Goal: Task Accomplishment & Management: Use online tool/utility

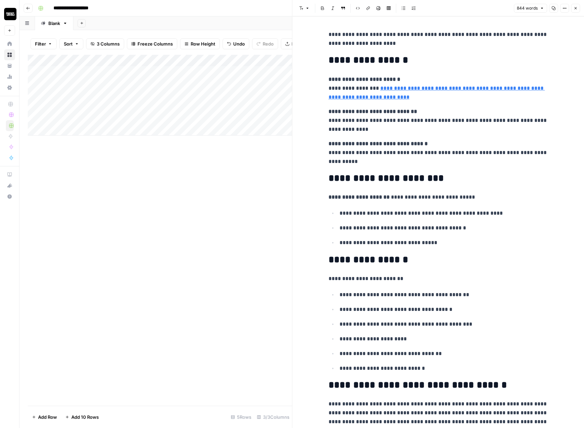
drag, startPoint x: 323, startPoint y: 58, endPoint x: 316, endPoint y: 166, distance: 107.9
drag, startPoint x: 327, startPoint y: 54, endPoint x: 332, endPoint y: 142, distance: 88.6
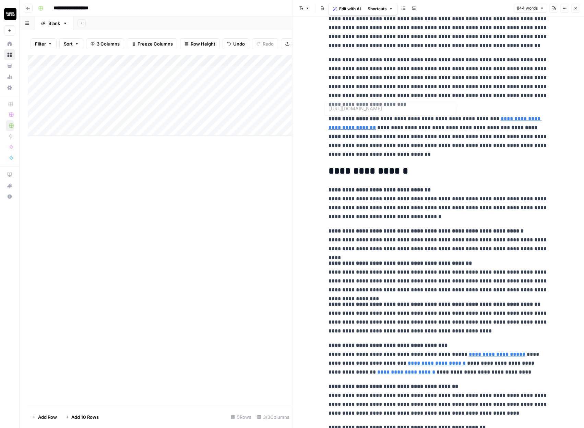
scroll to position [773, 0]
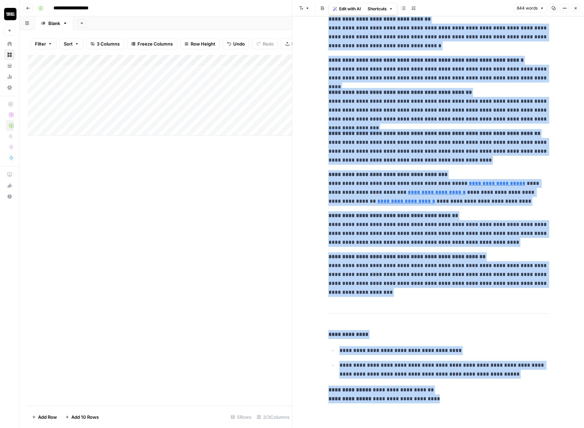
click at [436, 400] on p "**********" at bounding box center [437, 395] width 219 height 18
copy div "**********"
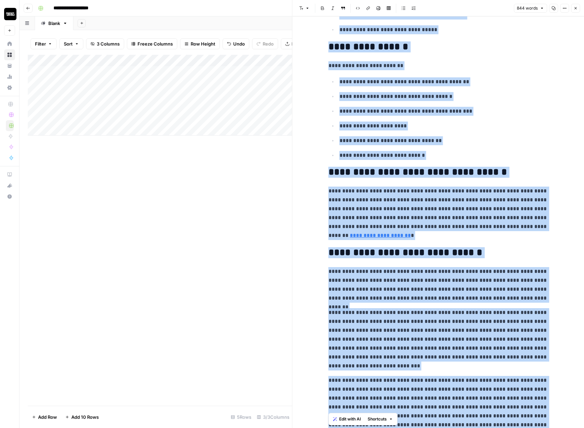
scroll to position [21, 0]
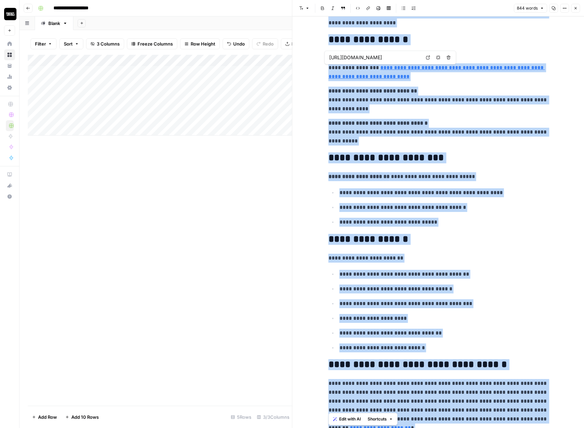
click at [430, 80] on p "**********" at bounding box center [437, 67] width 219 height 27
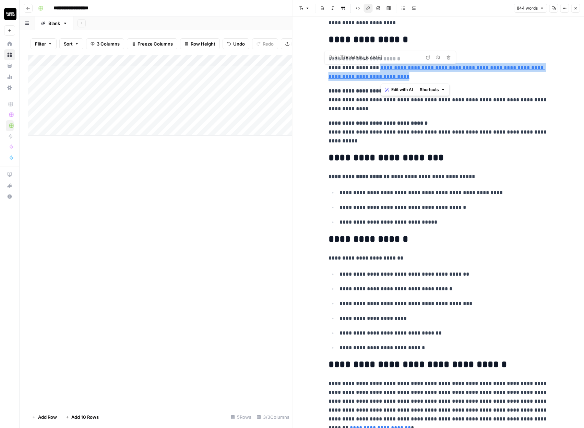
drag, startPoint x: 419, startPoint y: 80, endPoint x: 380, endPoint y: 69, distance: 40.8
click at [380, 69] on p "**********" at bounding box center [437, 67] width 219 height 27
copy link "**********"
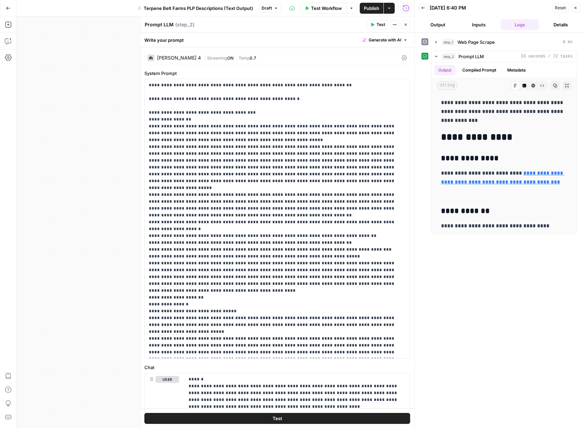
scroll to position [1443, 0]
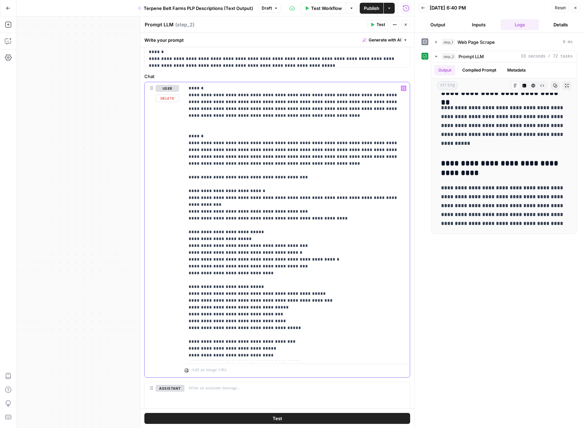
scroll to position [286, 0]
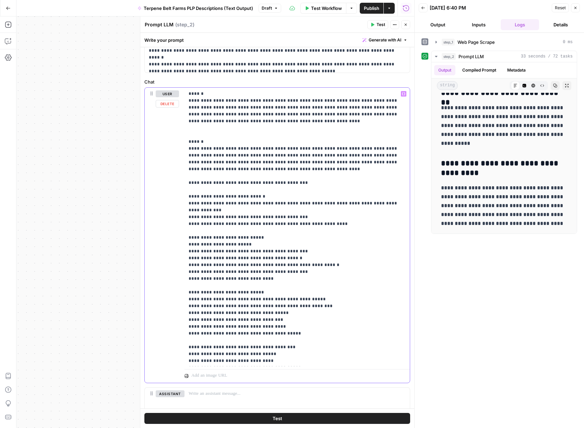
drag, startPoint x: 278, startPoint y: 172, endPoint x: 184, endPoint y: 137, distance: 99.6
click at [184, 137] on div "**********" at bounding box center [296, 227] width 225 height 279
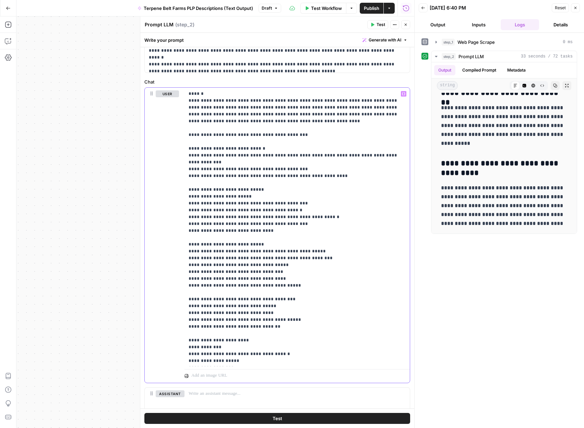
type input "P1: Focus keyword + "2024 Harvest, Batch #XXX""
click at [387, 79] on icon "button" at bounding box center [387, 77] width 2 height 3
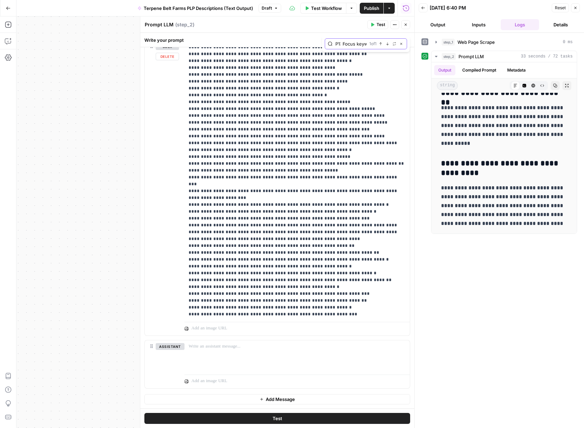
scroll to position [5284, 0]
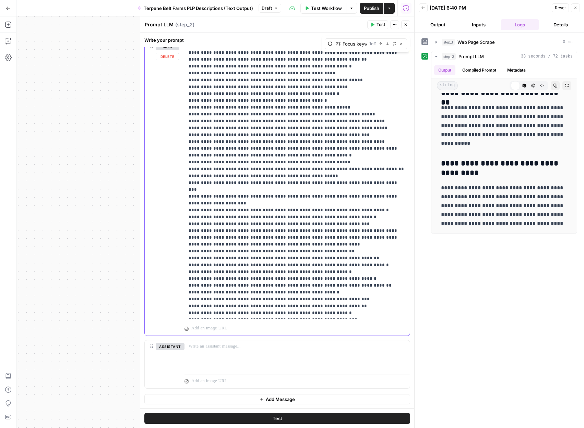
drag, startPoint x: 325, startPoint y: 128, endPoint x: 194, endPoint y: 127, distance: 131.2
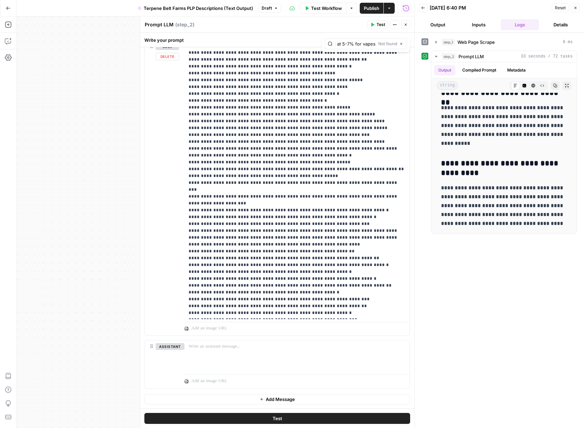
scroll to position [0, 15]
type input "Optimal at 5-7% for vapes"
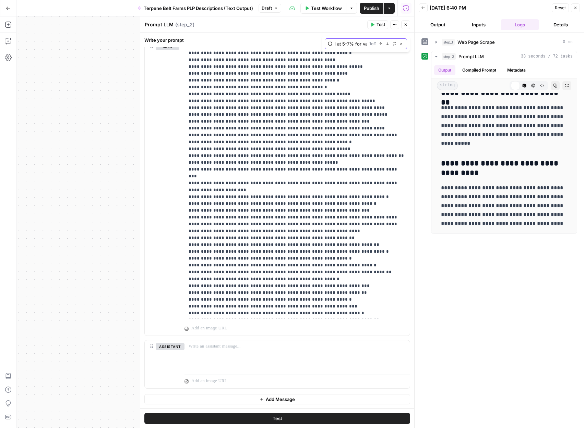
scroll to position [0, 0]
drag, startPoint x: 271, startPoint y: 135, endPoint x: 258, endPoint y: 135, distance: 12.7
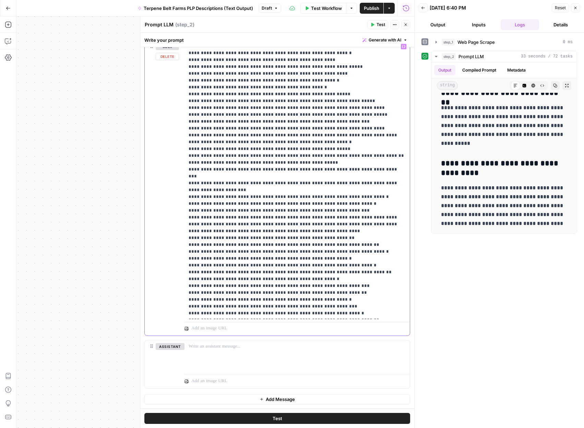
type input "FAQ #3: Dosage (1-3% general, 5-10% vapes, 0.5-2% flower)"
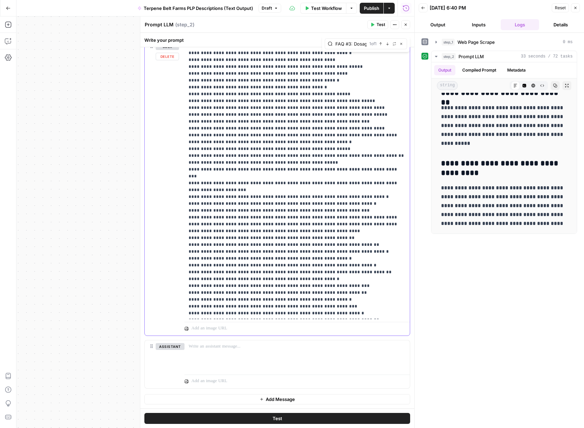
drag, startPoint x: 322, startPoint y: 170, endPoint x: 194, endPoint y: 170, distance: 128.2
drag, startPoint x: 193, startPoint y: 177, endPoint x: 184, endPoint y: 177, distance: 8.9
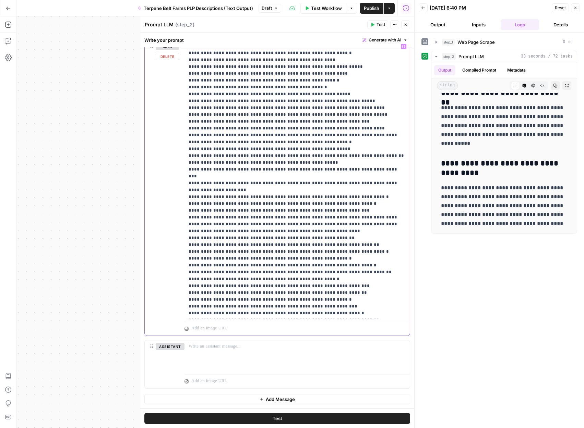
click at [184, 177] on div "**********" at bounding box center [296, 179] width 225 height 279
drag, startPoint x: 375, startPoint y: 45, endPoint x: 345, endPoint y: 45, distance: 29.1
click at [345, 45] on input "P3: Applications + "Optimal at 5-7% for vapes" + stability claim" at bounding box center [355, 43] width 40 height 7
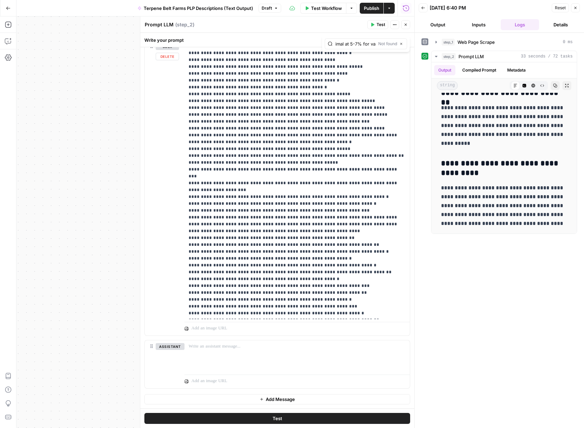
scroll to position [0, 49]
drag, startPoint x: 338, startPoint y: 44, endPoint x: 312, endPoint y: 44, distance: 25.4
click at [312, 44] on div "**********" at bounding box center [277, 230] width 274 height 395
drag, startPoint x: 347, startPoint y: 45, endPoint x: 330, endPoint y: 45, distance: 17.1
click at [330, 45] on div "P3: Applications + "Optimal at 5-7% for va Not found Close" at bounding box center [365, 43] width 82 height 11
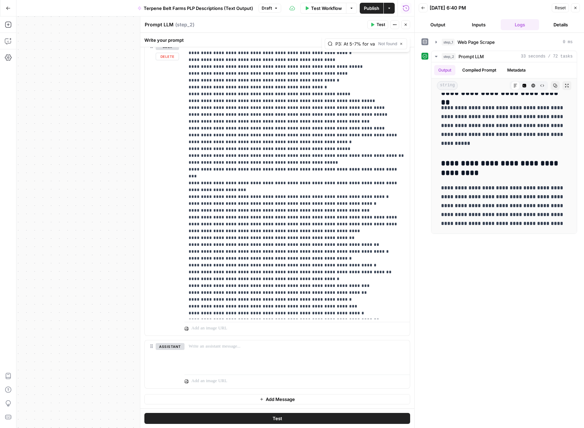
scroll to position [0, 0]
click at [362, 44] on input "5-7% for va" at bounding box center [355, 43] width 40 height 7
type input "5-7%"
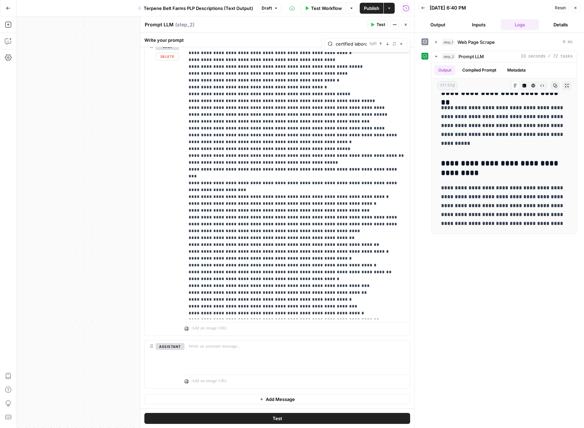
type input "GC-MS analysis verified by ISO 17025 certified laboratory"
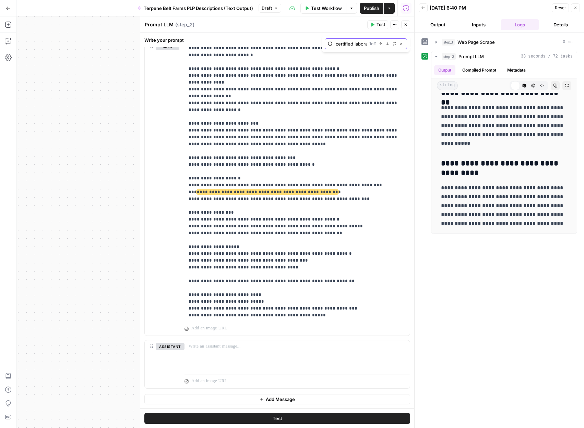
scroll to position [0, 0]
click at [257, 190] on span "**********" at bounding box center [267, 192] width 141 height 4
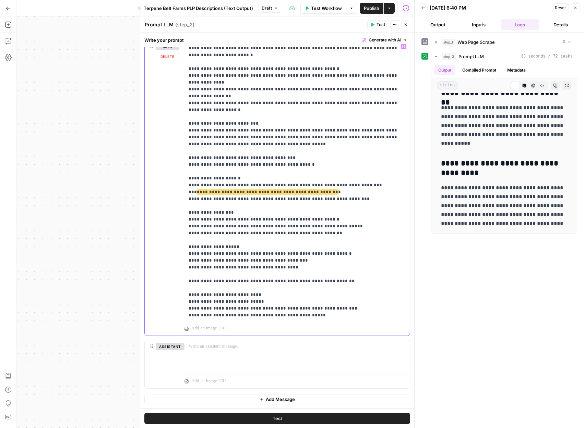
click at [304, 190] on span "**********" at bounding box center [267, 192] width 141 height 4
drag, startPoint x: 316, startPoint y: 124, endPoint x: 192, endPoint y: 123, distance: 124.4
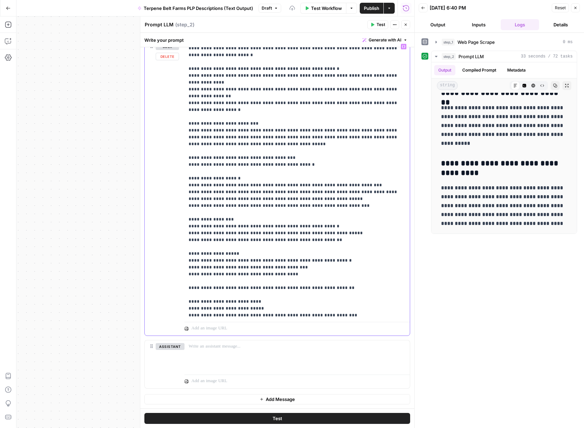
type input "Third-party tested by [COA_LAB_NAME]"
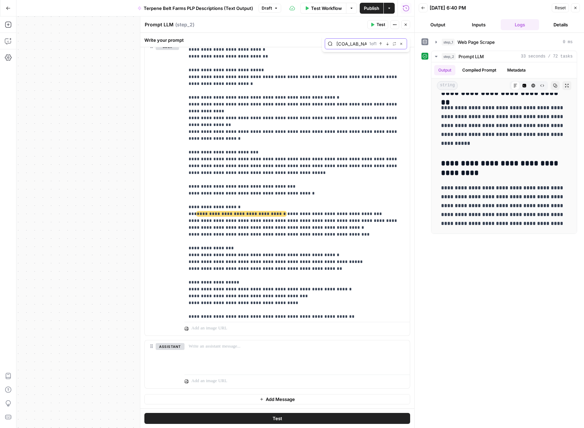
scroll to position [0, 0]
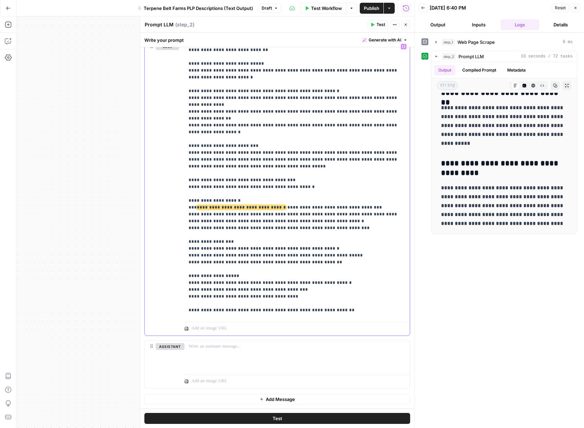
type input "From California's Emerald Triangle, cultivated by licensed farmers"
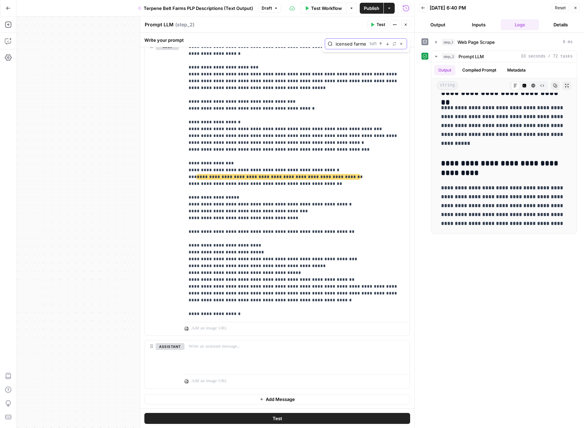
scroll to position [0, 0]
click at [266, 175] on span "**********" at bounding box center [278, 177] width 163 height 4
click at [263, 175] on span "**********" at bounding box center [278, 177] width 163 height 4
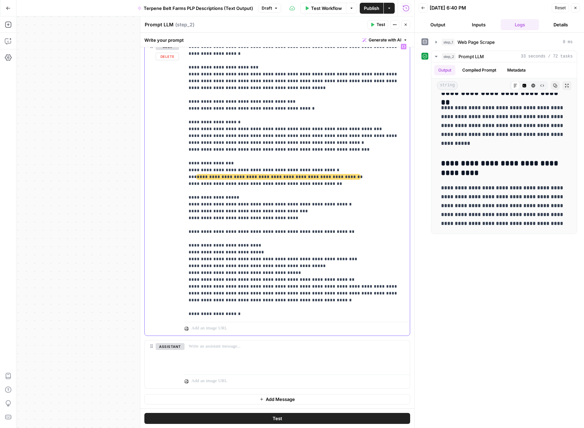
click at [263, 175] on span "**********" at bounding box center [278, 177] width 163 height 4
drag, startPoint x: 326, startPoint y: 109, endPoint x: 194, endPoint y: 107, distance: 132.3
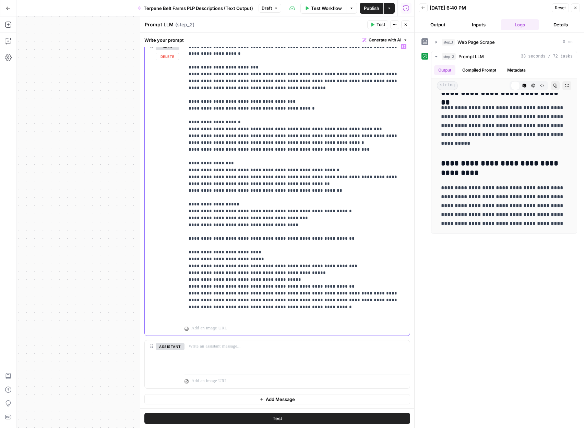
type input "Terpenes (β-Caryophyllene"
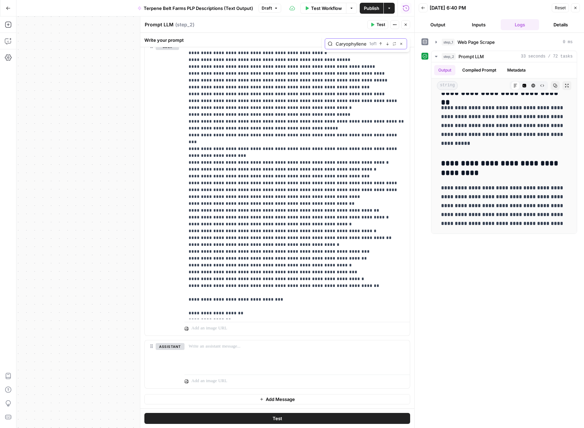
scroll to position [0, 0]
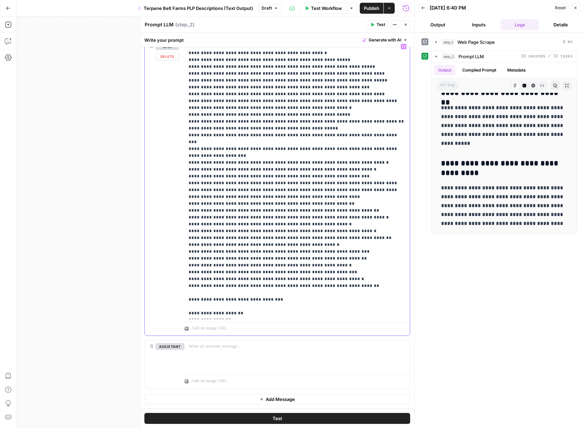
drag, startPoint x: 389, startPoint y: 96, endPoint x: 203, endPoint y: 96, distance: 186.4
type input "Halal and Kosher certified"
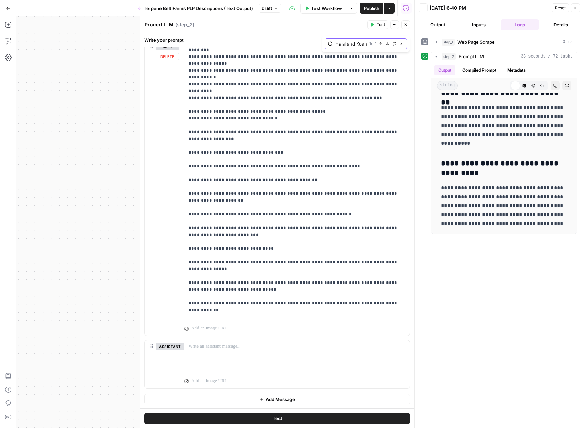
scroll to position [7682, 0]
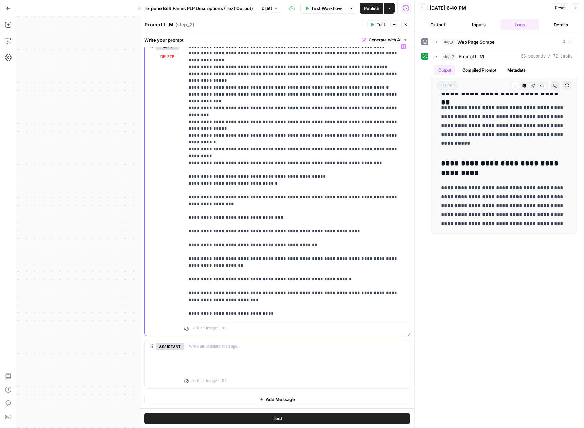
drag, startPoint x: 246, startPoint y: 116, endPoint x: 185, endPoint y: 118, distance: 61.0
click at [185, 118] on div "**********" at bounding box center [296, 179] width 225 height 279
drag, startPoint x: 240, startPoint y: 100, endPoint x: 194, endPoint y: 100, distance: 45.9
click at [478, 26] on button "Inputs" at bounding box center [478, 24] width 38 height 11
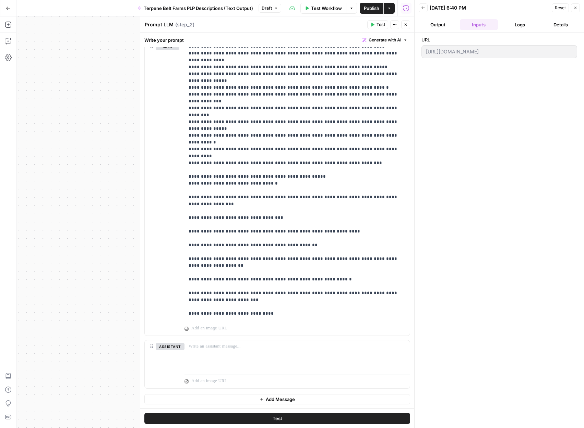
click at [557, 11] on span "Reset" at bounding box center [559, 8] width 11 height 6
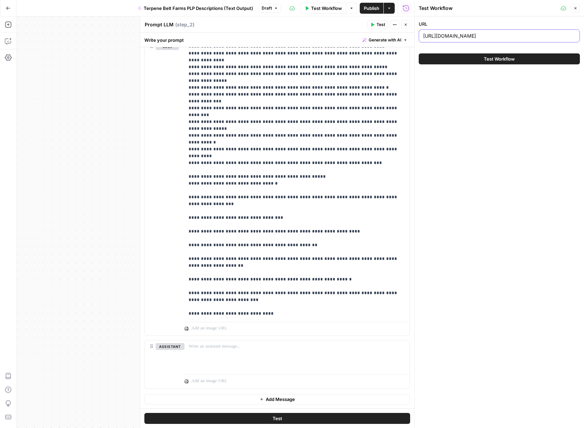
click at [525, 37] on input "https://terpenebeltfarms.com/shop/terpenes/2024-fruit-136/" at bounding box center [499, 36] width 152 height 7
click at [418, 53] on button "Test Workflow" at bounding box center [498, 58] width 161 height 11
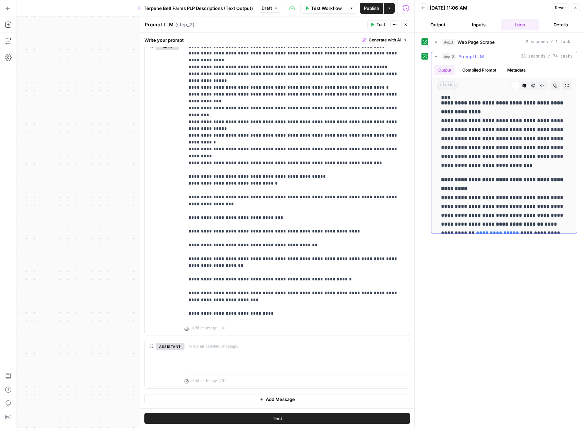
scroll to position [1568, 0]
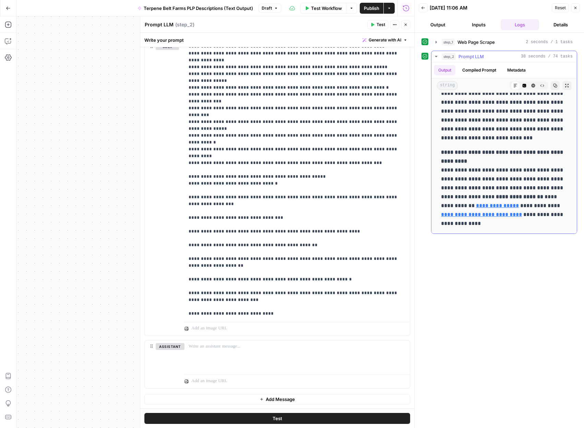
drag, startPoint x: 471, startPoint y: 225, endPoint x: 465, endPoint y: 161, distance: 65.1
click at [465, 163] on p "**********" at bounding box center [504, 188] width 126 height 80
type input "Perform EXACTLY THREE web searches"
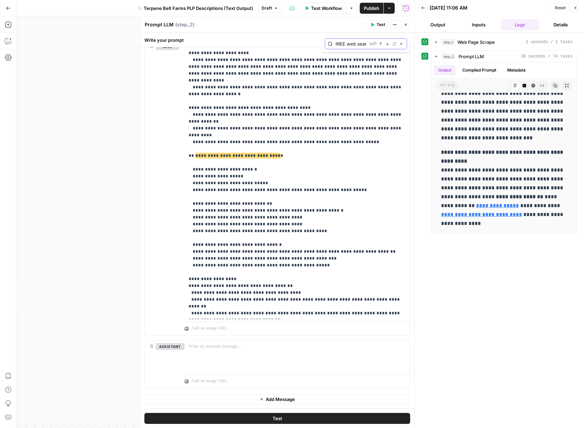
scroll to position [0, 0]
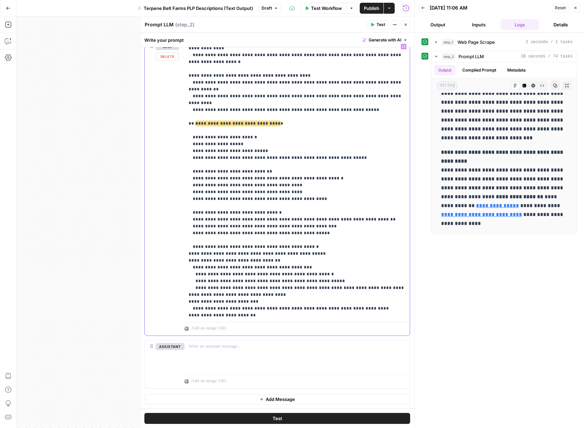
scroll to position [877, 0]
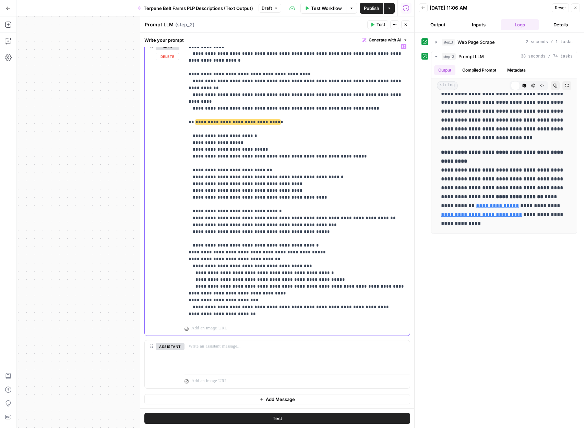
drag, startPoint x: 317, startPoint y: 205, endPoint x: 188, endPoint y: 199, distance: 128.3
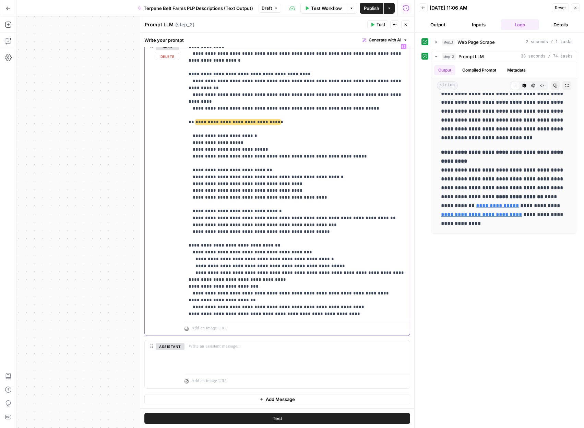
drag, startPoint x: 192, startPoint y: 197, endPoint x: 176, endPoint y: 197, distance: 16.1
click at [176, 197] on div "**********" at bounding box center [277, 187] width 265 height 295
drag, startPoint x: 193, startPoint y: 240, endPoint x: 182, endPoint y: 240, distance: 10.3
click at [183, 240] on div "**********" at bounding box center [277, 187] width 265 height 295
click at [188, 240] on div "**********" at bounding box center [296, 179] width 225 height 279
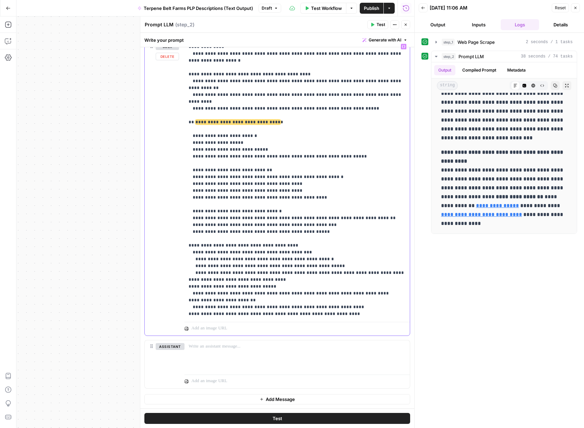
drag, startPoint x: 194, startPoint y: 253, endPoint x: 178, endPoint y: 253, distance: 16.1
click at [178, 253] on div "**********" at bounding box center [277, 187] width 265 height 295
drag, startPoint x: 194, startPoint y: 267, endPoint x: 176, endPoint y: 267, distance: 17.5
click at [177, 267] on div "**********" at bounding box center [277, 187] width 265 height 295
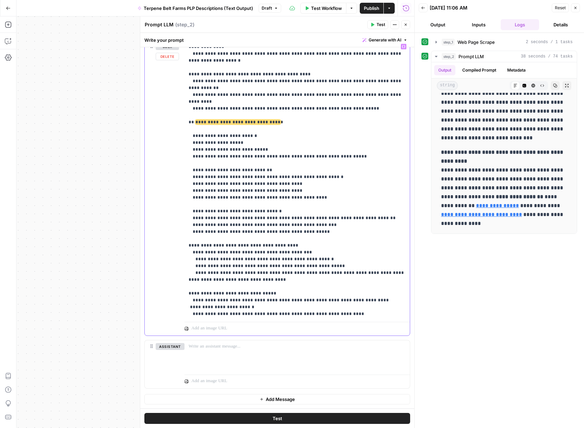
drag, startPoint x: 317, startPoint y: 185, endPoint x: 184, endPoint y: 162, distance: 135.3
click at [184, 163] on div "**********" at bounding box center [296, 179] width 225 height 279
drag, startPoint x: 201, startPoint y: 289, endPoint x: 187, endPoint y: 196, distance: 94.0
click at [187, 196] on div "**********" at bounding box center [296, 179] width 225 height 279
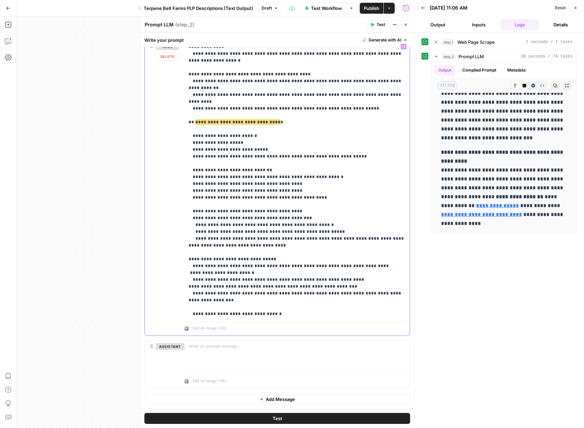
click at [245, 120] on span "**********" at bounding box center [237, 122] width 85 height 4
click at [248, 120] on span "**********" at bounding box center [237, 122] width 85 height 4
click at [308, 422] on button "Test" at bounding box center [277, 418] width 266 height 11
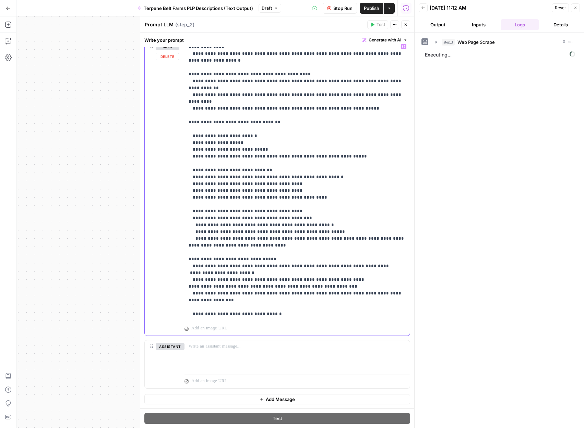
type input "CRITICAL LINKING RULES"
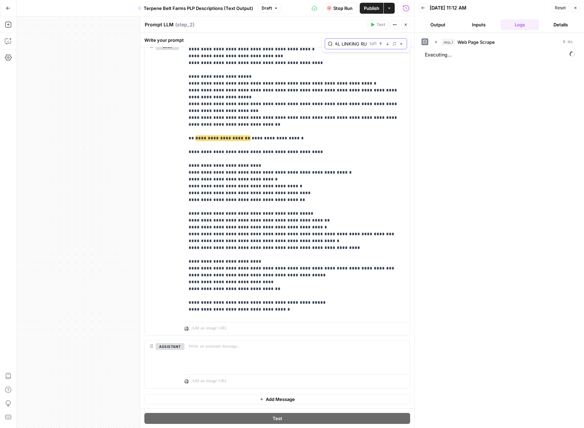
scroll to position [0, 0]
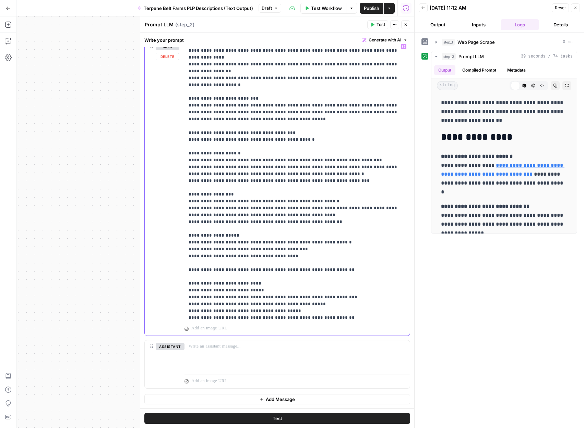
scroll to position [2265, 0]
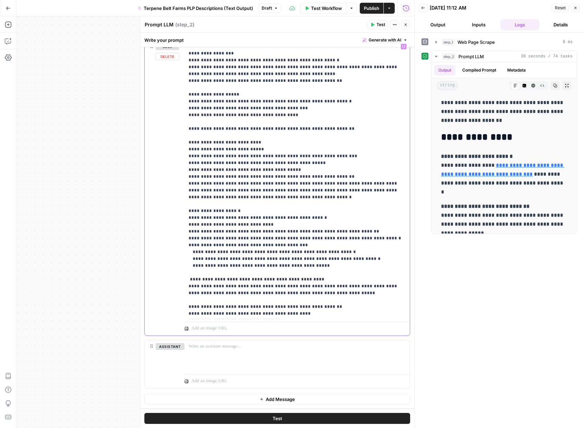
scroll to position [2380, 0]
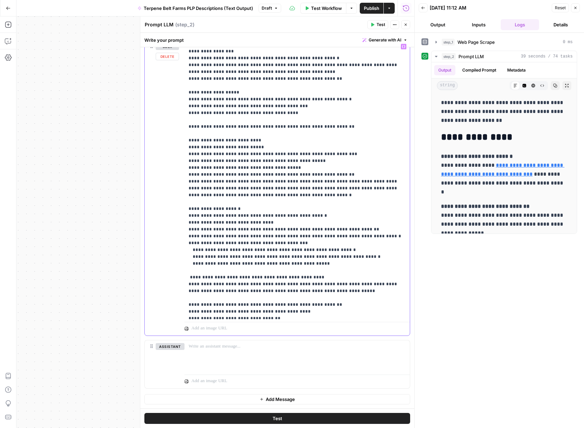
drag, startPoint x: 223, startPoint y: 294, endPoint x: 179, endPoint y: 204, distance: 100.5
click at [179, 204] on div "**********" at bounding box center [277, 187] width 265 height 295
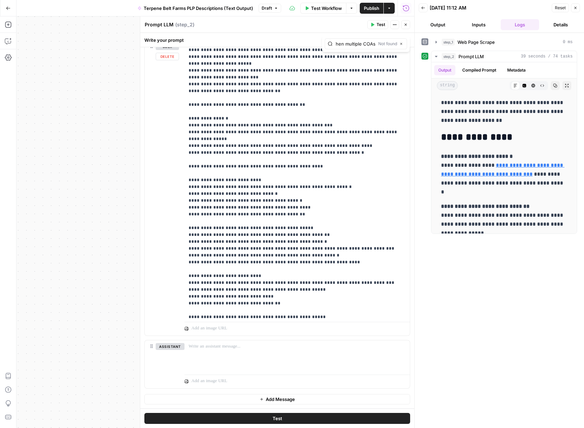
scroll to position [0, 3]
type input "When multiple COAs"
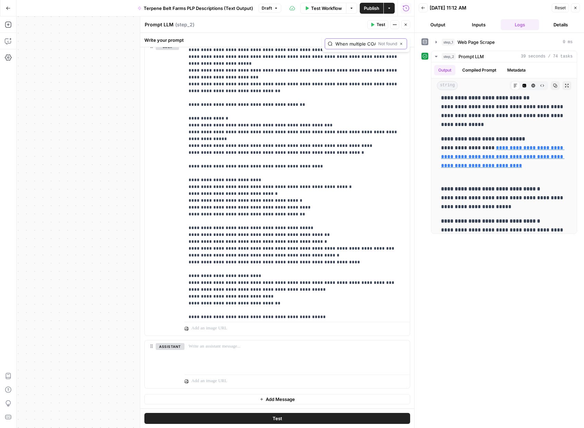
scroll to position [0, 0]
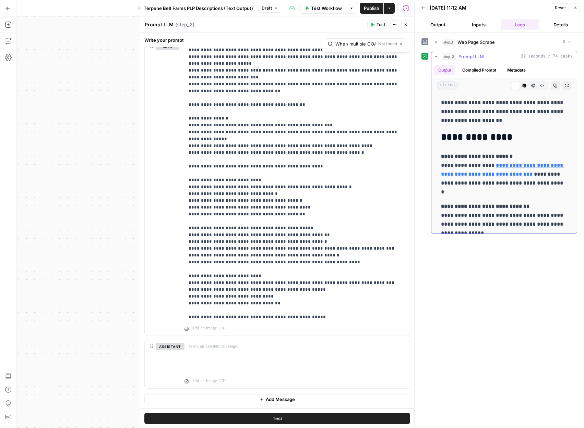
click at [464, 115] on p "**********" at bounding box center [504, 111] width 126 height 27
drag, startPoint x: 440, startPoint y: 102, endPoint x: 442, endPoint y: 167, distance: 65.1
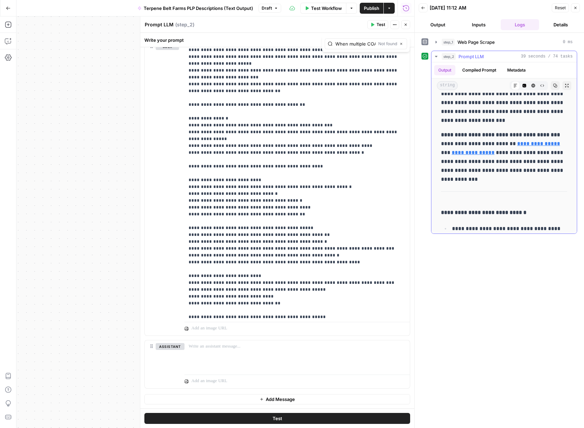
scroll to position [1499, 0]
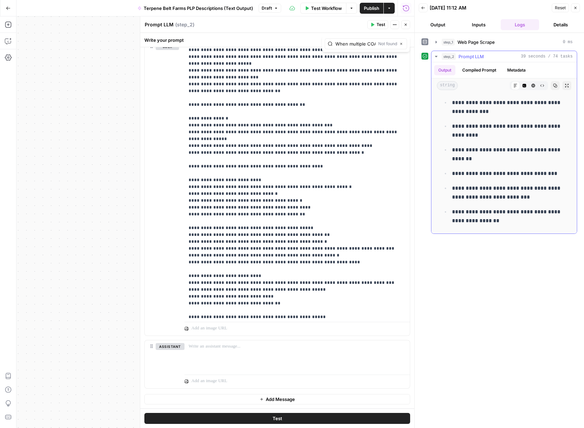
click at [500, 219] on p "**********" at bounding box center [509, 217] width 115 height 18
copy div "**********"
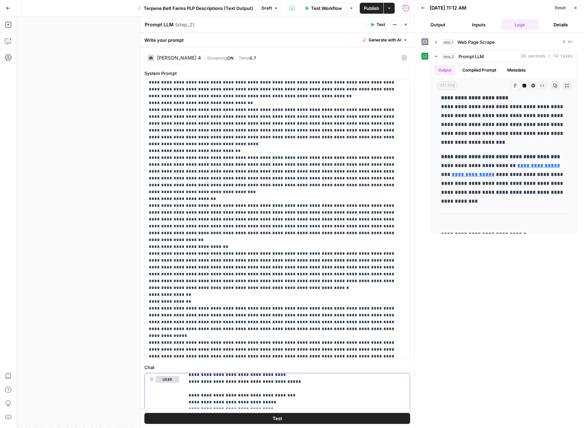
scroll to position [1351, 0]
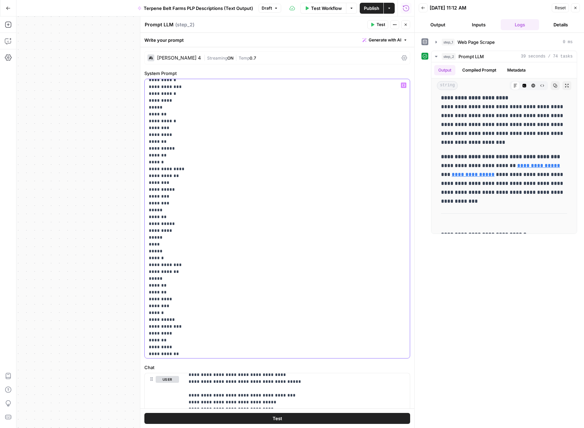
scroll to position [8025, 0]
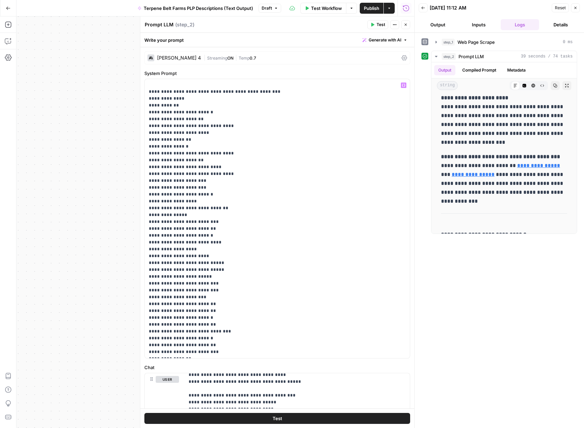
click at [88, 228] on div "**********" at bounding box center [214, 222] width 397 height 412
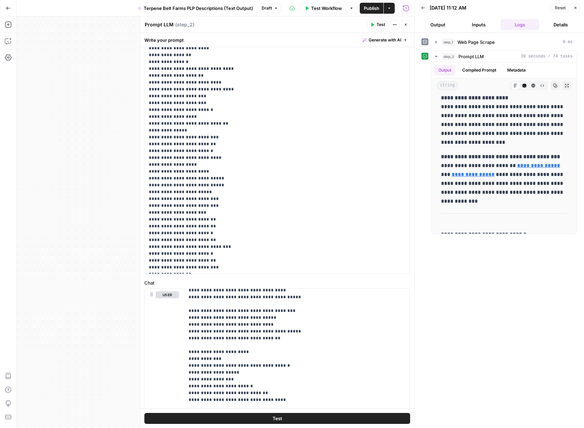
scroll to position [151, 0]
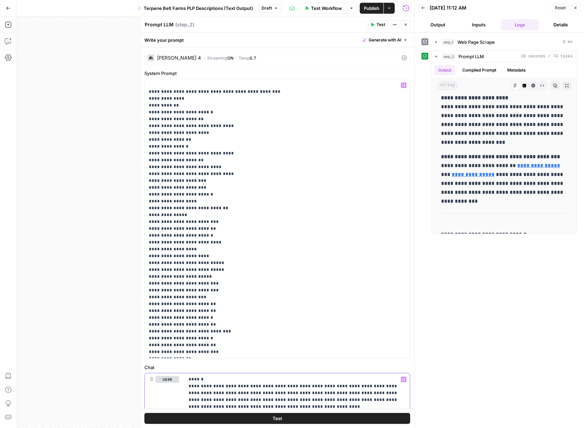
scroll to position [140, 0]
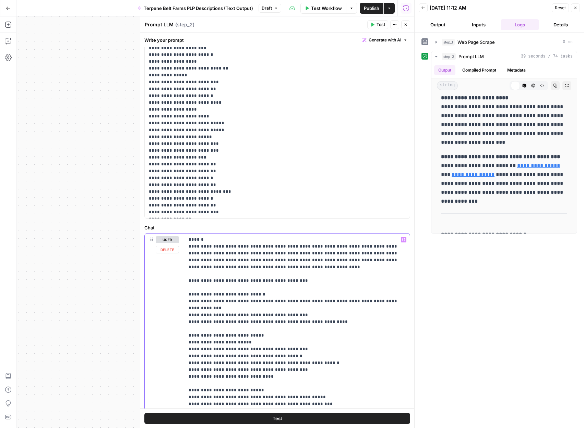
drag, startPoint x: 275, startPoint y: 265, endPoint x: 187, endPoint y: 247, distance: 89.8
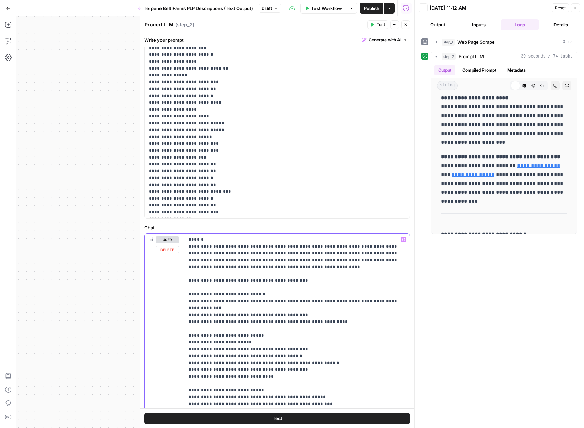
click at [187, 247] on div "**********" at bounding box center [296, 373] width 225 height 279
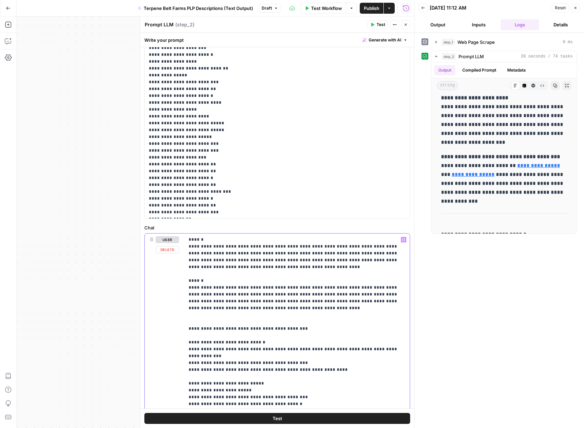
drag, startPoint x: 210, startPoint y: 281, endPoint x: 180, endPoint y: 280, distance: 29.8
click at [180, 280] on div "**********" at bounding box center [277, 381] width 265 height 295
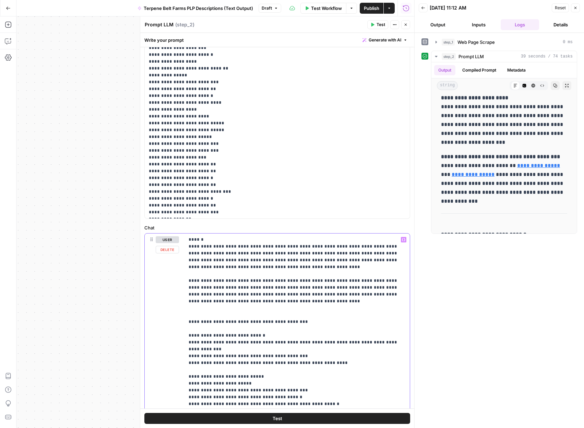
drag, startPoint x: 270, startPoint y: 269, endPoint x: 195, endPoint y: 252, distance: 76.2
drag, startPoint x: 272, startPoint y: 270, endPoint x: 242, endPoint y: 268, distance: 30.2
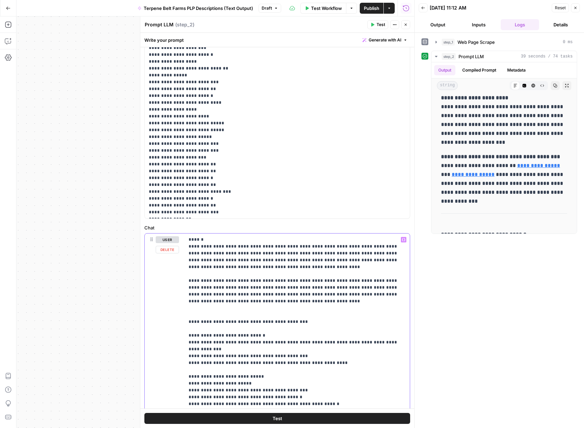
drag, startPoint x: 270, startPoint y: 268, endPoint x: 186, endPoint y: 268, distance: 84.0
click at [186, 268] on div "**********" at bounding box center [296, 373] width 225 height 279
copy p "**********"
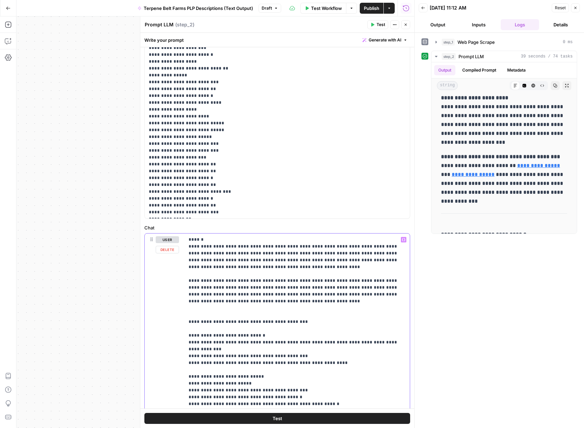
drag, startPoint x: 324, startPoint y: 295, endPoint x: 327, endPoint y: 299, distance: 4.8
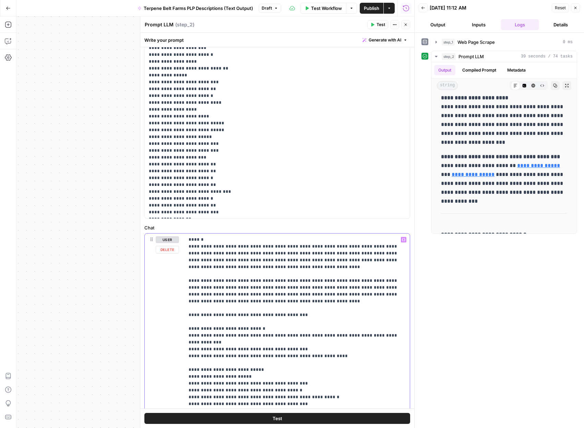
drag, startPoint x: 273, startPoint y: 264, endPoint x: 188, endPoint y: 246, distance: 87.2
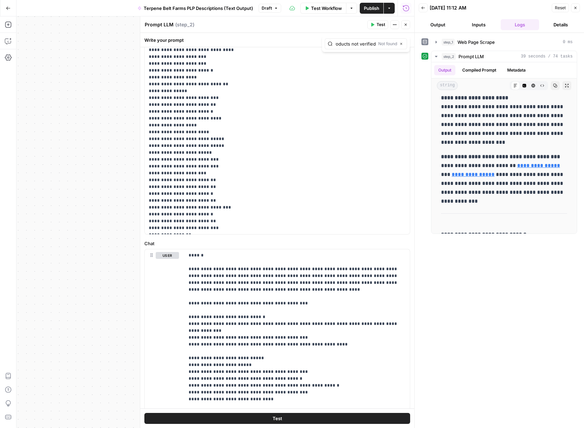
scroll to position [233, 0]
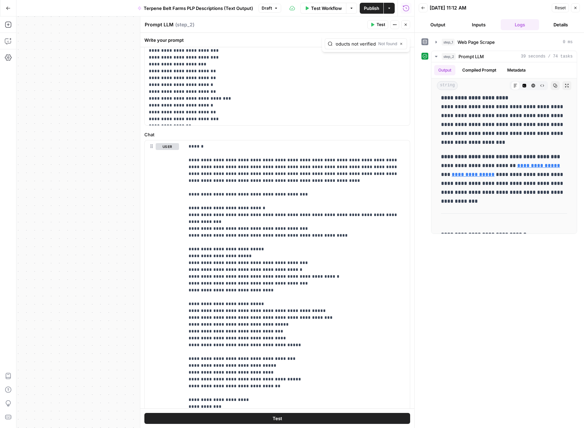
type input "- Availability of products not verified"
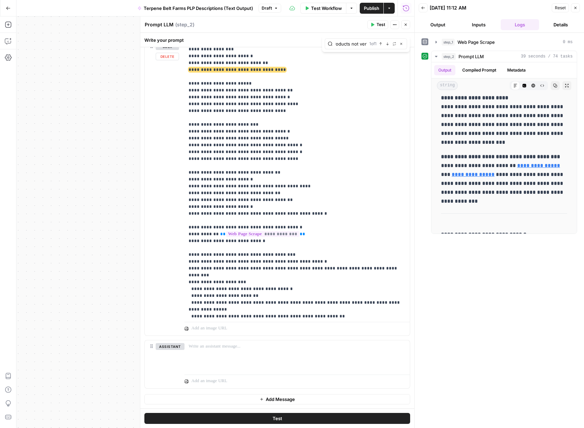
scroll to position [268, 0]
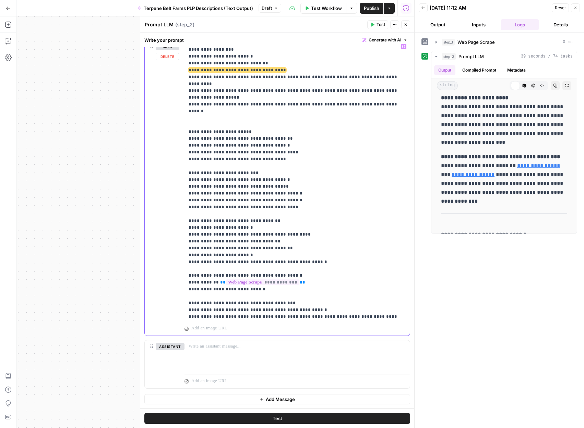
scroll to position [280, 0]
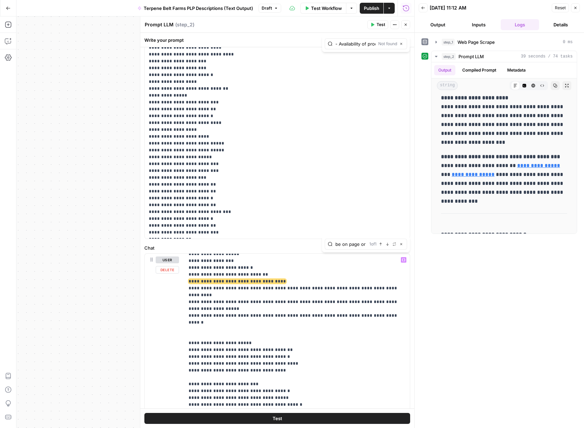
scroll to position [0, 59]
type input "□ Strain names (must be on page or COA)"
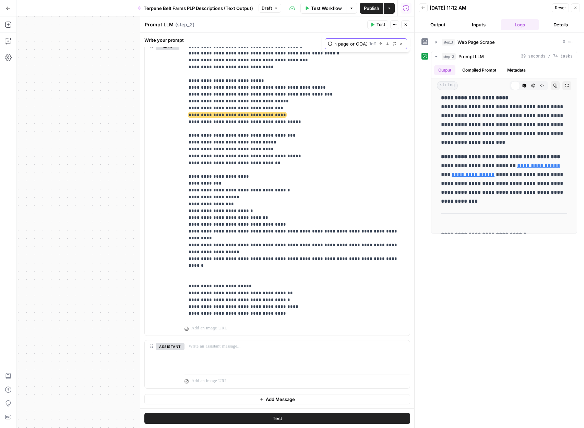
scroll to position [0, 0]
drag, startPoint x: 279, startPoint y: 109, endPoint x: 178, endPoint y: 108, distance: 100.4
click at [178, 108] on div "**********" at bounding box center [277, 187] width 265 height 295
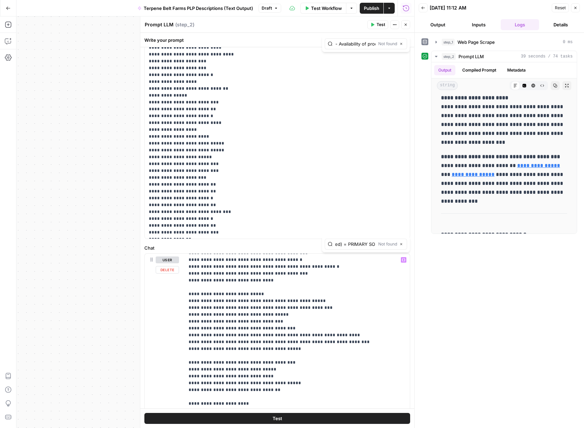
scroll to position [0, 59]
type input "1. Product page (crawled) = PRIMARY SOURCE"
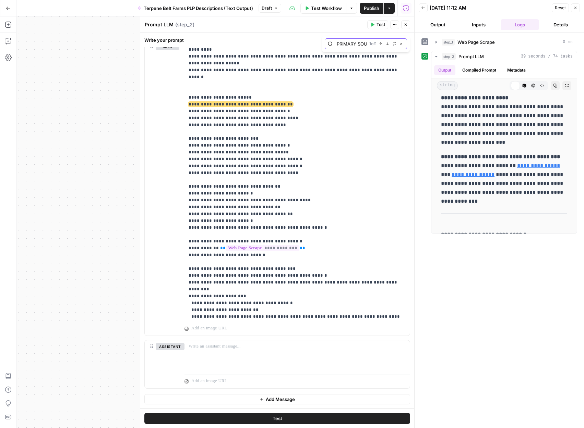
scroll to position [0, 0]
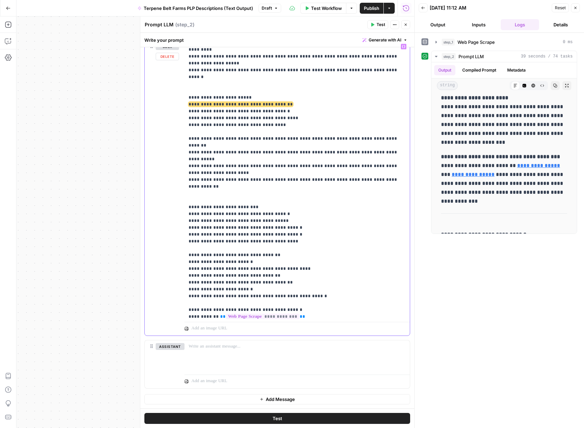
drag, startPoint x: 273, startPoint y: 106, endPoint x: 175, endPoint y: 87, distance: 99.8
click at [175, 87] on div "**********" at bounding box center [277, 187] width 265 height 295
click at [283, 102] on span "**********" at bounding box center [240, 104] width 104 height 4
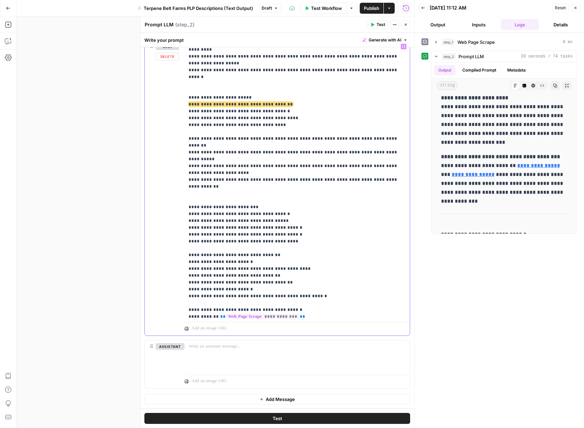
drag, startPoint x: 291, startPoint y: 84, endPoint x: 244, endPoint y: 84, distance: 46.6
copy span "**********"
drag, startPoint x: 298, startPoint y: 91, endPoint x: 243, endPoint y: 91, distance: 55.5
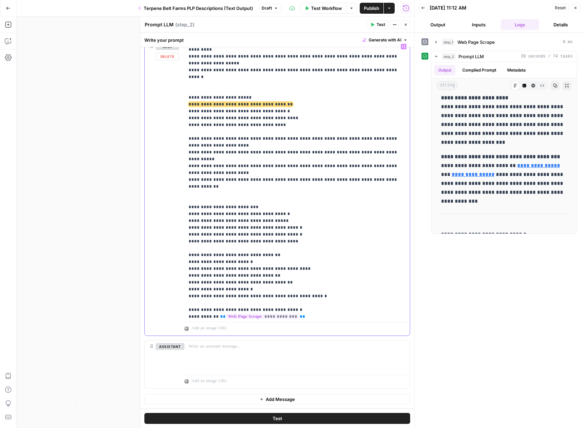
copy p "**********"
drag, startPoint x: 294, startPoint y: 98, endPoint x: 249, endPoint y: 98, distance: 45.2
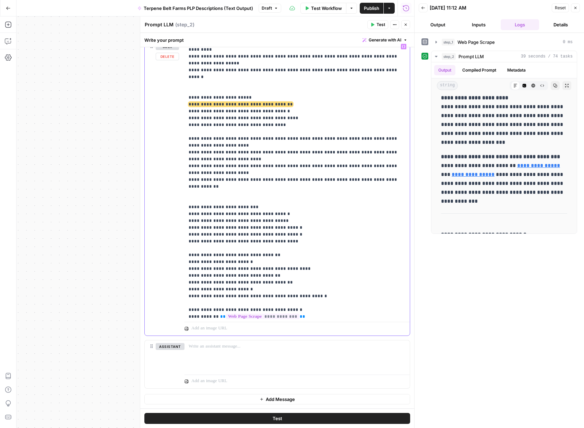
copy p "**********"
drag, startPoint x: 277, startPoint y: 110, endPoint x: 209, endPoint y: 100, distance: 68.3
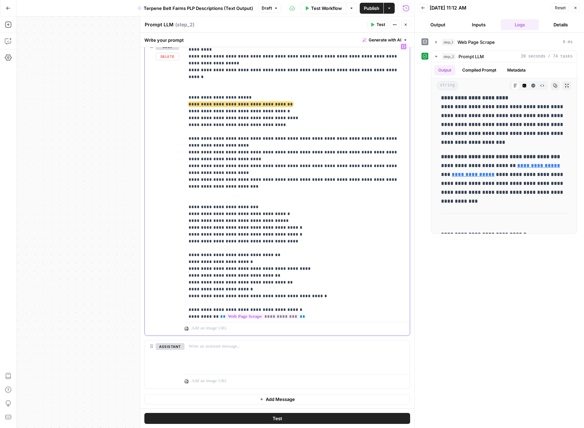
click at [188, 105] on div "**********" at bounding box center [296, 179] width 225 height 279
copy p "**********"
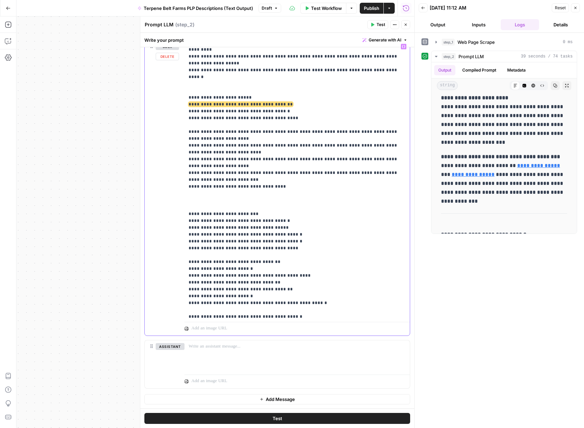
drag, startPoint x: 292, startPoint y: 100, endPoint x: 187, endPoint y: 85, distance: 105.9
click at [187, 85] on div "**********" at bounding box center [296, 179] width 225 height 279
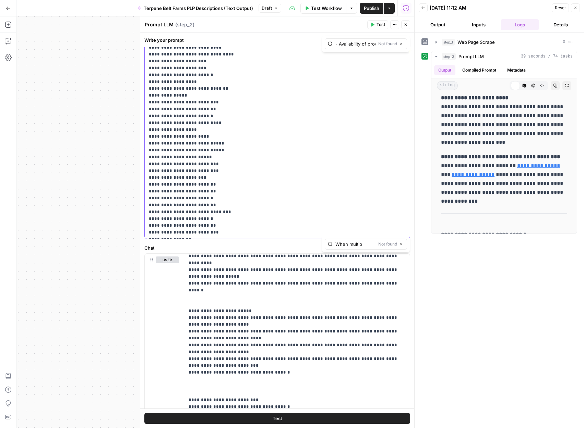
paste input "COA Retrieval & Verification"
type input "COA Retrieval & Verification"
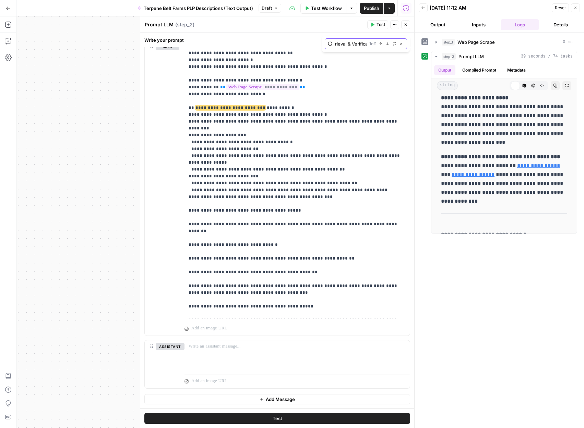
scroll to position [0, 0]
drag, startPoint x: 290, startPoint y: 175, endPoint x: 182, endPoint y: 177, distance: 108.3
click at [182, 177] on div "**********" at bounding box center [277, 187] width 265 height 295
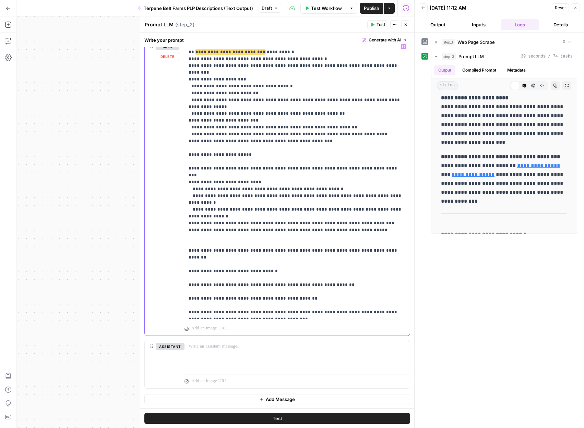
scroll to position [589, 0]
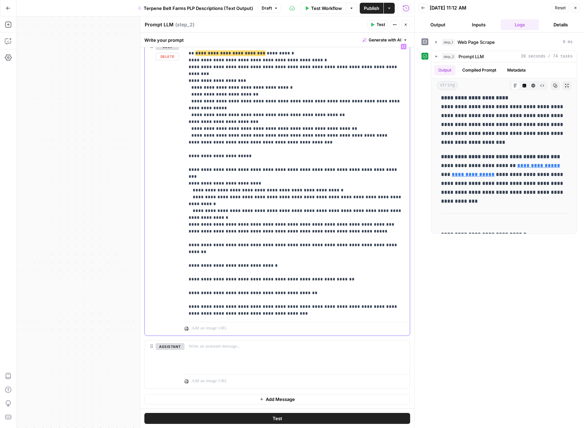
drag, startPoint x: 187, startPoint y: 189, endPoint x: 238, endPoint y: 208, distance: 54.2
click at [238, 208] on div "**********" at bounding box center [296, 179] width 225 height 279
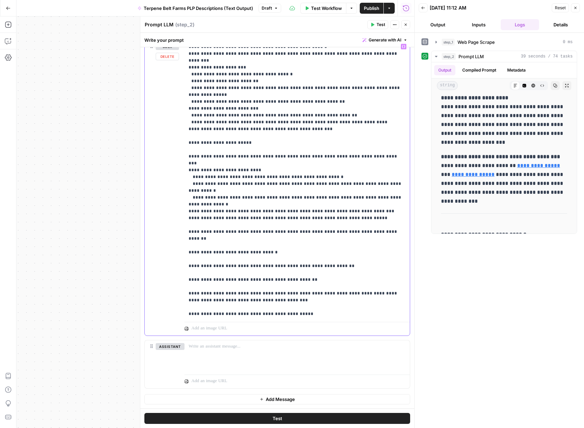
scroll to position [603, 0]
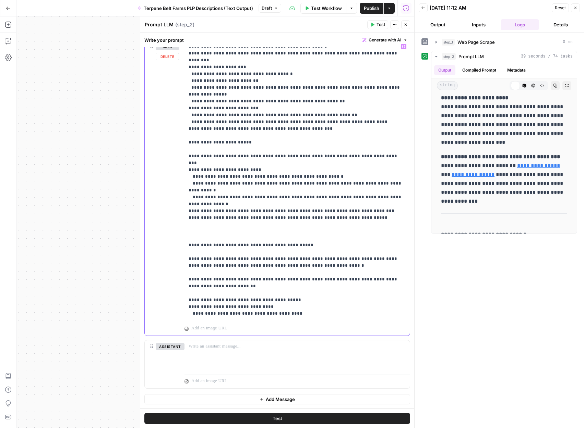
drag, startPoint x: 303, startPoint y: 188, endPoint x: 186, endPoint y: 185, distance: 116.5
click at [185, 188] on div "**********" at bounding box center [296, 179] width 225 height 279
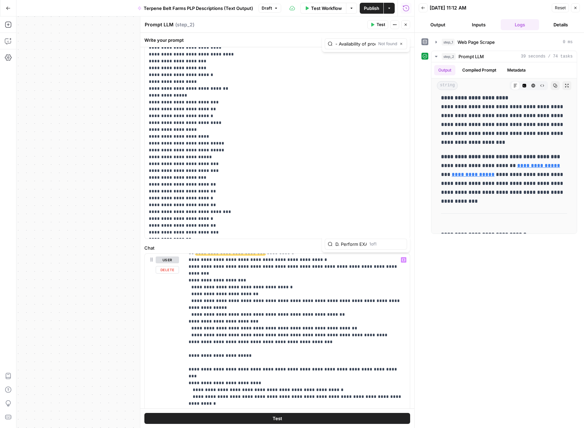
scroll to position [0, 58]
type input "D. Perform EXACTLY FIVE web searches:"
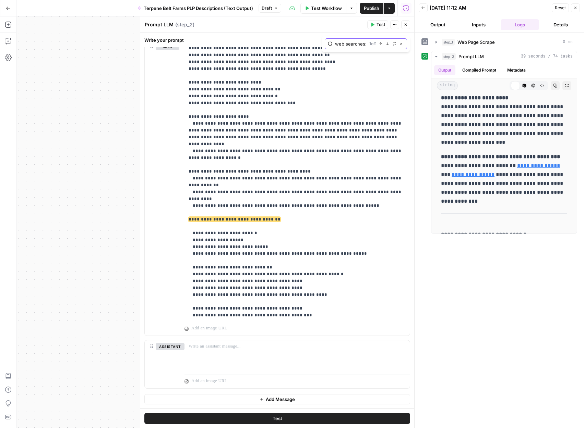
scroll to position [0, 0]
click at [225, 217] on span "**********" at bounding box center [234, 219] width 92 height 4
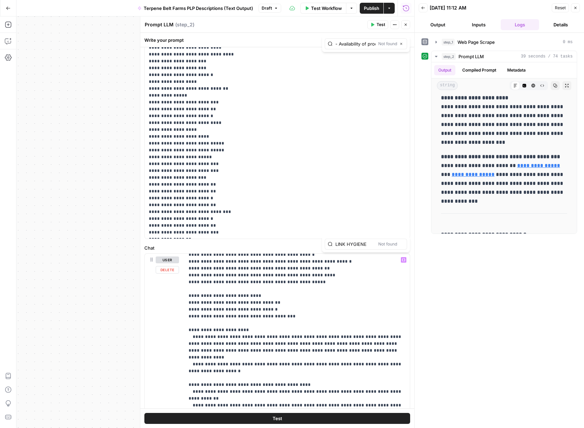
type input "LINK HYGIENE"
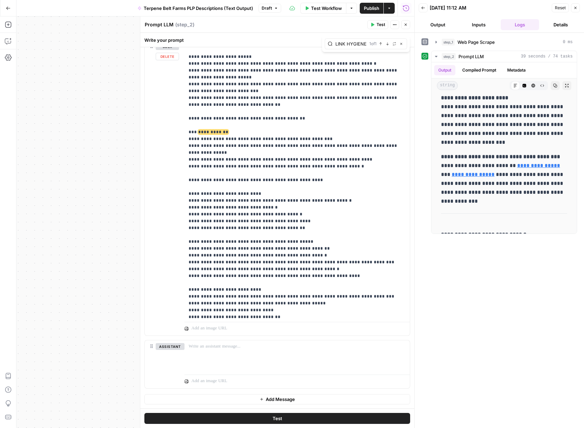
scroll to position [1751, 0]
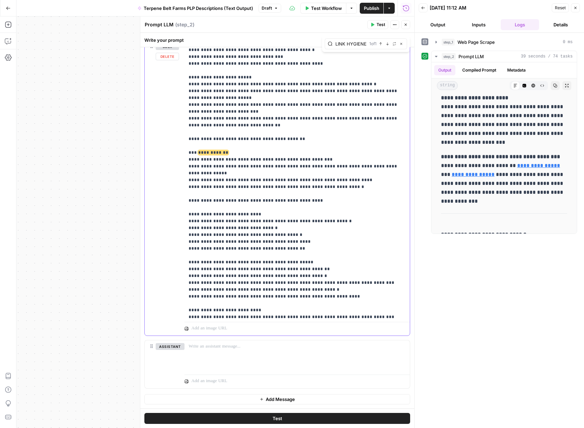
drag, startPoint x: 339, startPoint y: 100, endPoint x: 181, endPoint y: 79, distance: 159.3
click at [181, 79] on div "**********" at bounding box center [277, 187] width 265 height 295
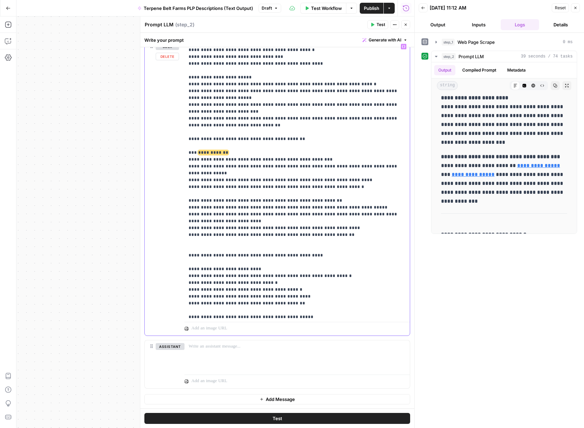
drag, startPoint x: 336, startPoint y: 147, endPoint x: 186, endPoint y: 94, distance: 158.7
click at [186, 94] on div "**********" at bounding box center [296, 179] width 225 height 279
drag, startPoint x: 343, startPoint y: 100, endPoint x: 185, endPoint y: 99, distance: 158.0
click at [185, 99] on div "**********" at bounding box center [296, 179] width 225 height 279
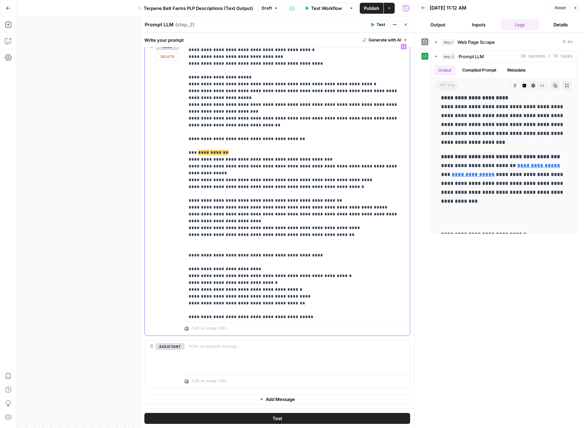
copy p "**********"
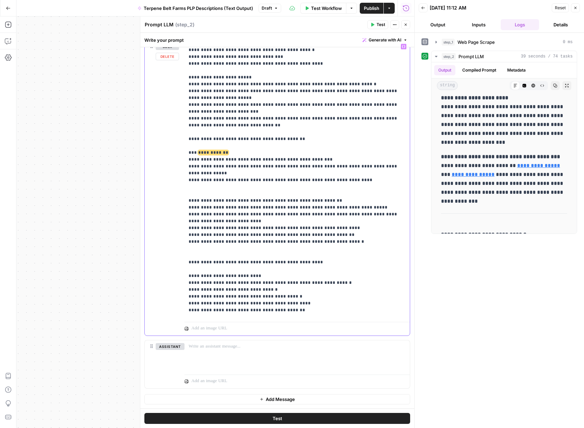
drag, startPoint x: 354, startPoint y: 91, endPoint x: 186, endPoint y: 78, distance: 168.1
click at [186, 78] on div "**********" at bounding box center [296, 179] width 225 height 279
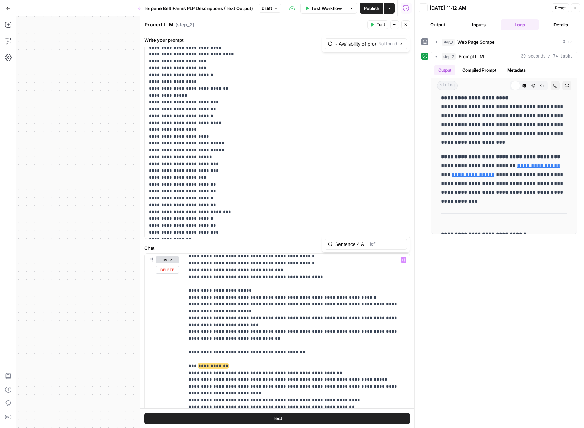
scroll to position [0, 118]
type input "Sentence 4 ALWAYS: "Available in [sizes], with bulk pricing available.""
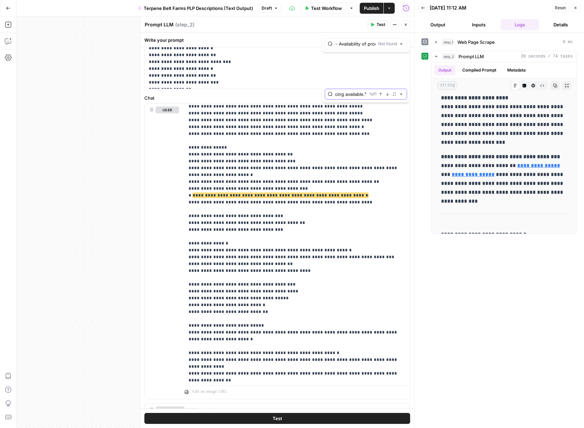
scroll to position [0, 0]
click at [260, 193] on span "**********" at bounding box center [280, 195] width 175 height 4
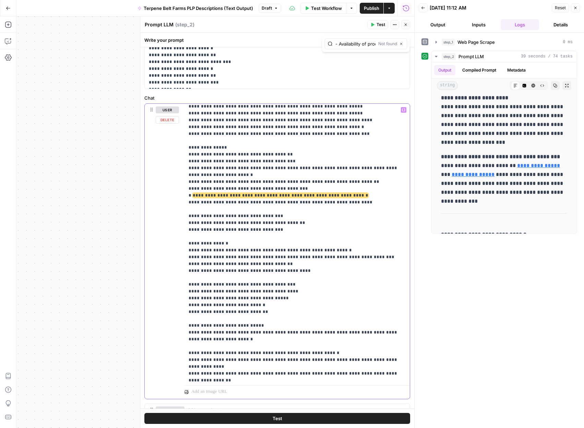
drag, startPoint x: 341, startPoint y: 114, endPoint x: 184, endPoint y: 114, distance: 157.3
click at [184, 114] on div "**********" at bounding box center [277, 251] width 265 height 295
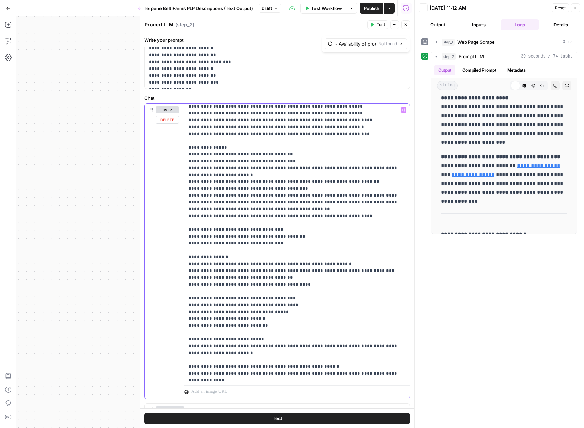
type input "Applications + "Optimal for vapes" + stability claim"
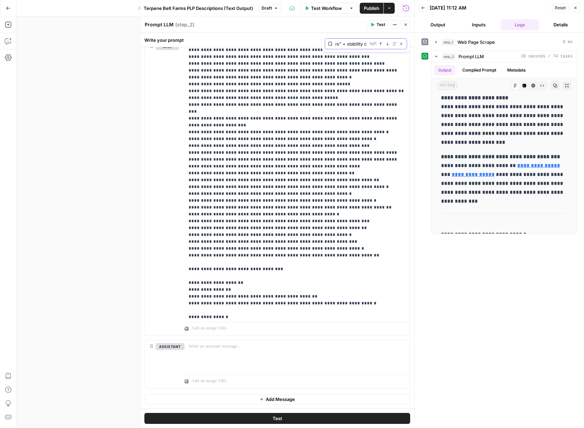
scroll to position [0, 0]
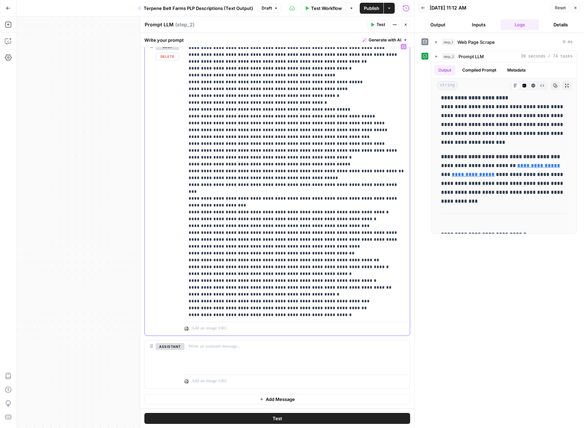
drag, startPoint x: 308, startPoint y: 130, endPoint x: 202, endPoint y: 131, distance: 105.9
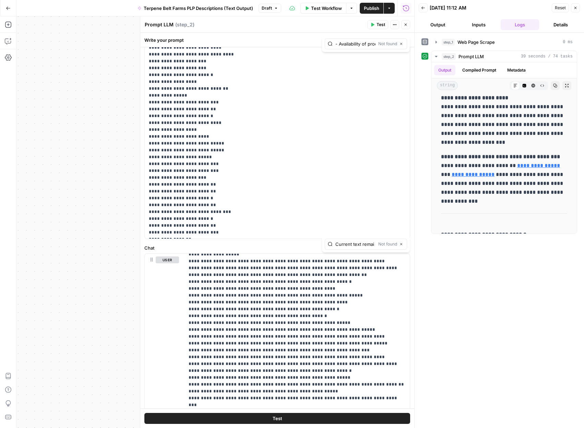
scroll to position [0, 0]
type input "Current text"
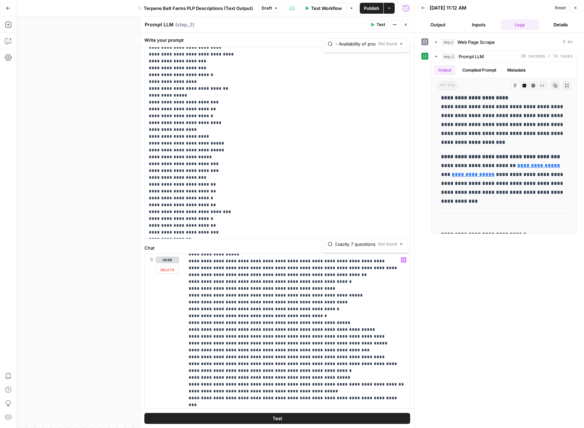
type input "Exactly 7 questions"
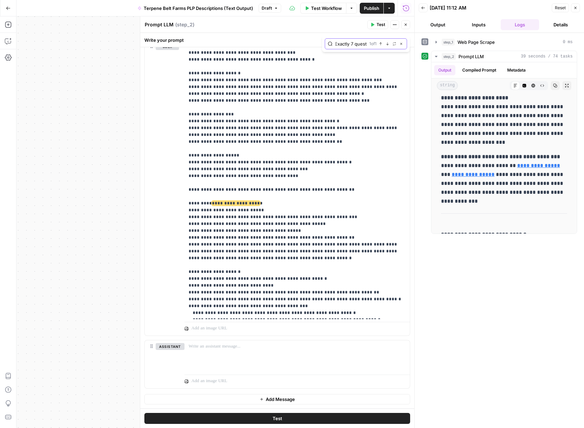
scroll to position [0, 0]
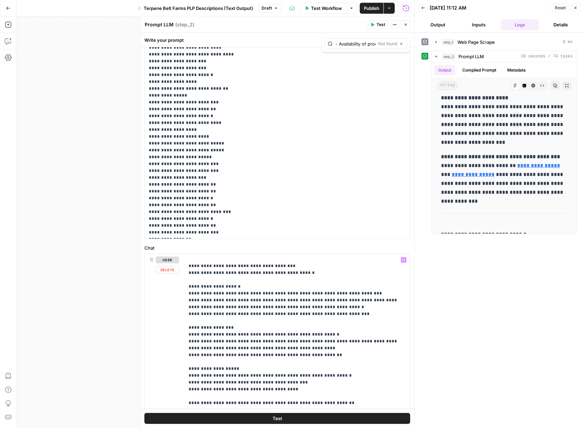
scroll to position [0, 1]
type input "Output Format"
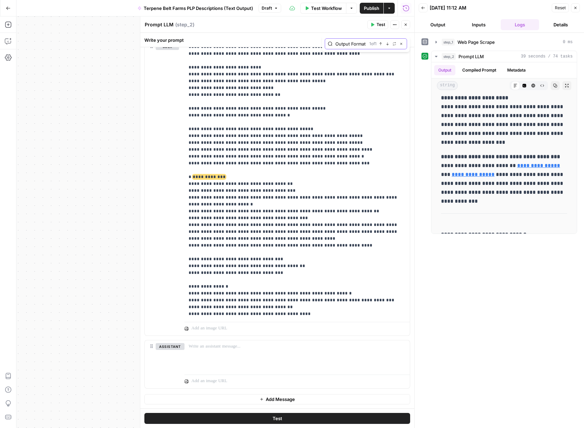
scroll to position [0, 0]
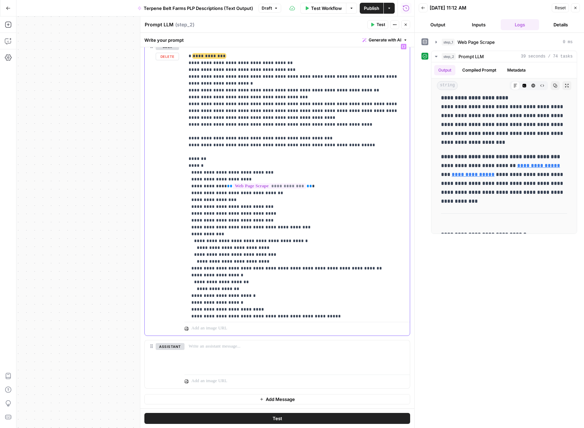
scroll to position [2136, 0]
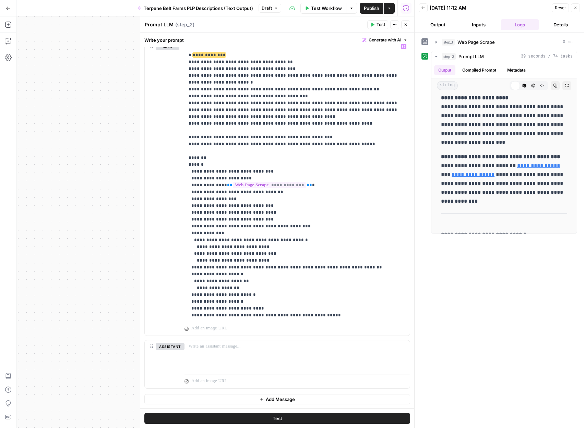
click at [316, 416] on button "Test" at bounding box center [277, 418] width 266 height 11
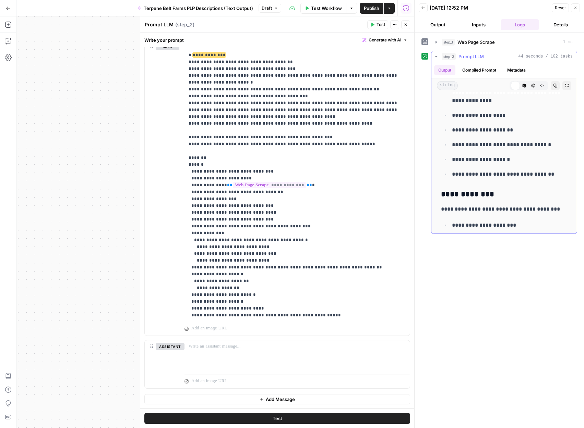
scroll to position [0, 0]
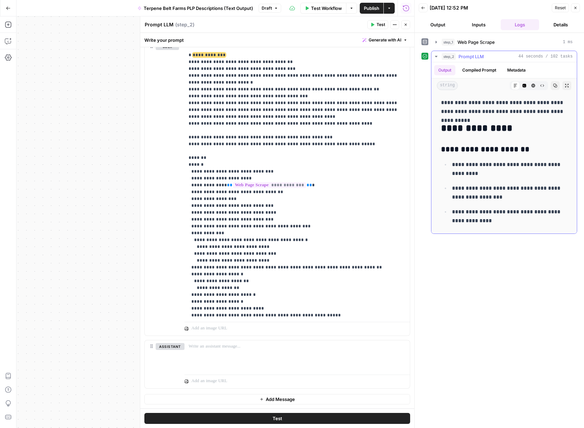
drag, startPoint x: 440, startPoint y: 104, endPoint x: 458, endPoint y: 202, distance: 99.7
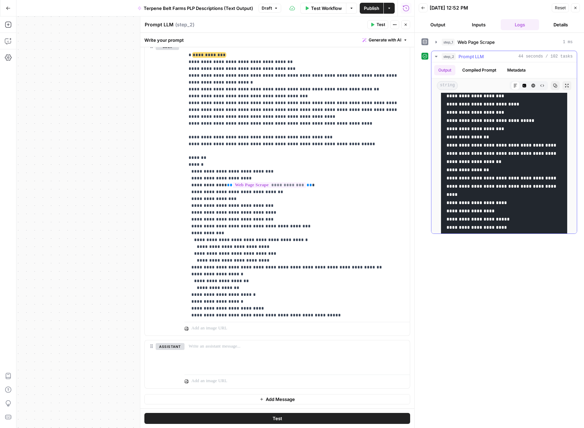
scroll to position [1924, 0]
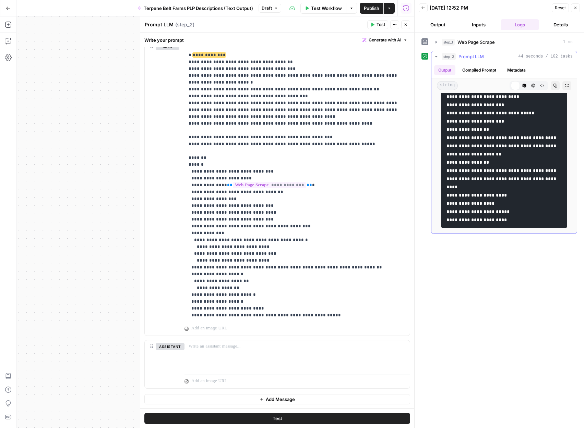
click at [520, 219] on pre "**********" at bounding box center [504, 89] width 126 height 280
copy div "**********"
click at [182, 142] on div "**********" at bounding box center [277, 187] width 265 height 295
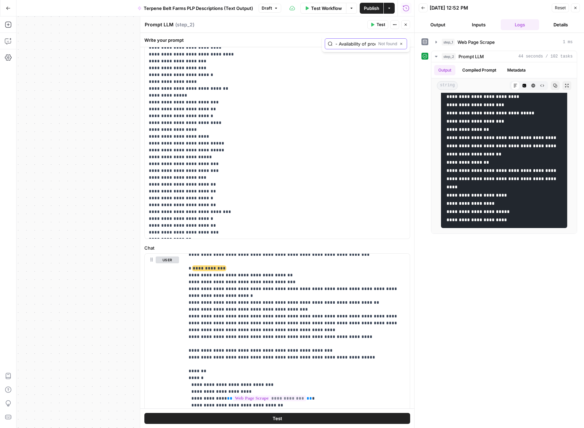
paste input "## Short Product Description (50–80 words)"
type input "## Short Product Description (50–80 words)"
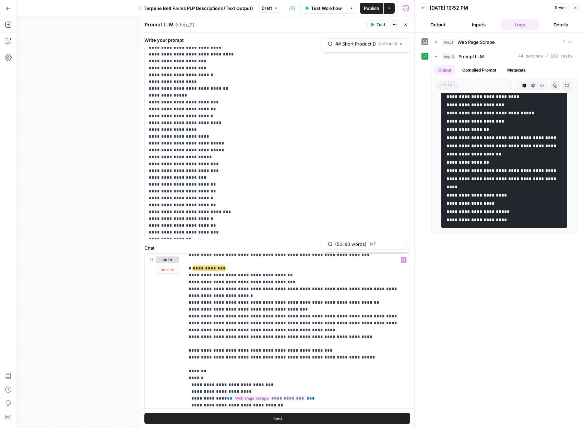
type input "## Short Product Description (50–80 words)"
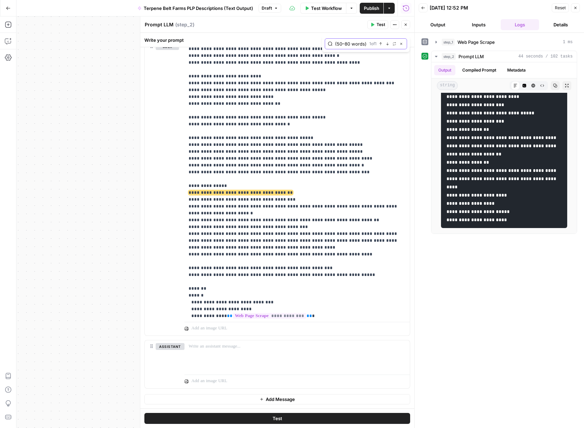
scroll to position [0, 0]
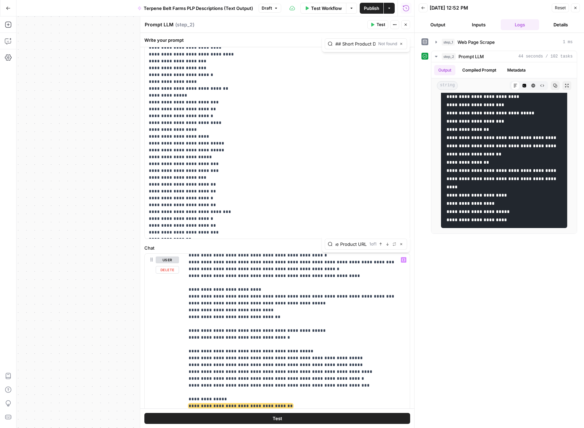
scroll to position [0, 24]
type input "B. Crawl the Product URL"
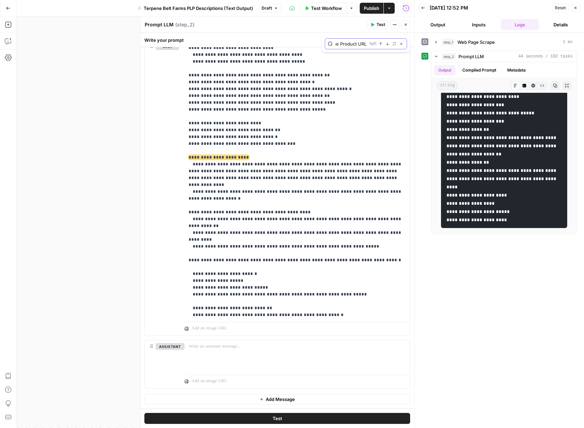
scroll to position [0, 0]
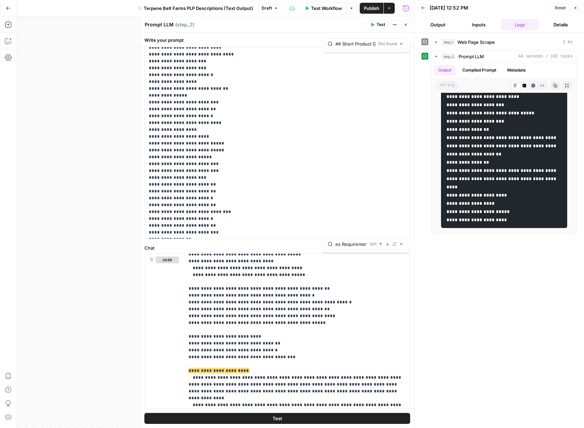
scroll to position [0, 28]
type input "Top Terpenes Requirement"
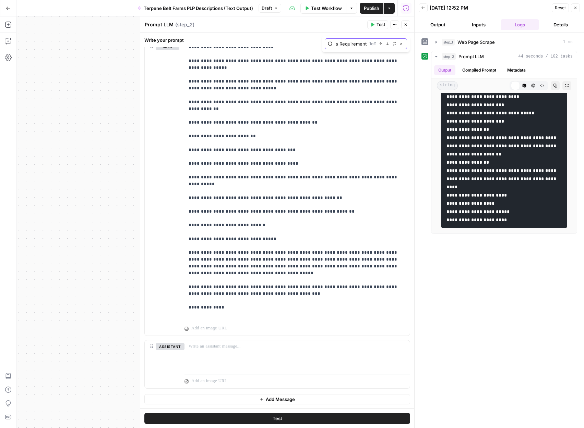
scroll to position [0, 0]
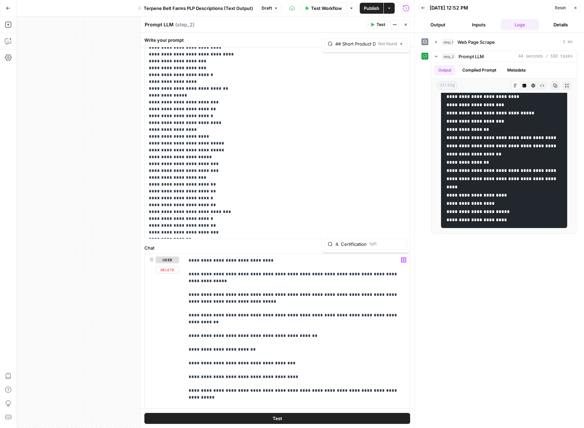
scroll to position [0, 36]
type input "4. Certifications and Standards"
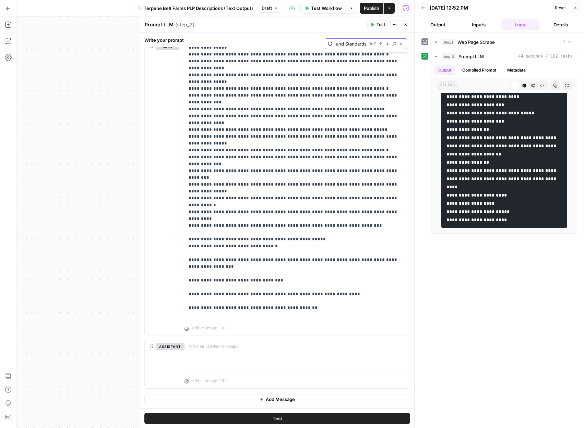
scroll to position [0, 0]
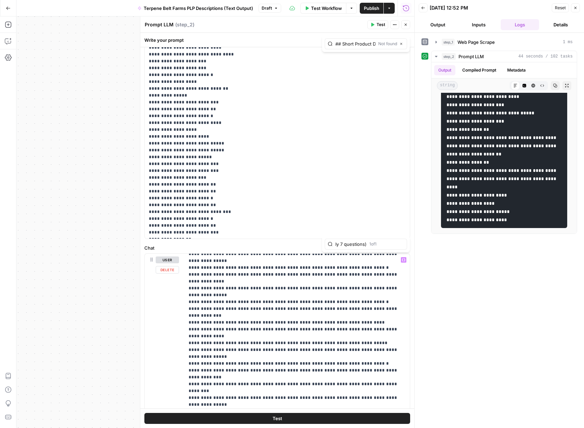
scroll to position [0, 34]
type input "## FAQs (Exactly 7 questions)"
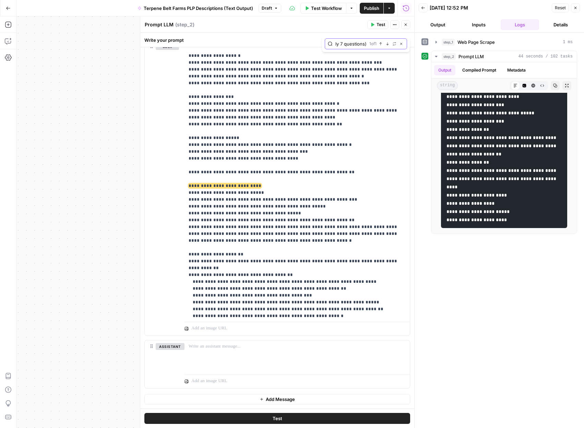
scroll to position [0, 0]
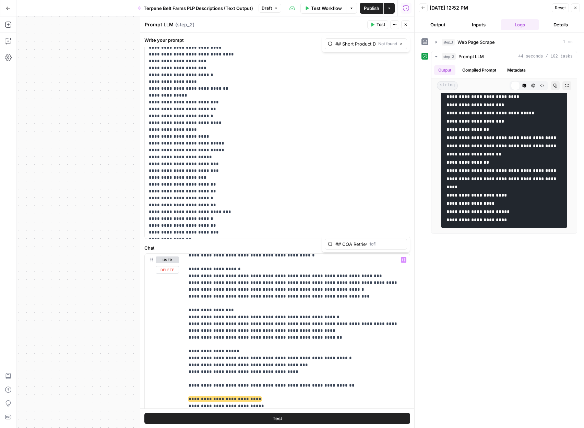
scroll to position [0, 69]
type input "## COA Retrieval & Verification (MANDATORY)"
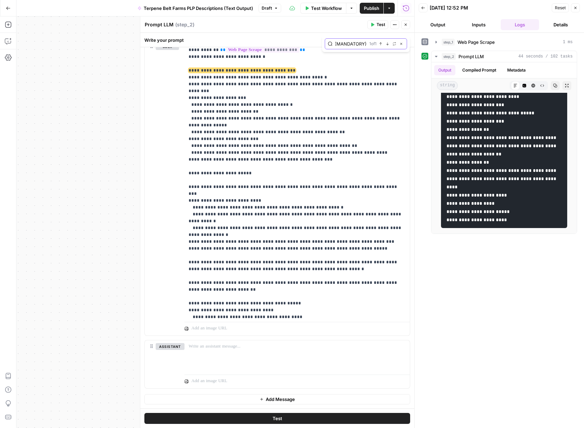
scroll to position [0, 0]
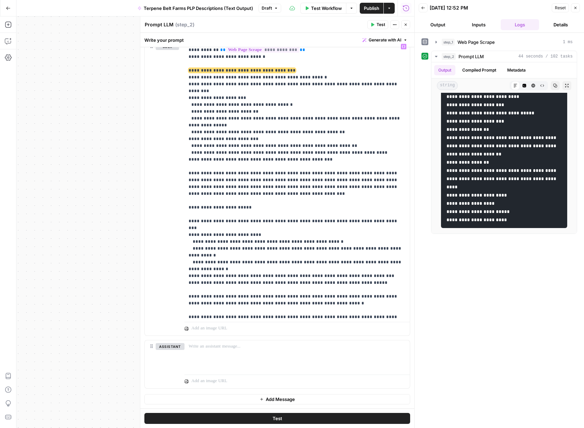
click at [267, 417] on button "Test" at bounding box center [277, 418] width 266 height 11
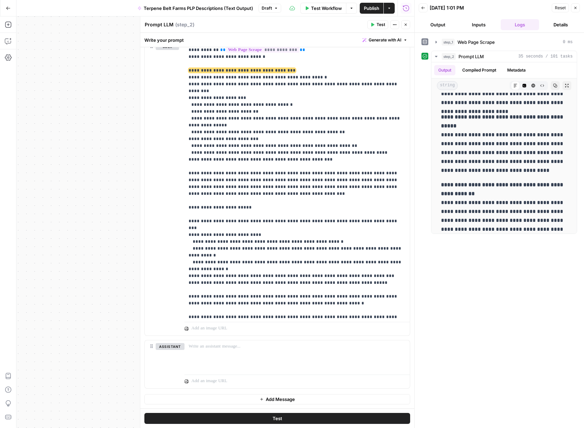
scroll to position [1177, 0]
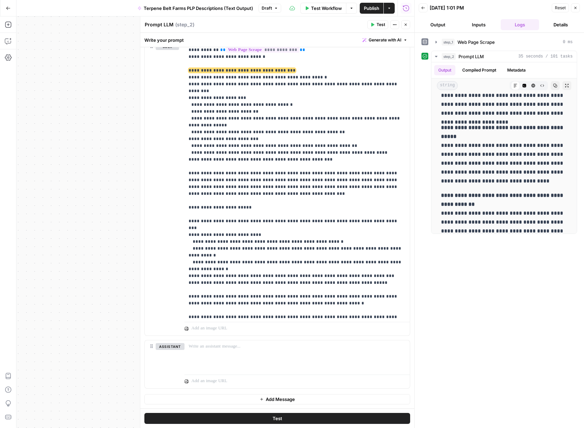
click at [482, 156] on p "**********" at bounding box center [504, 154] width 126 height 62
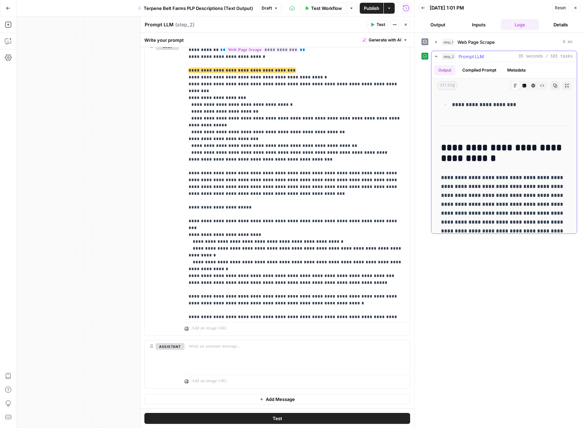
scroll to position [236, 0]
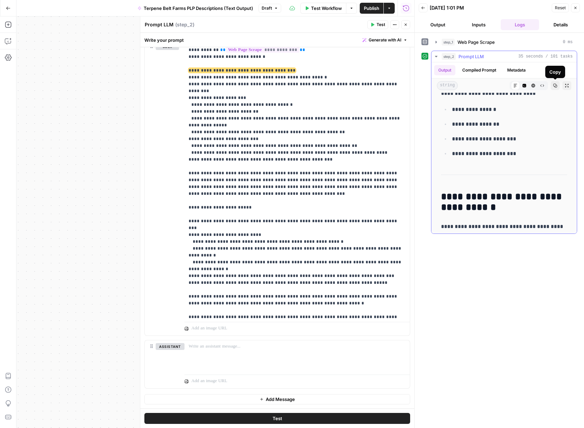
click at [554, 85] on icon "button" at bounding box center [555, 86] width 4 height 4
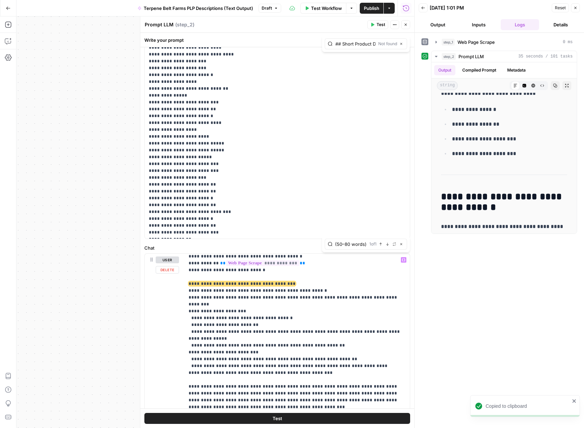
scroll to position [0, 64]
type input "## Short Product Description (50–80 words)"
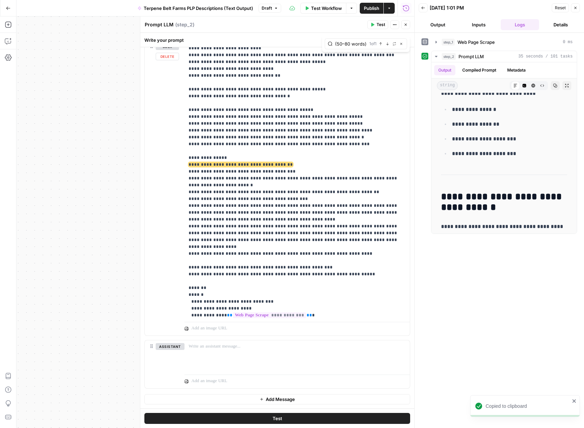
scroll to position [2074, 0]
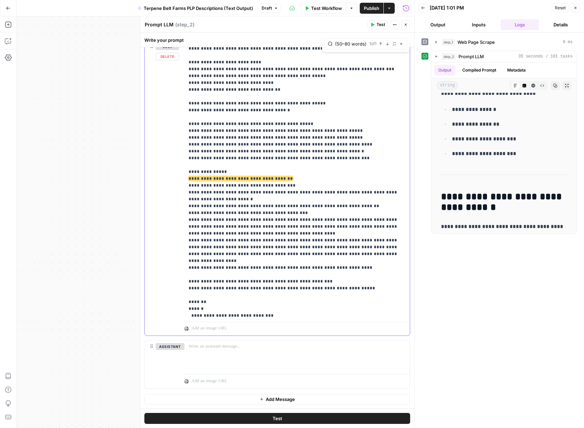
drag, startPoint x: 356, startPoint y: 175, endPoint x: 210, endPoint y: 127, distance: 152.9
click at [188, 176] on span "**********" at bounding box center [240, 178] width 104 height 4
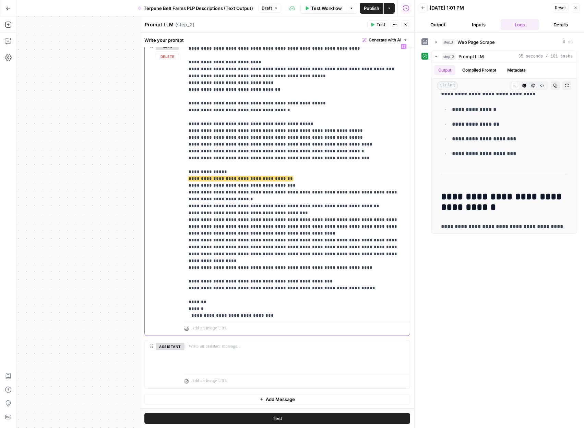
copy p "**********"
drag, startPoint x: 361, startPoint y: 173, endPoint x: 187, endPoint y: 98, distance: 189.6
click at [187, 98] on div "**********" at bounding box center [296, 179] width 225 height 279
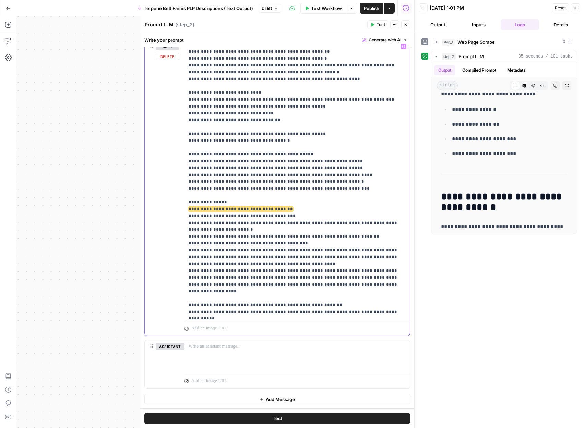
scroll to position [2043, 0]
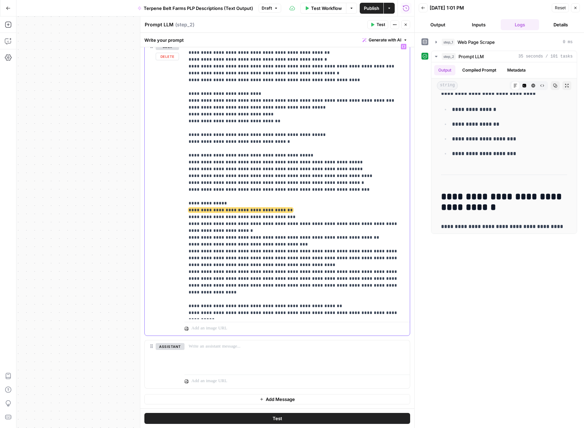
drag, startPoint x: 339, startPoint y: 198, endPoint x: 188, endPoint y: 130, distance: 166.1
click at [188, 130] on div "**********" at bounding box center [296, 179] width 225 height 279
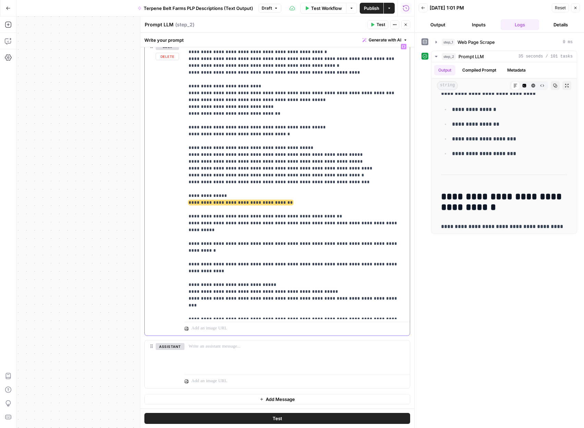
click at [232, 200] on span "**********" at bounding box center [240, 202] width 104 height 4
drag, startPoint x: 250, startPoint y: 114, endPoint x: 208, endPoint y: 111, distance: 41.9
click at [208, 200] on span "**********" at bounding box center [240, 202] width 104 height 4
copy span "**********"
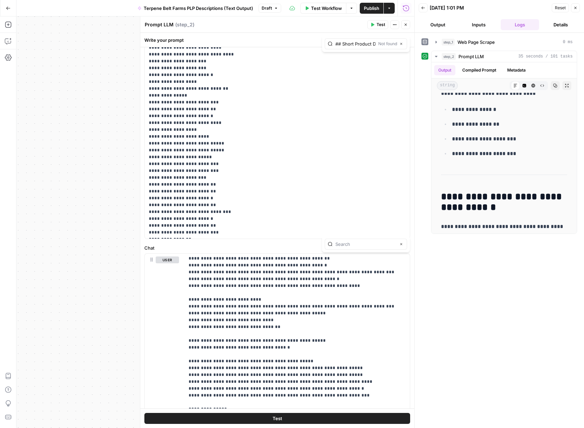
scroll to position [0, 0]
type input "long product"
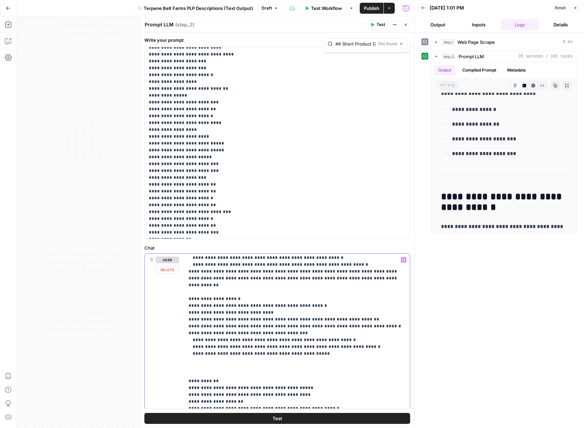
scroll to position [3191, 0]
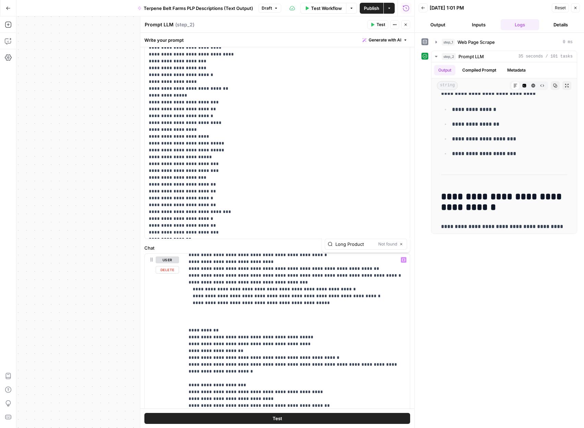
type input "Long Product"
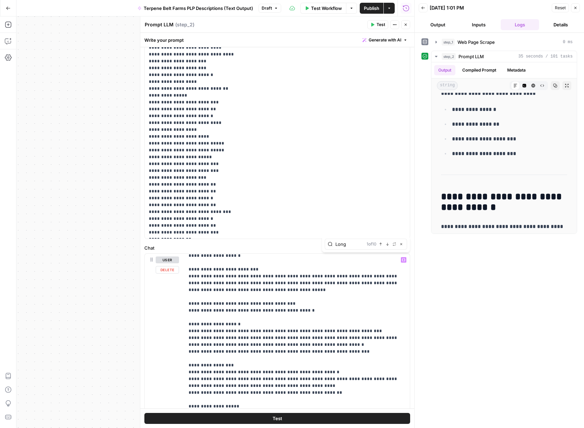
type input "Long"
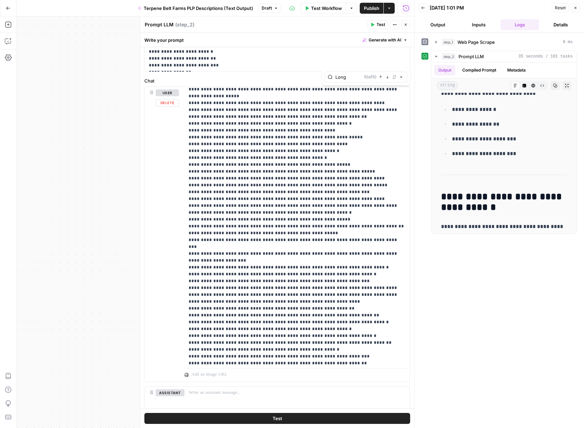
scroll to position [270, 0]
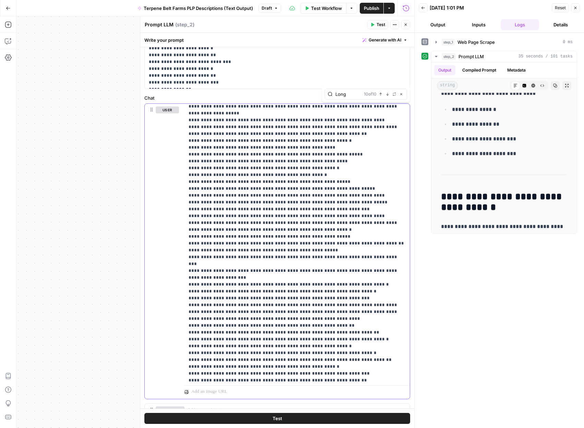
drag, startPoint x: 267, startPoint y: 164, endPoint x: 185, endPoint y: 121, distance: 92.6
click at [185, 121] on div "**********" at bounding box center [296, 243] width 225 height 279
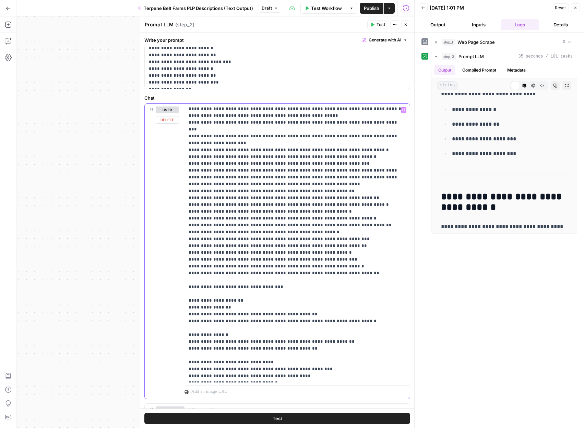
scroll to position [6263, 0]
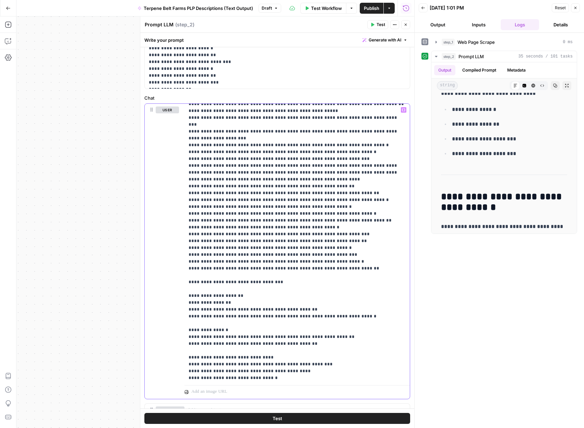
type input "Perform up to FIVE narrowly-scoped web checks"
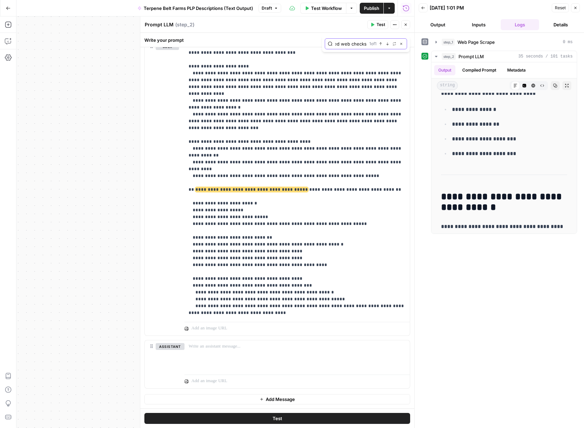
scroll to position [0, 0]
drag, startPoint x: 379, startPoint y: 108, endPoint x: 195, endPoint y: 107, distance: 184.4
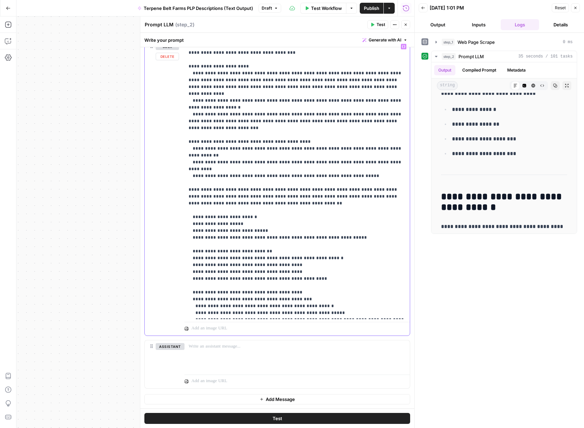
type input "AUTHORITY & TRUST SIGNALS"
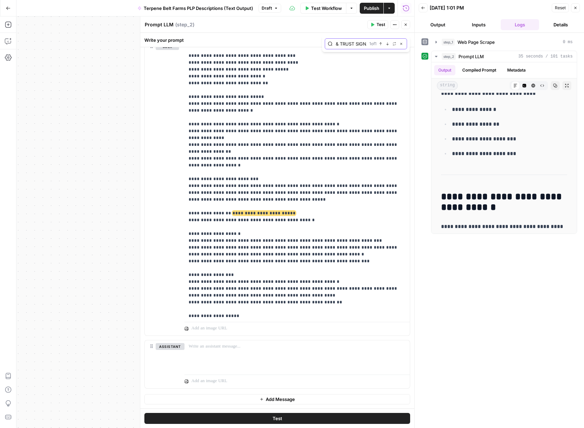
scroll to position [0, 0]
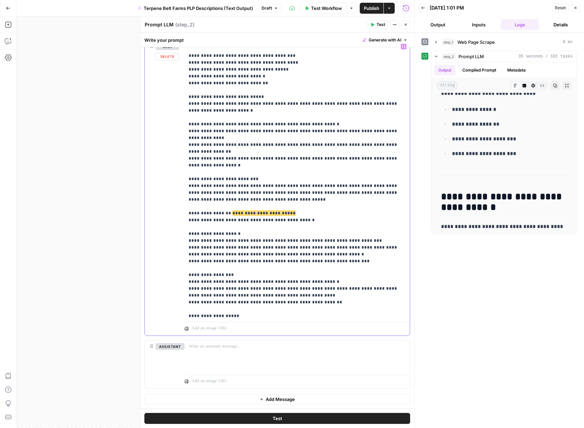
click at [298, 418] on button "Test" at bounding box center [277, 418] width 266 height 11
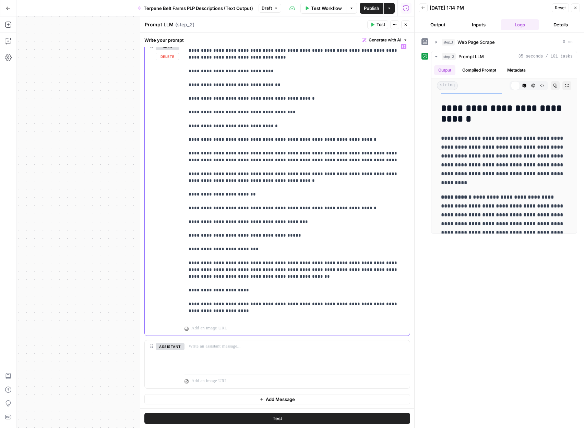
scroll to position [9684, 0]
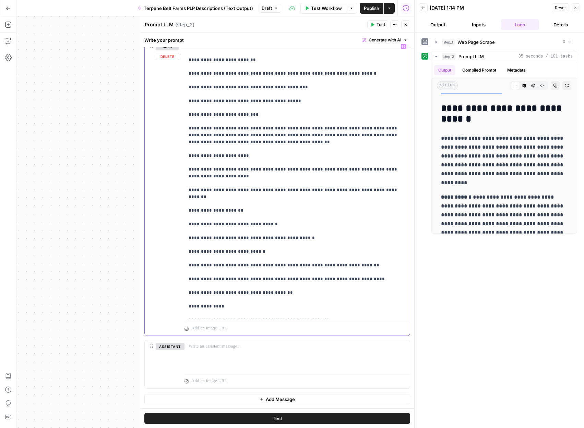
drag, startPoint x: 266, startPoint y: 232, endPoint x: 241, endPoint y: 232, distance: 25.4
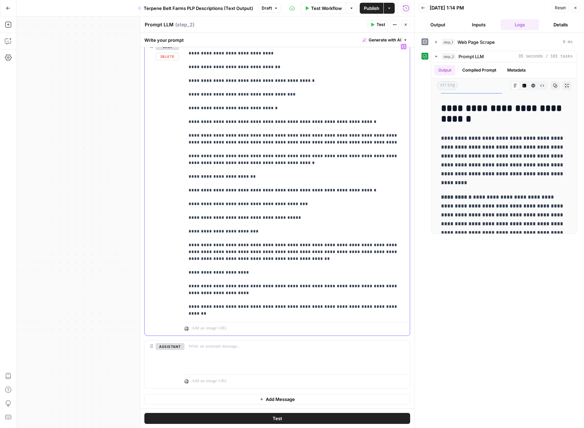
scroll to position [9549, 0]
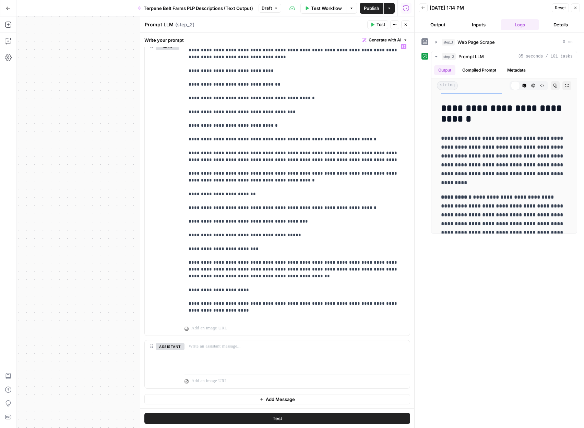
click at [311, 421] on button "Test" at bounding box center [277, 418] width 266 height 11
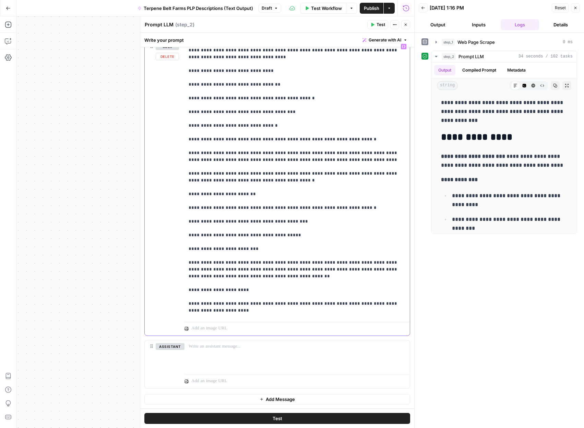
type input "Use short paragraphs for readability"
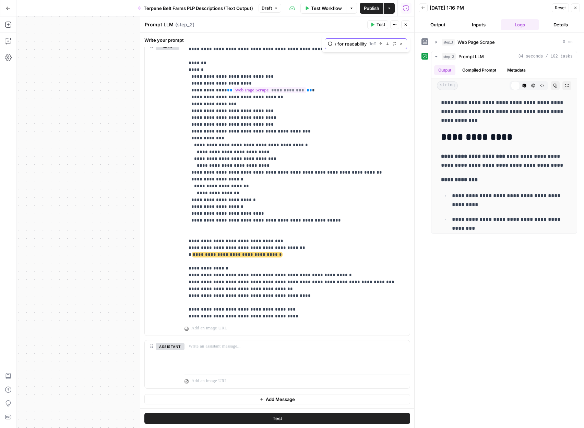
scroll to position [0, 0]
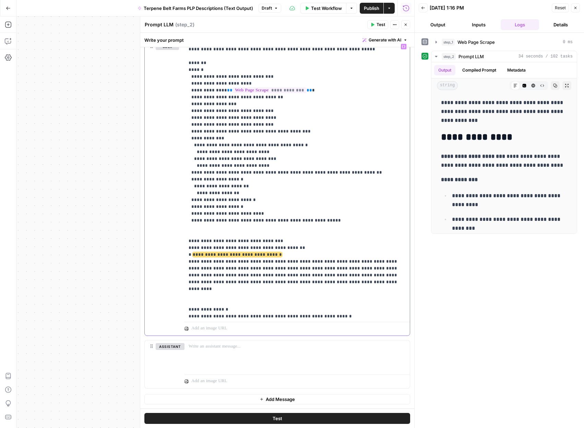
type input "Each answer is 2–4 sentences"
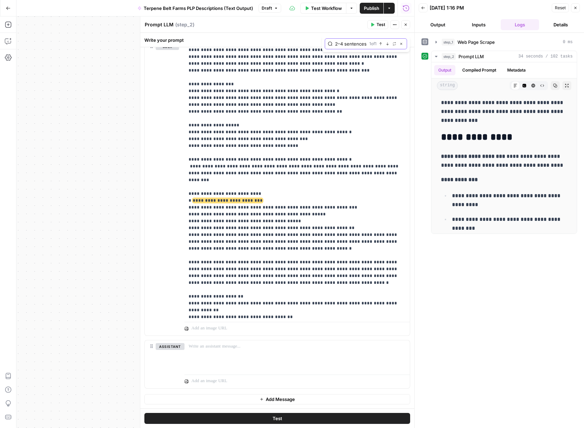
scroll to position [0, 0]
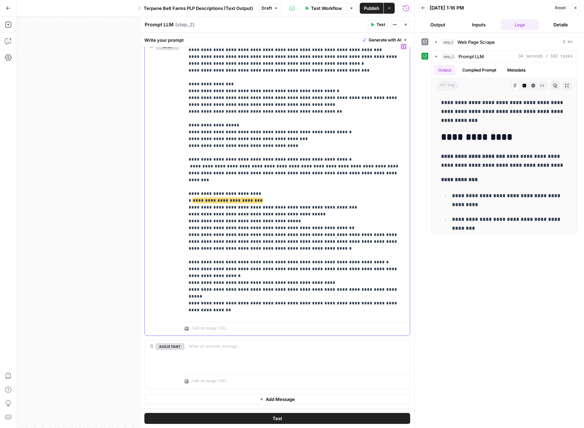
type input "Terpene oils"
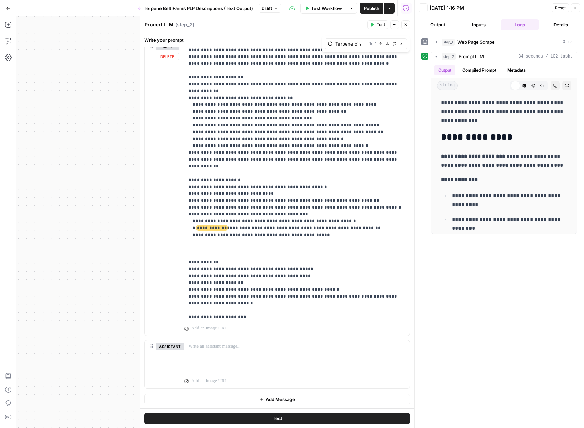
scroll to position [3142, 0]
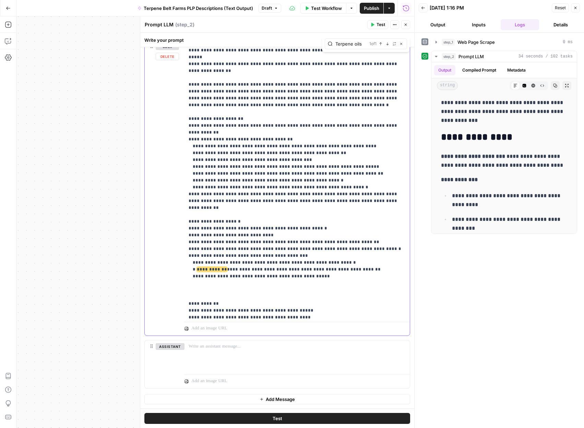
drag, startPoint x: 355, startPoint y: 92, endPoint x: 196, endPoint y: 93, distance: 159.0
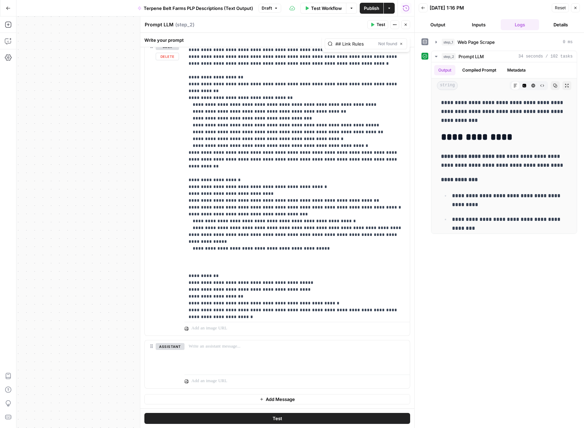
drag, startPoint x: 342, startPoint y: 42, endPoint x: 336, endPoint y: 42, distance: 5.8
click at [337, 42] on input "## Link Rules" at bounding box center [355, 43] width 40 height 7
type input "Link Rules"
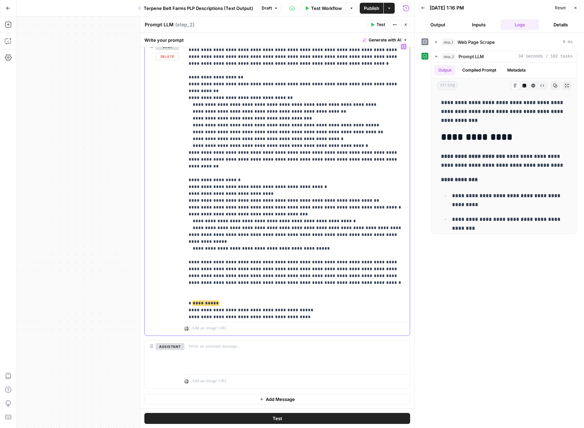
type input "MANDATORY keyword variations by product type"
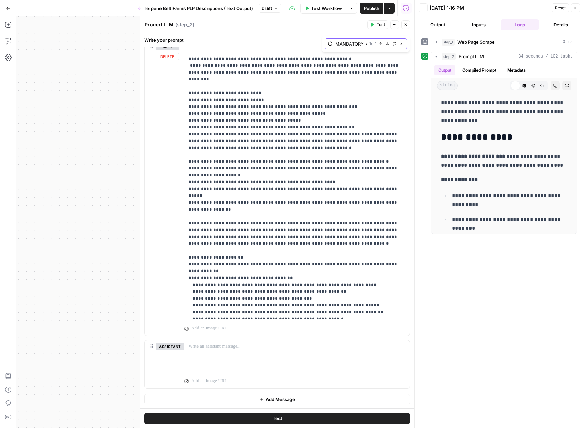
scroll to position [2987, 0]
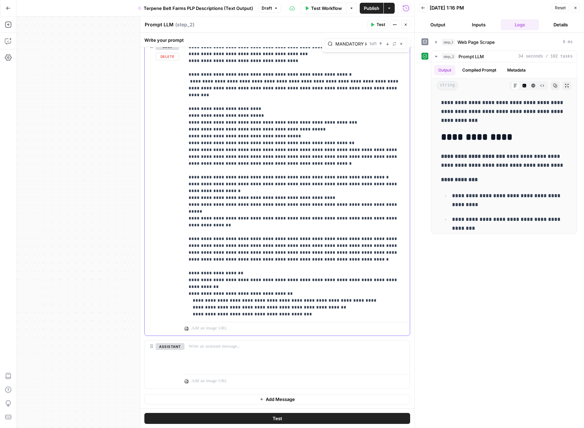
type input "uncond"
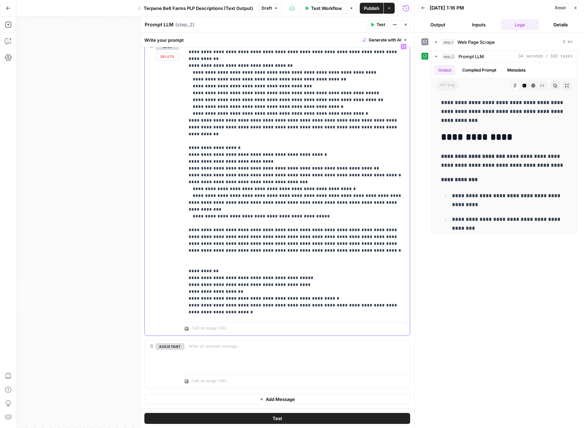
scroll to position [3330, 0]
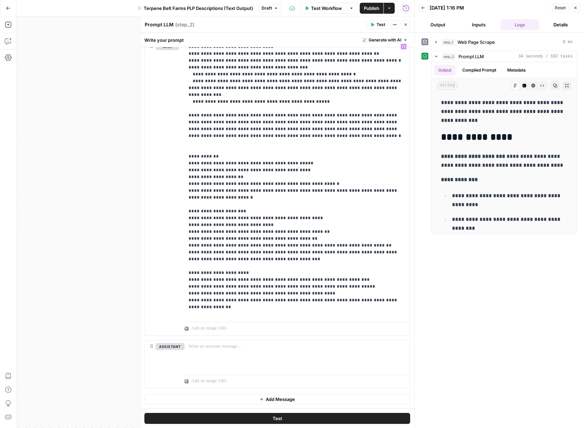
click at [265, 418] on button "Test" at bounding box center [277, 418] width 266 height 11
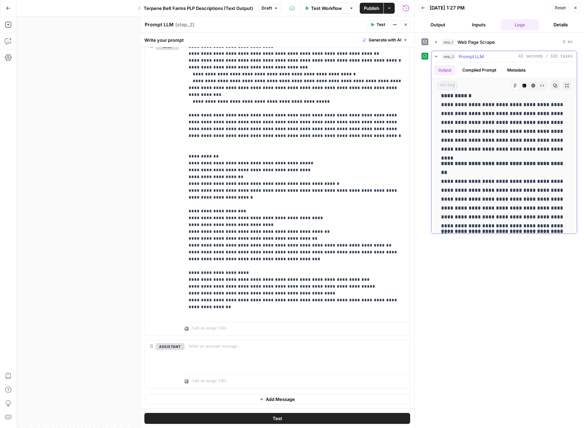
scroll to position [688, 0]
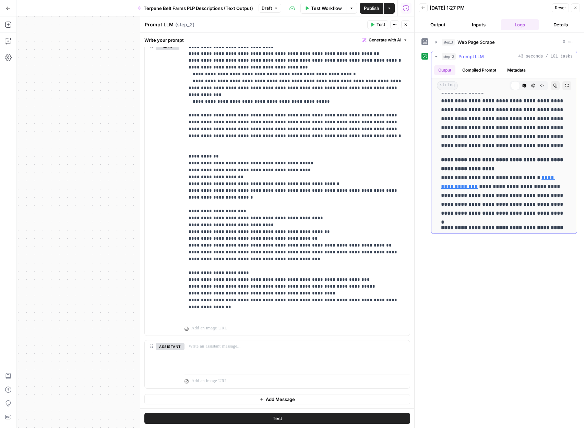
click at [553, 88] on button "Copy" at bounding box center [554, 85] width 9 height 9
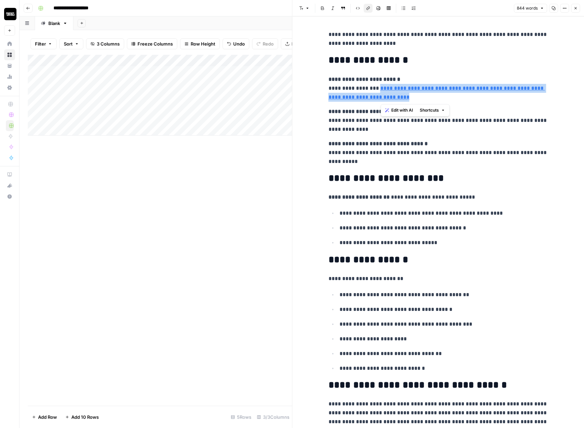
click at [124, 70] on div "Add Column" at bounding box center [160, 95] width 264 height 81
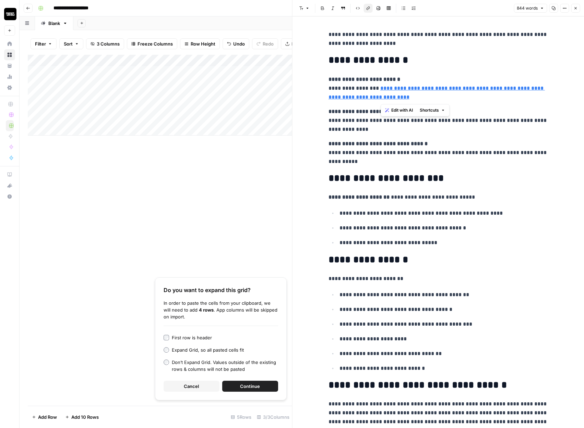
click at [246, 386] on span "Continue" at bounding box center [250, 386] width 20 height 7
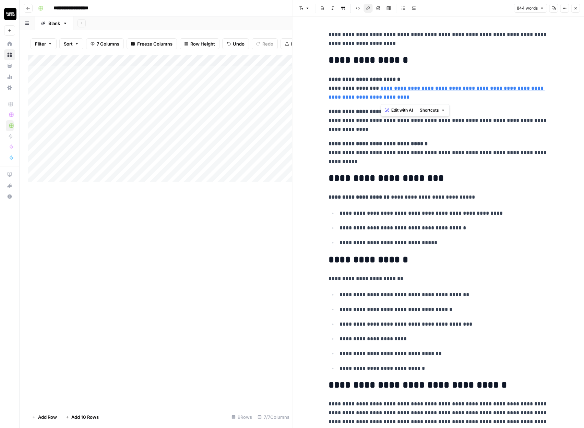
click at [155, 60] on div "Add Column" at bounding box center [160, 118] width 264 height 127
click at [127, 57] on div "Add Column" at bounding box center [160, 118] width 264 height 127
click at [150, 60] on div at bounding box center [101, 62] width 99 height 14
click at [125, 195] on div "Add Column" at bounding box center [160, 230] width 264 height 351
click at [121, 51] on div "Filter Sort 7 Columns Freeze Columns Row Height Undo Redo Export CSV Import CSV…" at bounding box center [160, 44] width 264 height 22
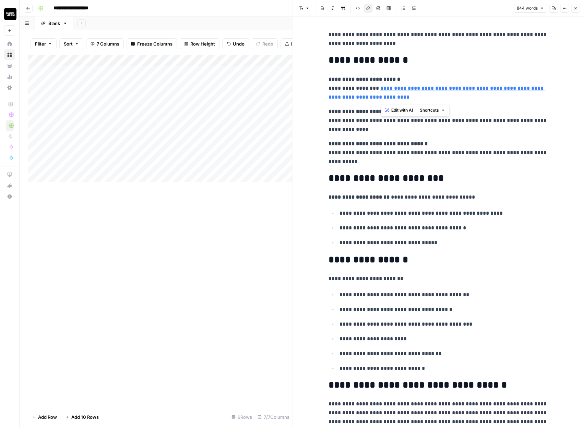
click at [116, 224] on div "Add Column" at bounding box center [160, 230] width 264 height 351
click at [42, 190] on div "Add Column" at bounding box center [160, 230] width 264 height 351
click at [103, 62] on div "Add Column" at bounding box center [160, 95] width 264 height 81
click at [146, 60] on div at bounding box center [101, 62] width 99 height 14
click at [128, 155] on div "Add Column" at bounding box center [160, 230] width 264 height 351
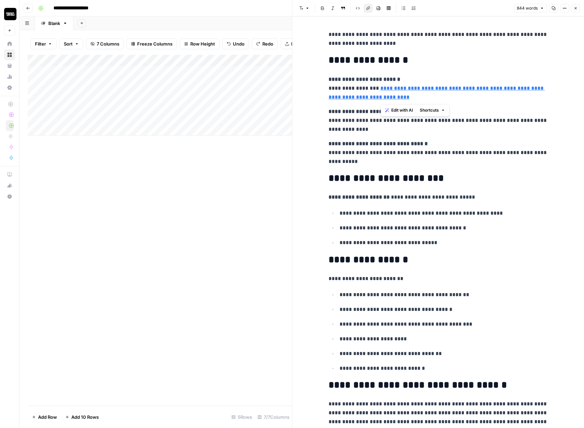
click at [146, 59] on div "Add Column" at bounding box center [160, 95] width 264 height 81
click at [90, 78] on input "https://terpenebeltfarms.com/shop/flower-infusion/" at bounding box center [93, 77] width 70 height 7
type input "URLs"
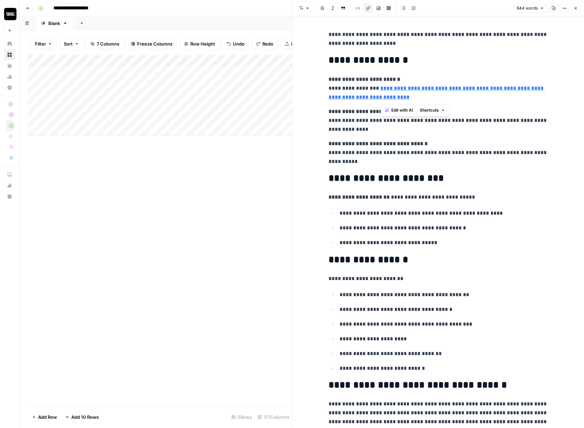
click at [178, 216] on div "Add Column" at bounding box center [160, 230] width 264 height 351
click at [134, 71] on div "Add Column" at bounding box center [160, 95] width 264 height 81
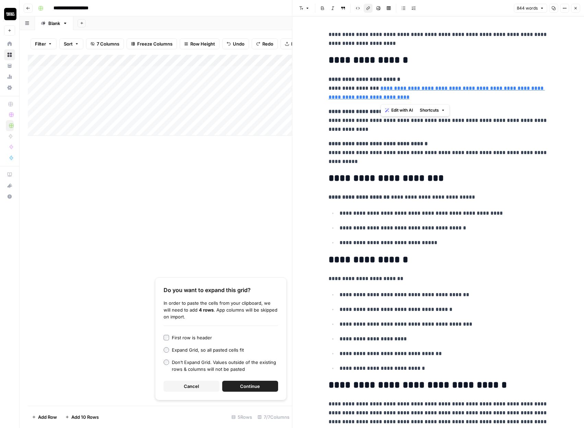
click at [235, 385] on button "Continue" at bounding box center [250, 386] width 56 height 11
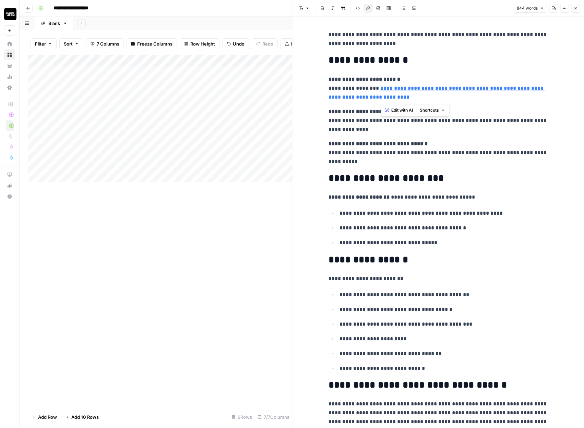
click at [199, 284] on div "Add Column" at bounding box center [160, 230] width 264 height 351
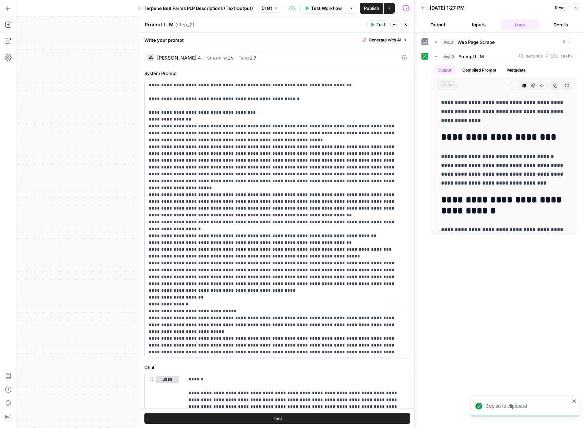
scroll to position [688, 0]
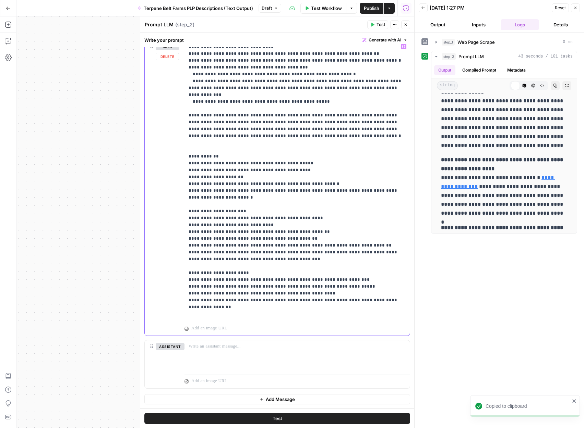
click at [324, 420] on button "Test" at bounding box center [277, 418] width 266 height 11
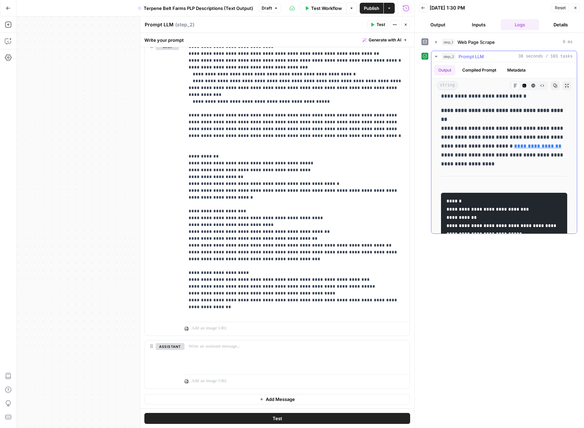
scroll to position [1388, 0]
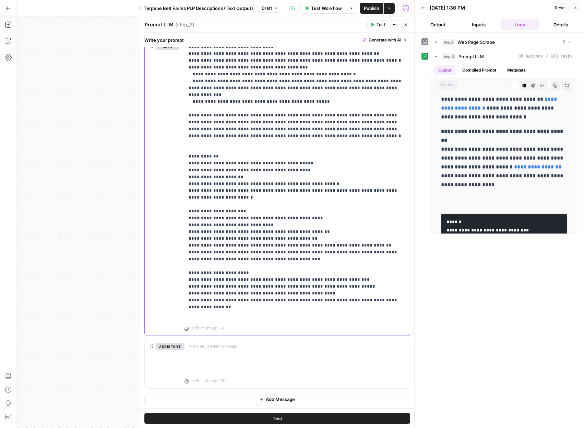
type input "## Product Description (300–400 wor"
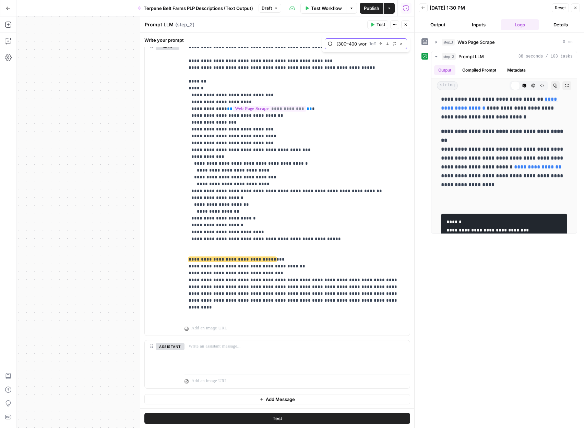
scroll to position [0, 0]
drag, startPoint x: 336, startPoint y: 174, endPoint x: 194, endPoint y: 157, distance: 143.5
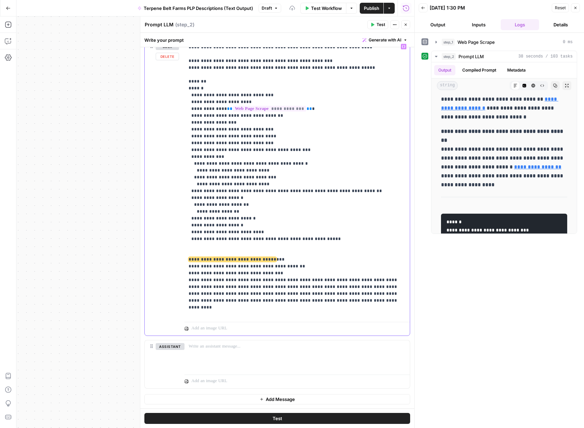
drag, startPoint x: 341, startPoint y: 177, endPoint x: 192, endPoint y: 159, distance: 150.2
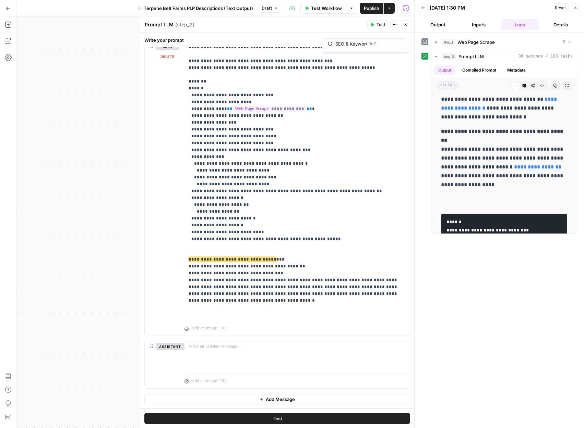
scroll to position [0, 17]
type input "SEO & Keyword Rules"
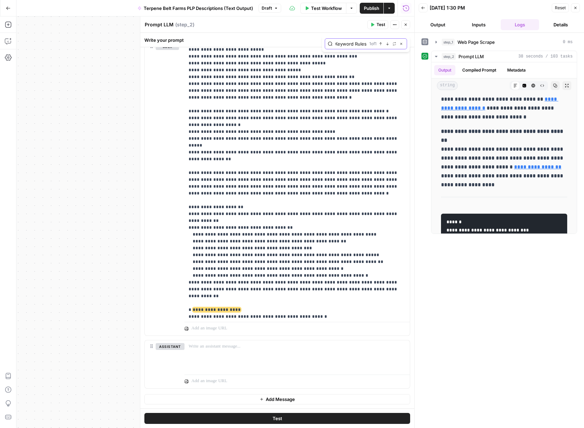
scroll to position [0, 0]
click at [371, 8] on span "Publish" at bounding box center [371, 8] width 15 height 7
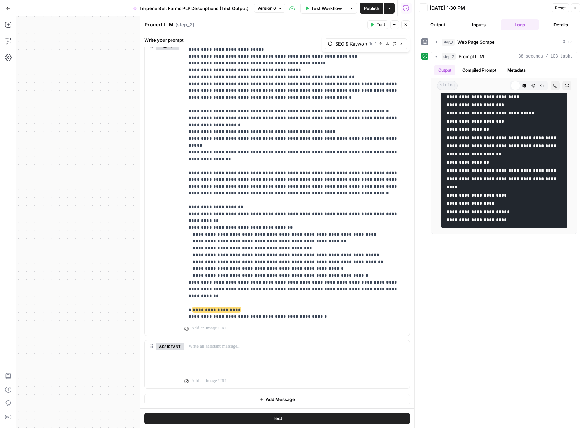
scroll to position [1686, 0]
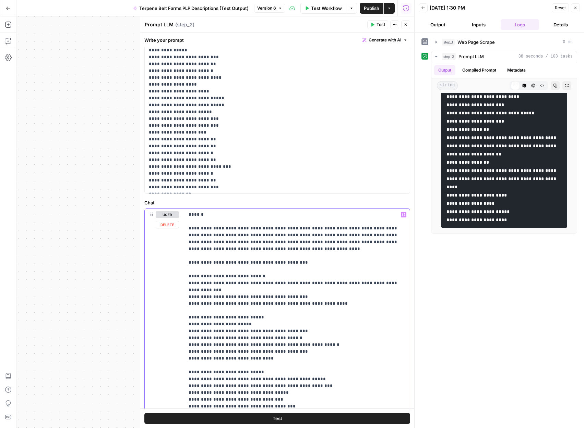
scroll to position [143, 0]
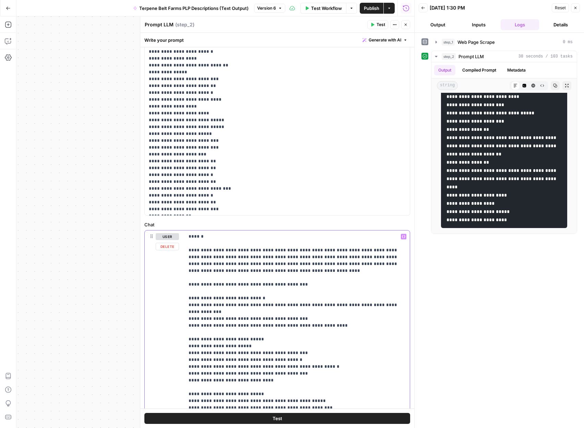
drag, startPoint x: 188, startPoint y: 239, endPoint x: 188, endPoint y: 283, distance: 43.9
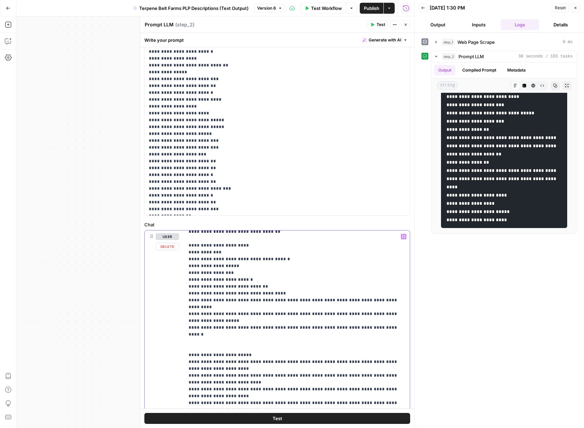
scroll to position [383, 0]
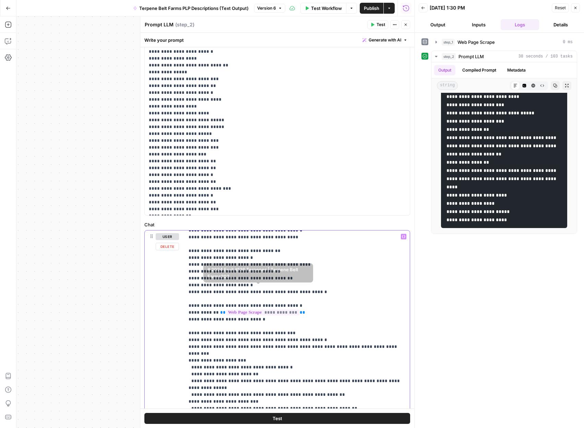
scroll to position [482, 0]
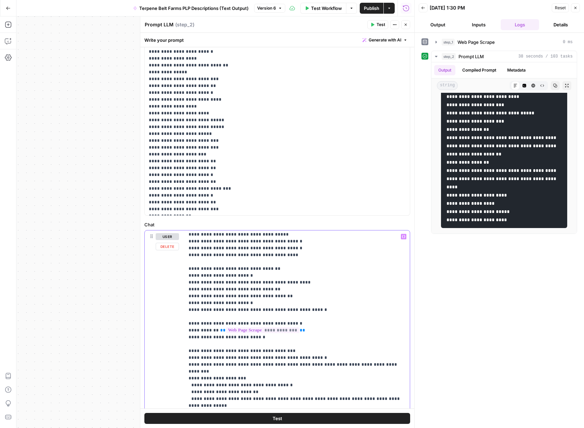
copy p "**********"
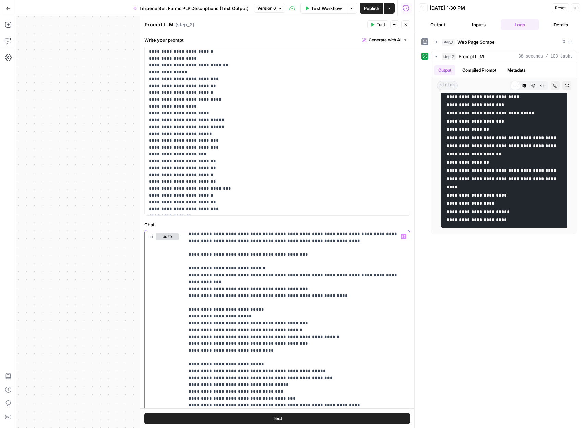
scroll to position [0, 0]
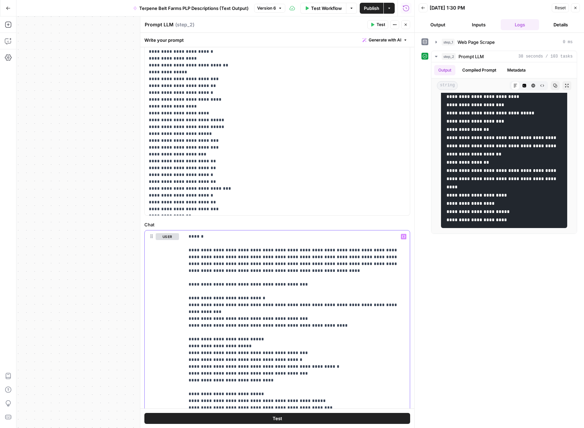
drag, startPoint x: 315, startPoint y: 291, endPoint x: 178, endPoint y: 235, distance: 147.9
click at [178, 235] on div "**********" at bounding box center [277, 378] width 265 height 295
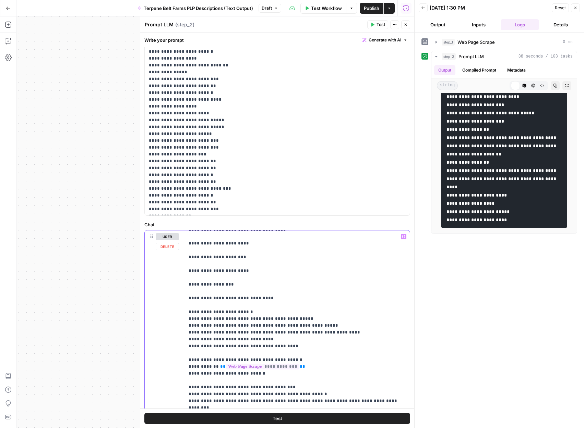
scroll to position [714, 0]
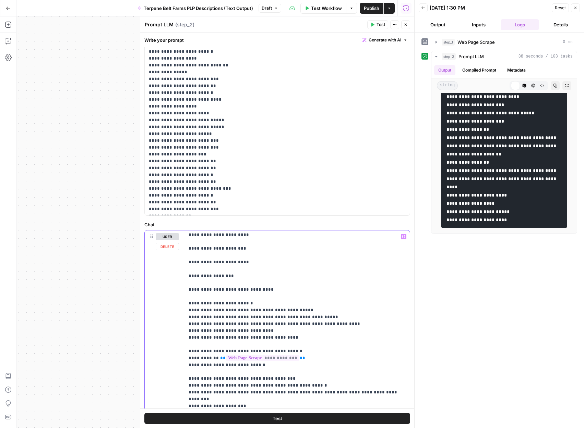
drag, startPoint x: 188, startPoint y: 305, endPoint x: 191, endPoint y: 330, distance: 25.2
click at [190, 329] on div "**********" at bounding box center [296, 370] width 225 height 279
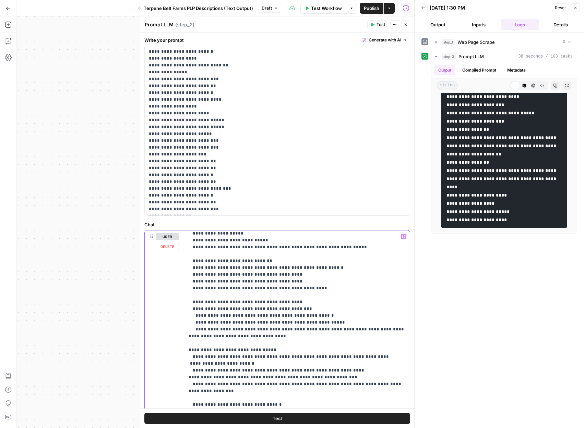
scroll to position [1409, 0]
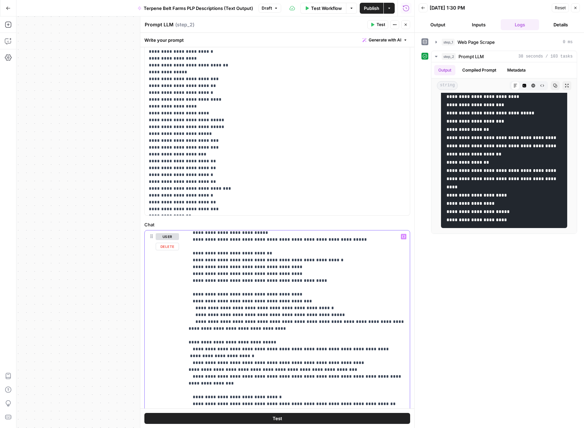
copy p "**********"
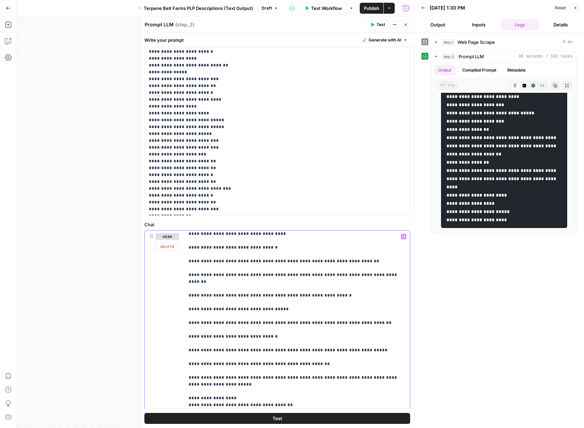
scroll to position [1784, 0]
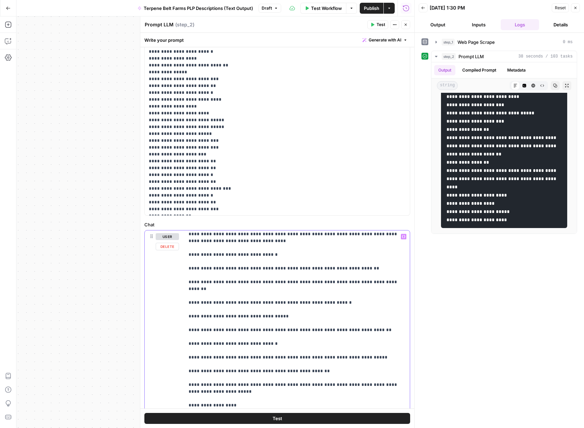
drag, startPoint x: 187, startPoint y: 274, endPoint x: 187, endPoint y: 317, distance: 42.8
click at [187, 316] on div "**********" at bounding box center [296, 370] width 225 height 279
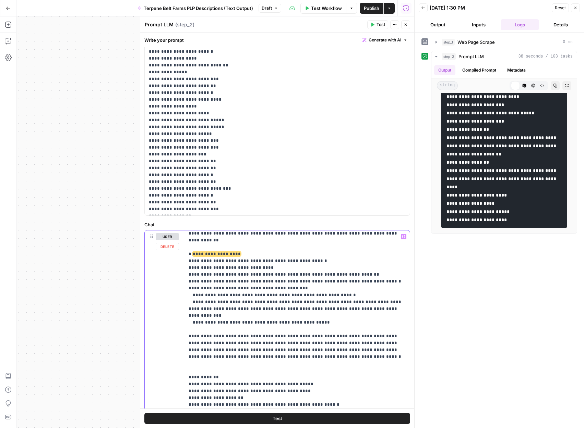
scroll to position [3877, 0]
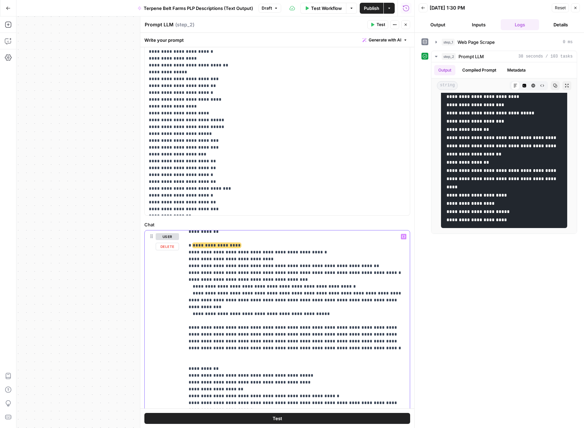
copy p "**********"
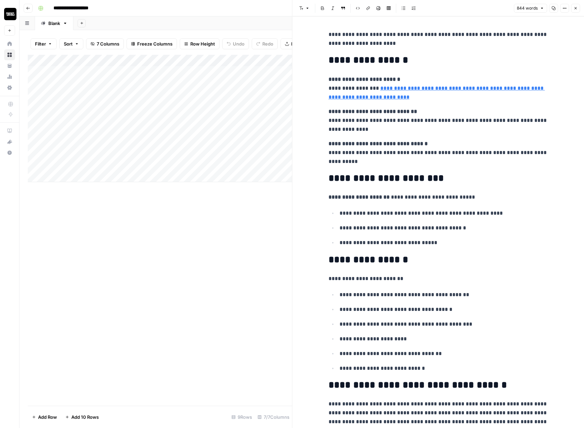
click at [283, 62] on div "Add Column" at bounding box center [160, 118] width 264 height 127
click at [297, 78] on span "All Rows" at bounding box center [309, 76] width 43 height 7
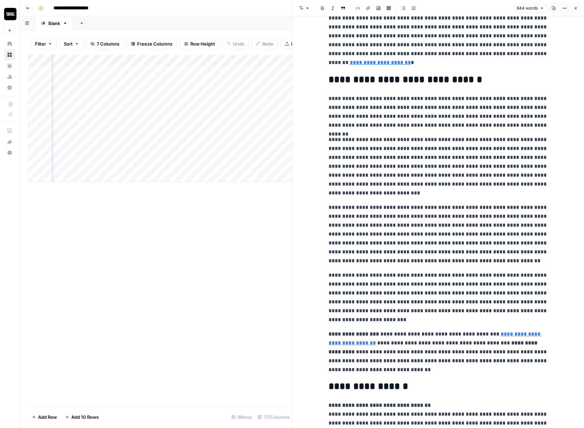
scroll to position [383, 0]
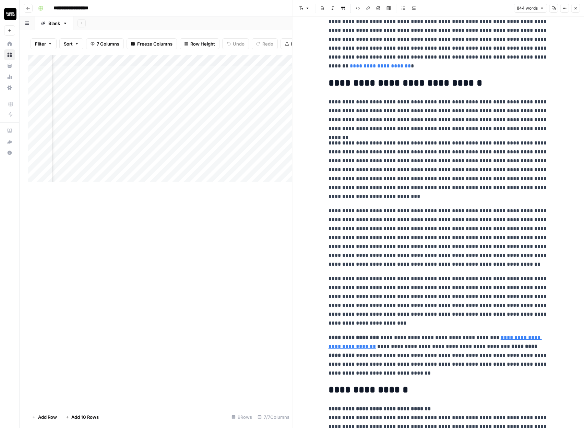
click at [576, 5] on button "Close" at bounding box center [575, 8] width 9 height 9
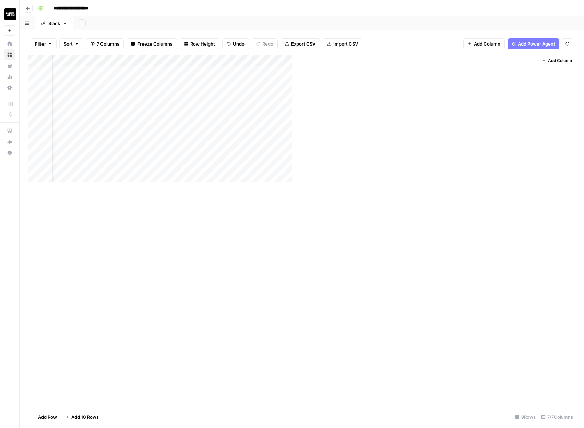
scroll to position [0, 74]
click at [384, 72] on div "Add Column" at bounding box center [302, 118] width 548 height 127
click at [333, 72] on div "Add Column" at bounding box center [302, 118] width 548 height 127
click at [354, 72] on div "Add Column" at bounding box center [302, 118] width 548 height 127
click at [334, 72] on div "Add Column" at bounding box center [302, 118] width 548 height 127
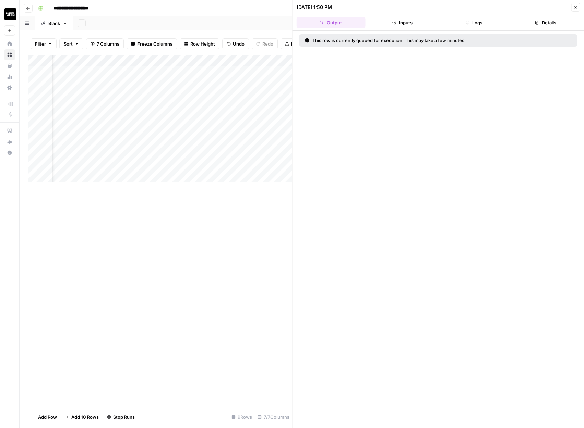
click at [576, 6] on icon "button" at bounding box center [575, 7] width 4 height 4
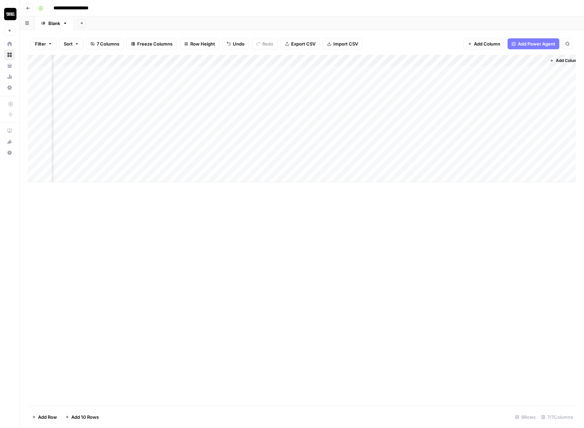
click at [168, 87] on div "Add Column" at bounding box center [302, 118] width 548 height 127
click at [165, 97] on div "Add Column" at bounding box center [302, 118] width 548 height 127
click at [180, 93] on div "Add Column" at bounding box center [302, 118] width 548 height 127
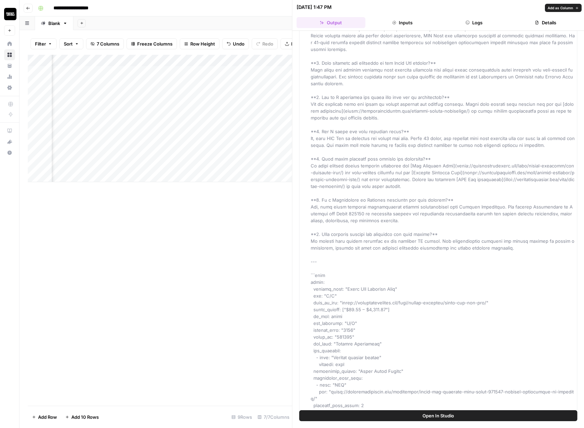
scroll to position [515, 0]
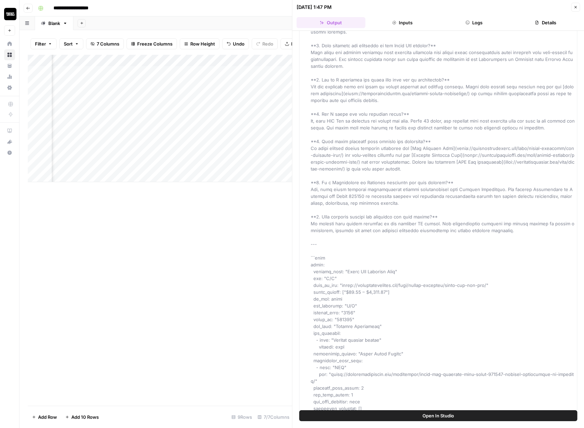
click at [212, 234] on div "Add Column" at bounding box center [160, 230] width 264 height 351
click at [231, 187] on div "Add Column" at bounding box center [160, 230] width 264 height 351
click at [575, 6] on icon "button" at bounding box center [575, 7] width 4 height 4
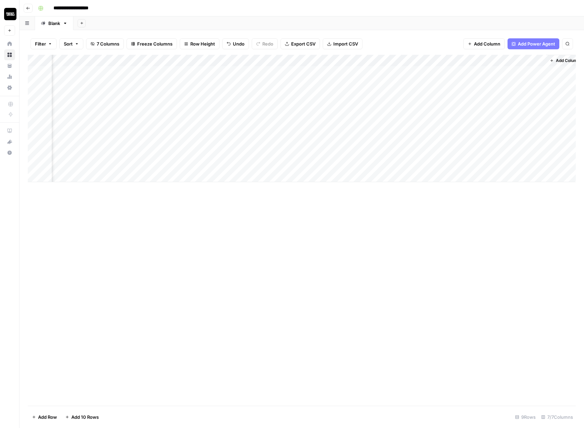
click at [355, 58] on div "Add Column" at bounding box center [302, 118] width 548 height 127
click at [371, 75] on span "All Rows" at bounding box center [378, 76] width 43 height 7
click at [539, 60] on div "Add Column" at bounding box center [302, 118] width 548 height 127
click at [496, 75] on input "Fa Qs" at bounding box center [525, 77] width 70 height 7
type input "FAQs"
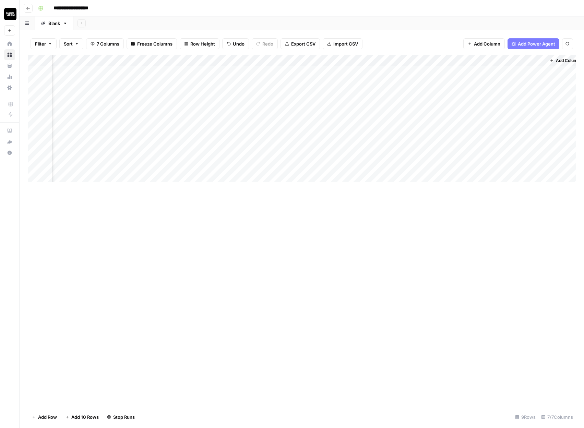
click at [427, 230] on div "Add Column" at bounding box center [302, 230] width 548 height 351
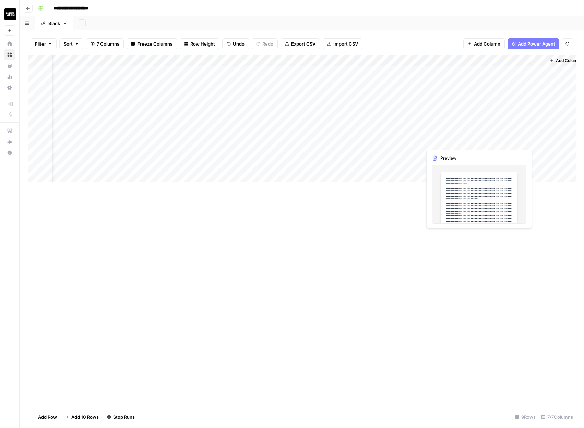
click at [444, 140] on div "Add Column" at bounding box center [302, 118] width 548 height 127
click at [454, 186] on div "Add Column" at bounding box center [302, 230] width 548 height 351
click at [451, 127] on div "Add Column" at bounding box center [302, 118] width 548 height 127
click at [450, 134] on div "Add Column" at bounding box center [302, 118] width 548 height 127
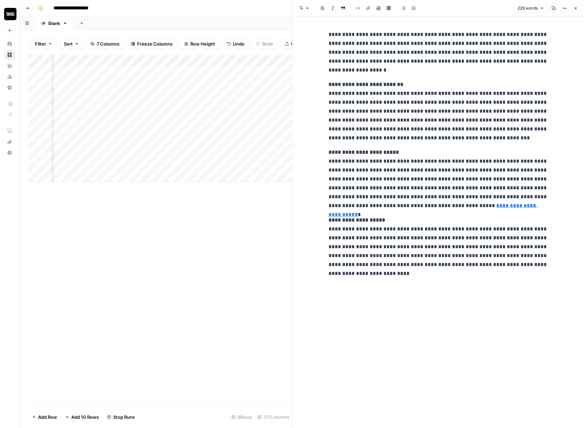
click at [260, 225] on div "Add Column" at bounding box center [160, 230] width 264 height 351
click at [575, 9] on icon "button" at bounding box center [575, 8] width 4 height 4
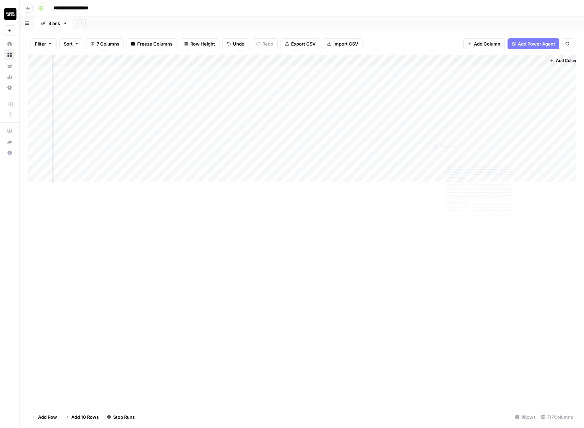
click at [437, 142] on div "Add Column" at bounding box center [302, 118] width 548 height 127
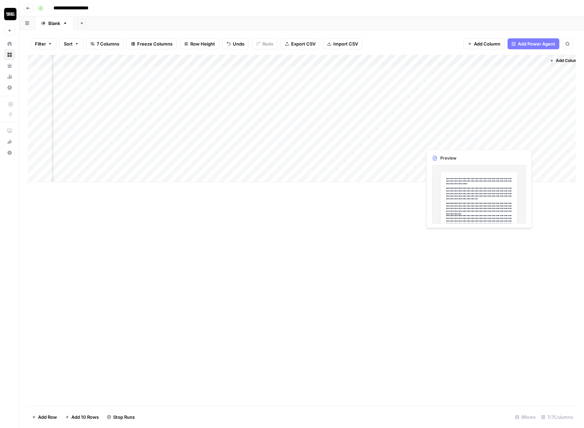
click at [452, 190] on div "Add Column" at bounding box center [302, 230] width 548 height 351
click at [449, 142] on div "Add Column" at bounding box center [302, 118] width 548 height 127
click at [449, 142] on div at bounding box center [452, 141] width 63 height 13
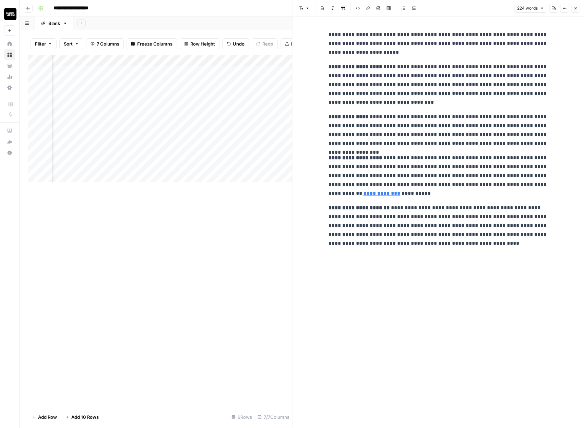
click at [574, 6] on icon "button" at bounding box center [575, 8] width 4 height 4
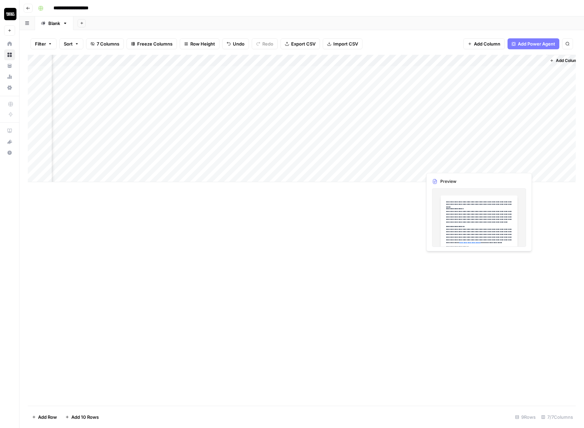
click at [442, 168] on div "Add Column" at bounding box center [302, 118] width 548 height 127
click at [447, 214] on div "Add Column" at bounding box center [302, 230] width 548 height 351
click at [456, 167] on div "Add Column" at bounding box center [302, 118] width 548 height 127
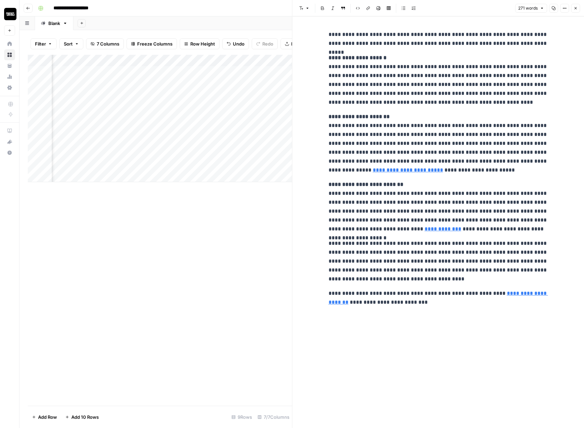
click at [297, 307] on div "**********" at bounding box center [438, 222] width 292 height 412
click at [575, 8] on icon "button" at bounding box center [575, 8] width 4 height 4
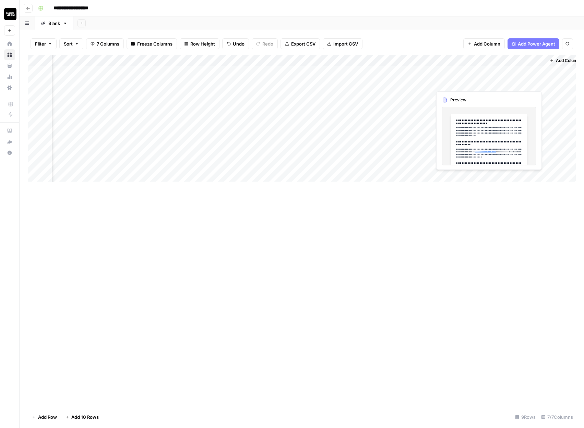
click at [508, 73] on div "Add Column" at bounding box center [302, 118] width 548 height 127
click at [491, 121] on div "Add Column" at bounding box center [302, 118] width 548 height 127
click at [512, 73] on div "Add Column" at bounding box center [302, 118] width 548 height 127
click at [511, 73] on div "Add Column" at bounding box center [302, 118] width 548 height 127
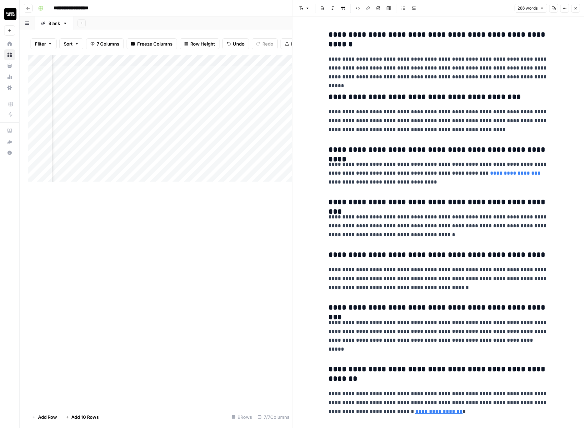
click at [574, 10] on icon "button" at bounding box center [575, 8] width 4 height 4
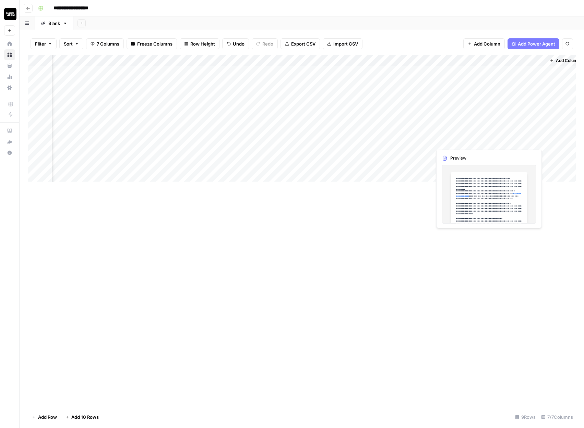
click at [503, 142] on div "Add Column" at bounding box center [302, 118] width 548 height 127
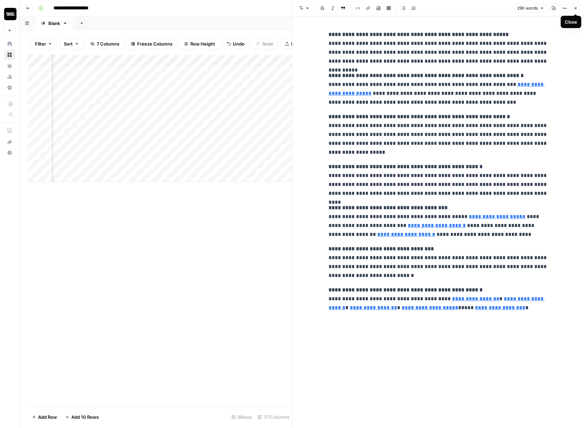
click at [574, 6] on button "Close" at bounding box center [575, 8] width 9 height 9
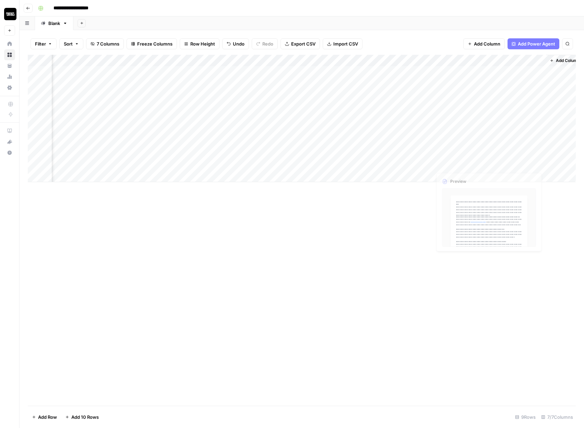
click at [500, 150] on div "Add Column" at bounding box center [302, 118] width 548 height 127
click at [499, 153] on div "Add Column" at bounding box center [302, 118] width 548 height 127
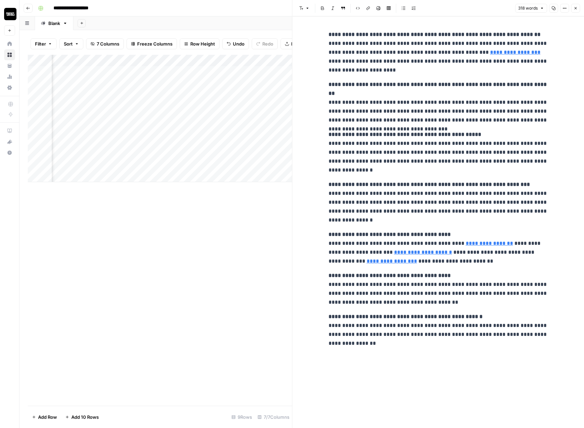
click at [347, 332] on p "**********" at bounding box center [437, 330] width 219 height 36
copy p "**********"
click at [361, 326] on p "**********" at bounding box center [437, 330] width 219 height 36
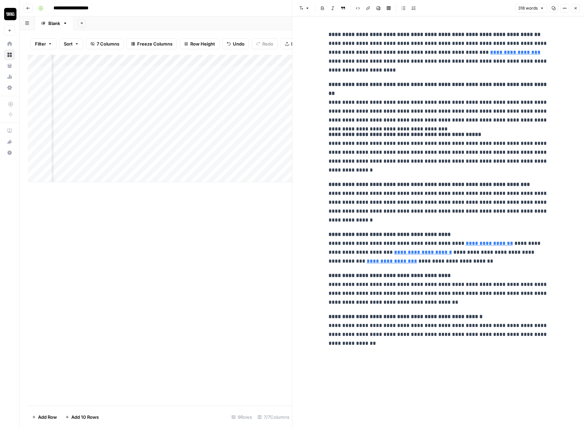
click at [361, 326] on p "**********" at bounding box center [437, 330] width 219 height 36
copy p "**********"
click at [185, 59] on div "Add Column" at bounding box center [160, 118] width 264 height 127
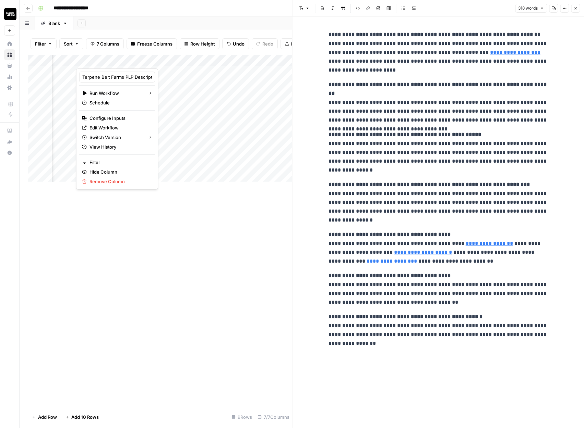
click at [188, 229] on div "Add Column" at bounding box center [160, 230] width 264 height 351
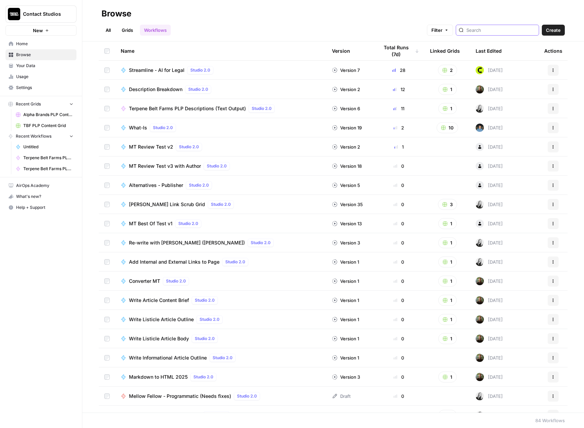
click at [494, 30] on input "search" at bounding box center [501, 30] width 70 height 7
type input "terpene"
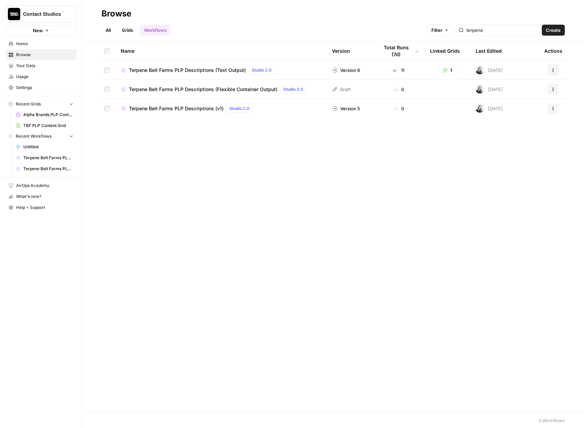
click at [398, 70] on div "11" at bounding box center [398, 70] width 40 height 7
click at [347, 65] on td "Version 6" at bounding box center [349, 70] width 47 height 19
click at [335, 71] on icon at bounding box center [334, 70] width 5 height 5
click at [363, 72] on td "Version 6" at bounding box center [349, 70] width 47 height 19
click at [551, 69] on icon "button" at bounding box center [553, 70] width 4 height 4
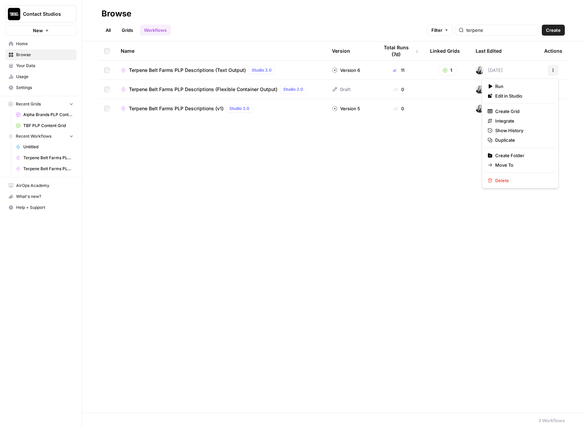
click at [358, 68] on div "Version 6" at bounding box center [346, 70] width 28 height 7
click at [338, 69] on div "Version 6" at bounding box center [346, 70] width 28 height 7
click at [335, 70] on icon at bounding box center [334, 70] width 5 height 5
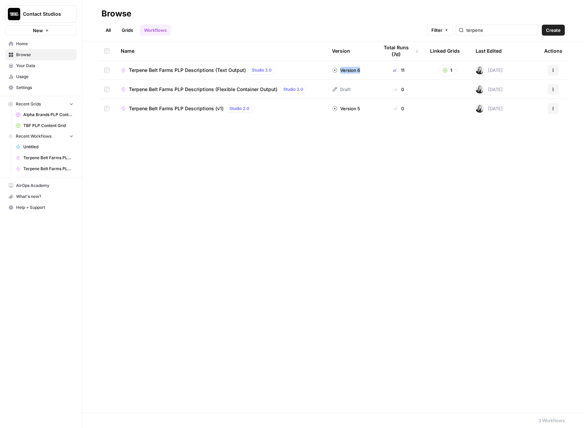
click at [335, 70] on icon at bounding box center [334, 70] width 5 height 5
click at [344, 70] on div "Version 6" at bounding box center [346, 70] width 28 height 7
click at [551, 70] on icon "button" at bounding box center [553, 70] width 4 height 4
click at [516, 94] on span "Edit in Studio" at bounding box center [522, 96] width 55 height 7
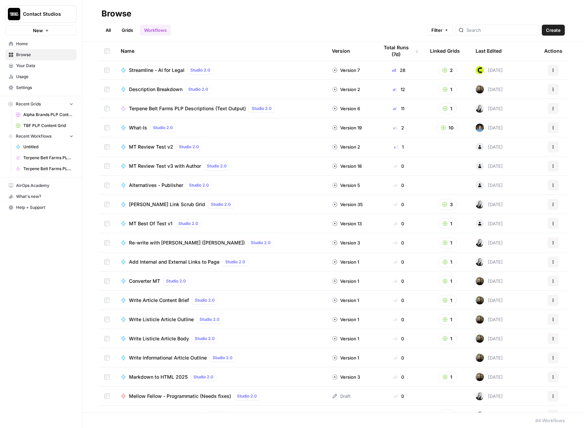
click at [483, 30] on div at bounding box center [496, 30] width 83 height 11
type input "terpene"
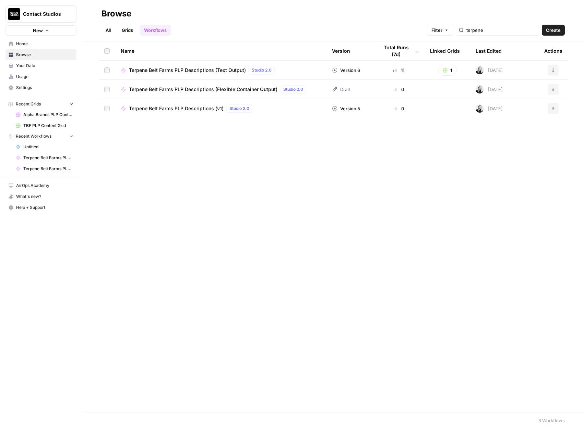
click at [548, 68] on button "Actions" at bounding box center [552, 70] width 11 height 11
click at [522, 96] on span "Edit in Studio" at bounding box center [522, 96] width 55 height 7
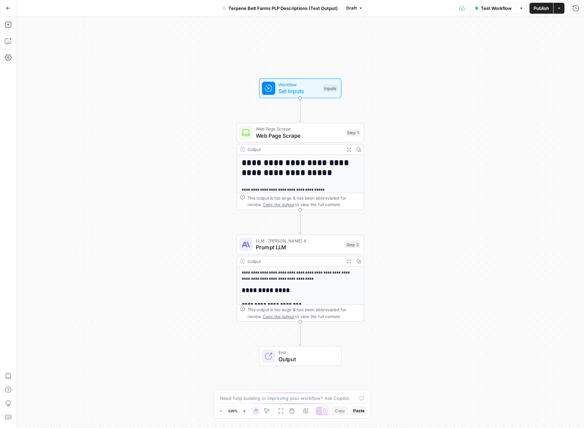
click at [305, 11] on span "Terpene Belt Farms PLP Descriptions (Text Output)" at bounding box center [282, 8] width 109 height 7
click at [347, 36] on div "**********" at bounding box center [299, 222] width 567 height 412
click at [356, 10] on button "Draft" at bounding box center [354, 8] width 23 height 9
click at [315, 41] on div "**********" at bounding box center [299, 222] width 567 height 412
click at [351, 5] on span "Draft" at bounding box center [351, 8] width 10 height 6
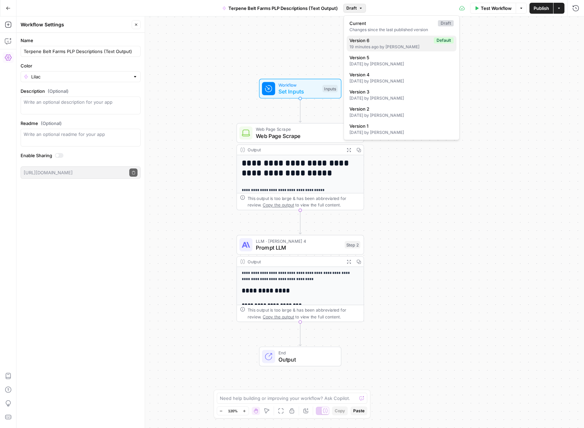
click at [360, 44] on div "19 minutes ago by Darren Tarbat" at bounding box center [401, 47] width 104 height 6
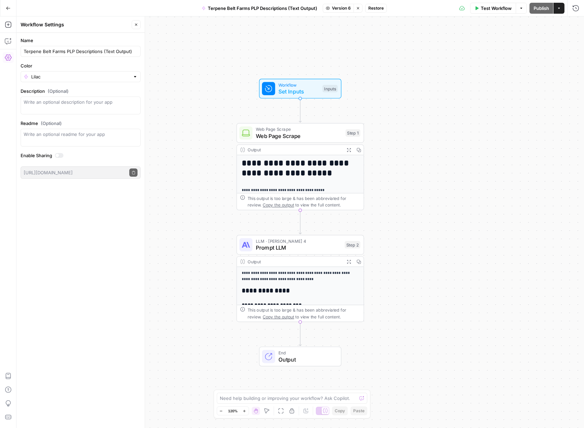
click at [339, 174] on h1 "**********" at bounding box center [300, 169] width 117 height 20
click at [318, 290] on h2 "**********" at bounding box center [300, 290] width 117 height 7
click at [319, 286] on div "**********" at bounding box center [300, 414] width 127 height 294
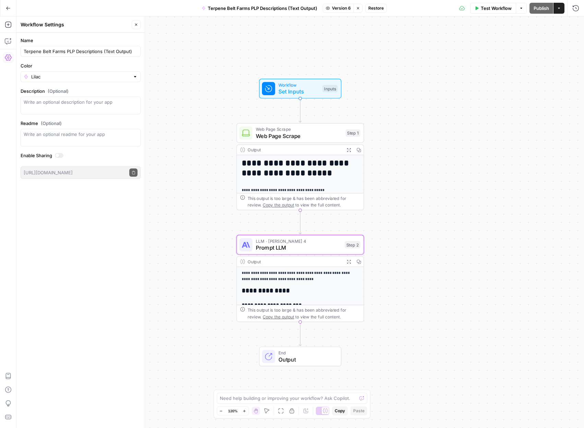
click at [320, 314] on div "This output is too large & has been abbreviated for review. Copy the output to …" at bounding box center [303, 313] width 113 height 13
click at [324, 291] on h2 "**********" at bounding box center [300, 290] width 117 height 7
click at [313, 314] on div "This output is too large & has been abbreviated for review. Copy the output to …" at bounding box center [303, 313] width 113 height 13
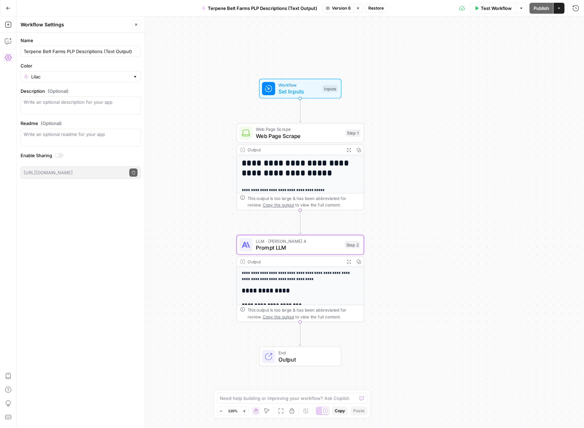
click at [287, 283] on div "**********" at bounding box center [300, 414] width 127 height 294
click at [280, 264] on div "Output" at bounding box center [294, 261] width 94 height 7
click at [333, 249] on span "Prompt LLM" at bounding box center [299, 248] width 86 height 8
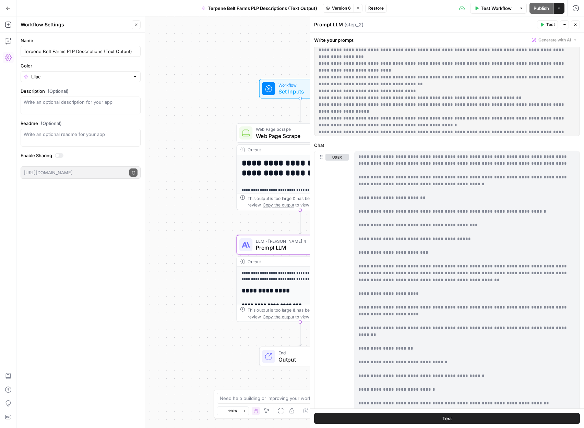
scroll to position [333, 0]
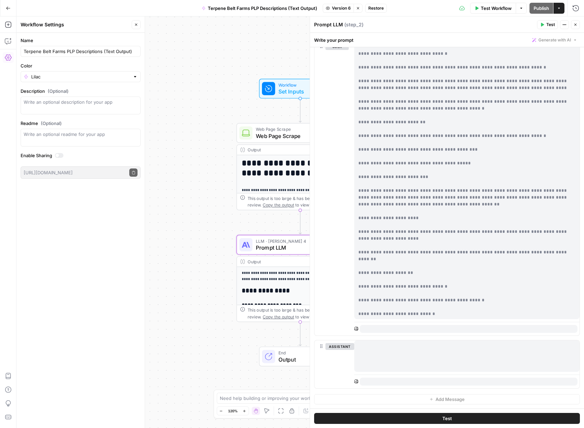
scroll to position [9732, 0]
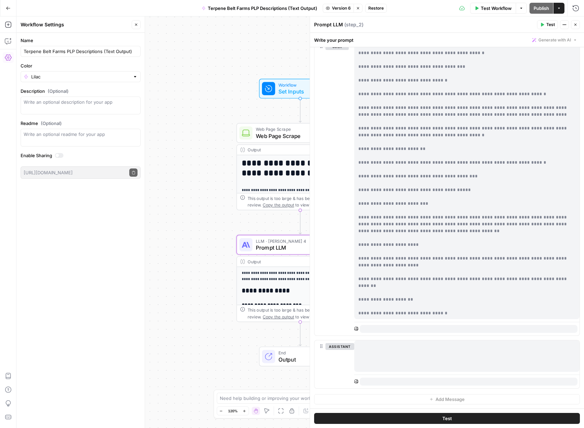
click at [547, 24] on span "Test" at bounding box center [550, 25] width 9 height 6
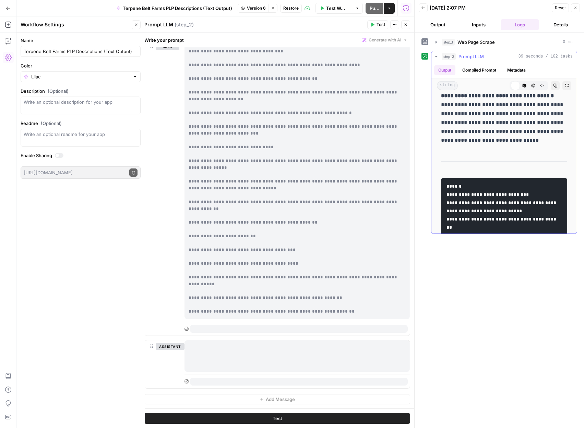
scroll to position [1393, 0]
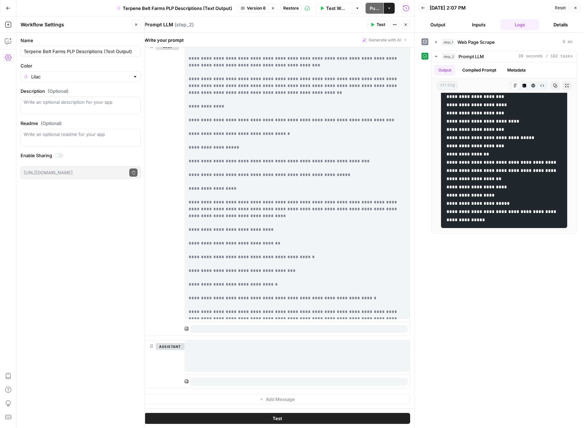
scroll to position [9418, 0]
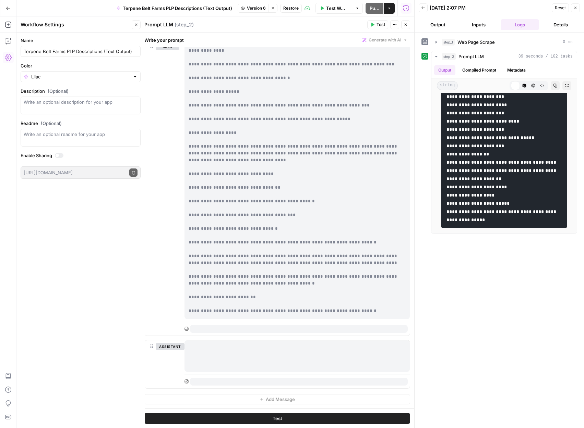
scroll to position [9793, 0]
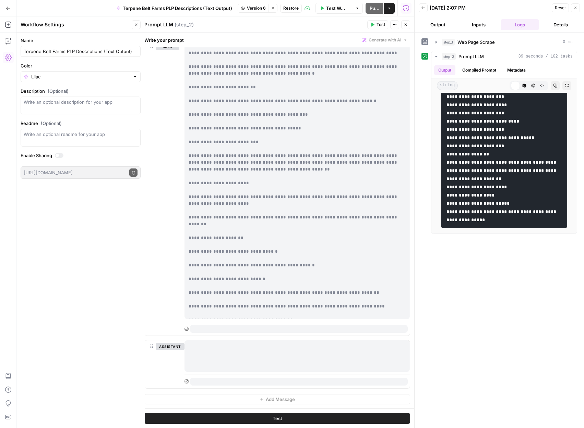
drag, startPoint x: 280, startPoint y: 314, endPoint x: 262, endPoint y: 216, distance: 99.5
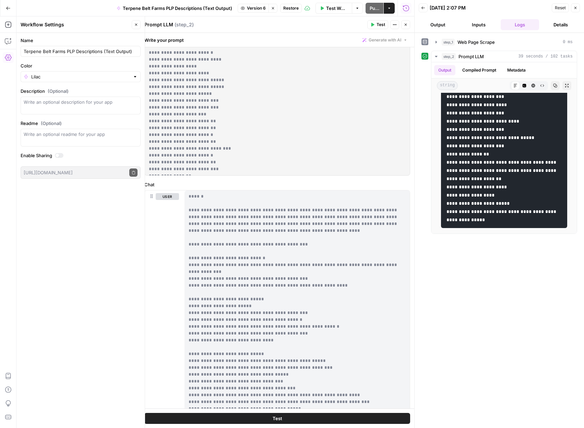
scroll to position [169, 0]
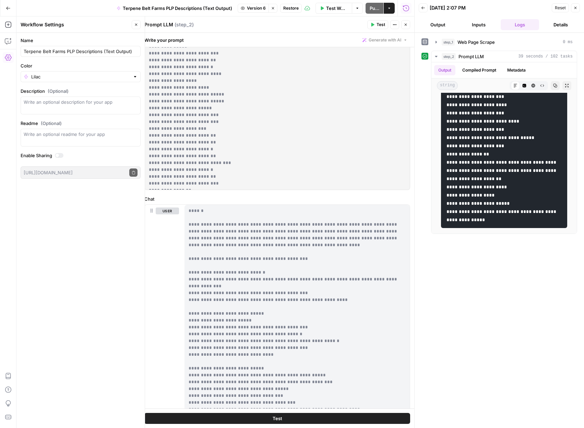
drag, startPoint x: 188, startPoint y: 211, endPoint x: 194, endPoint y: 267, distance: 56.1
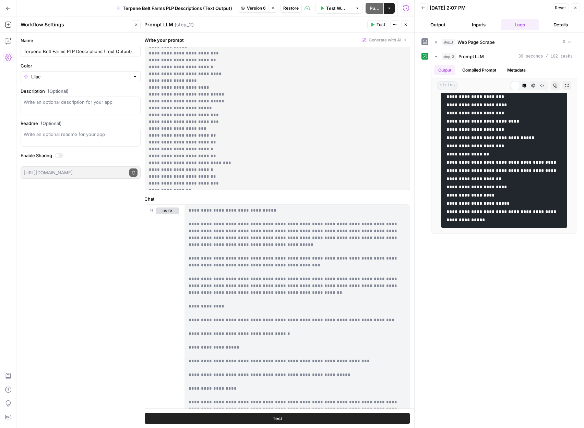
scroll to position [9793, 0]
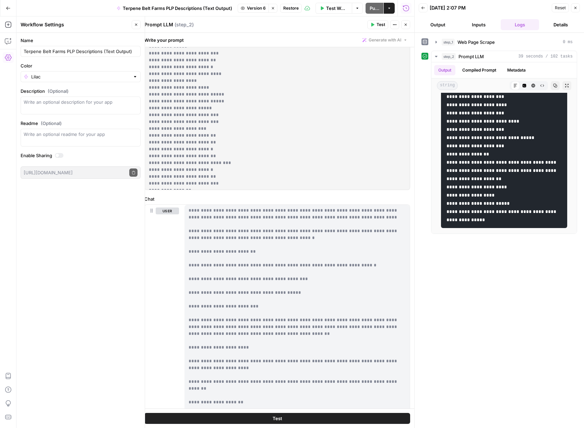
copy p "**********"
click at [483, 150] on pre "**********" at bounding box center [504, 109] width 126 height 238
click at [555, 86] on icon "button" at bounding box center [555, 86] width 4 height 4
click at [479, 22] on button "Inputs" at bounding box center [478, 24] width 38 height 11
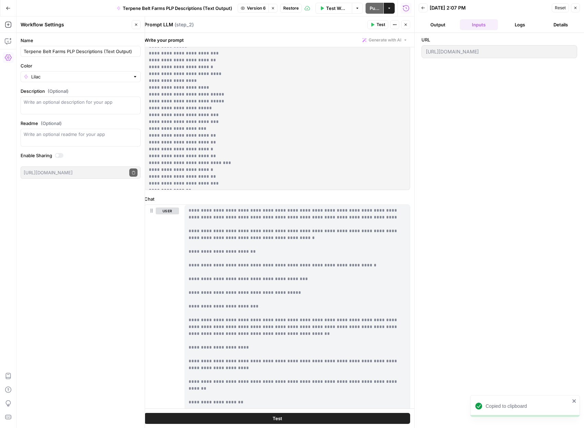
click at [489, 47] on div "https://terpenebeltfarms.com/shop/terpenes/2024-fruit-136/" at bounding box center [499, 51] width 156 height 13
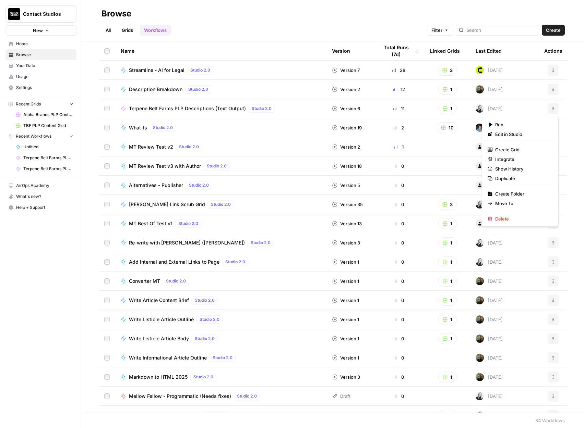
click at [555, 109] on button "Actions" at bounding box center [552, 108] width 11 height 11
click at [512, 176] on span "Duplicate" at bounding box center [522, 178] width 55 height 7
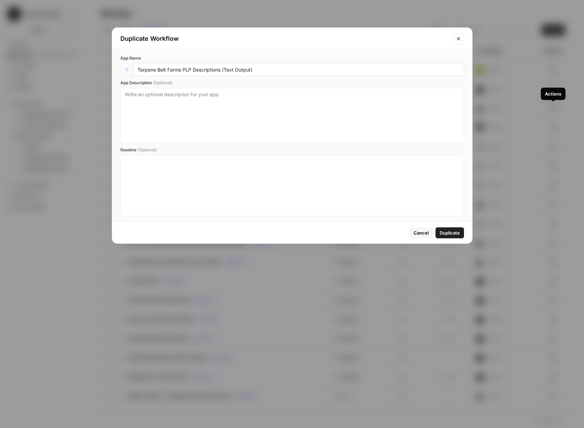
click at [251, 68] on input "Terpene Belt Farms PLP Descriptions (Text Output)" at bounding box center [298, 69] width 322 height 6
type input "Terpene Belt Farms PLP Descriptions (Text Output v2)"
click at [448, 233] on span "Duplicate" at bounding box center [449, 233] width 20 height 7
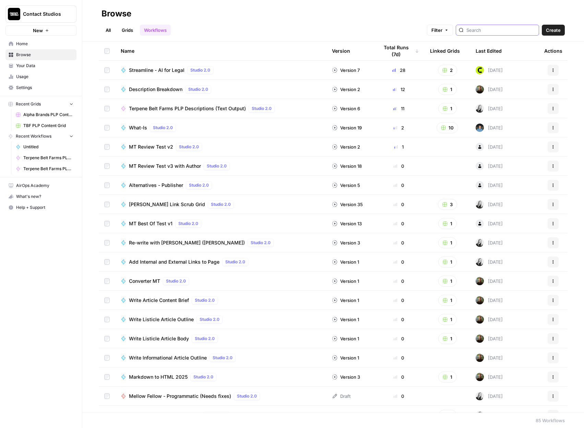
click at [493, 30] on input "search" at bounding box center [501, 30] width 70 height 7
type input "terpene"
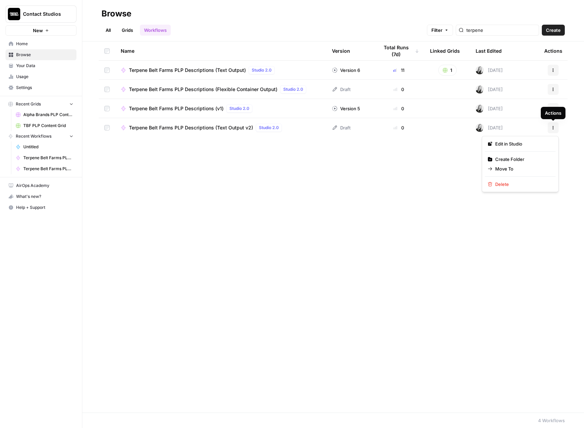
click at [550, 128] on button "Actions" at bounding box center [552, 127] width 11 height 11
click at [509, 145] on span "Edit in Studio" at bounding box center [522, 143] width 55 height 7
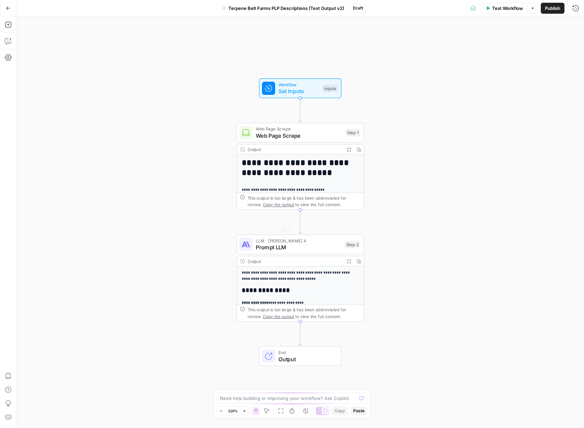
click at [310, 273] on p "**********" at bounding box center [300, 276] width 117 height 12
click at [322, 279] on p "**********" at bounding box center [300, 276] width 117 height 12
click at [322, 248] on span "Prompt LLM" at bounding box center [299, 247] width 86 height 8
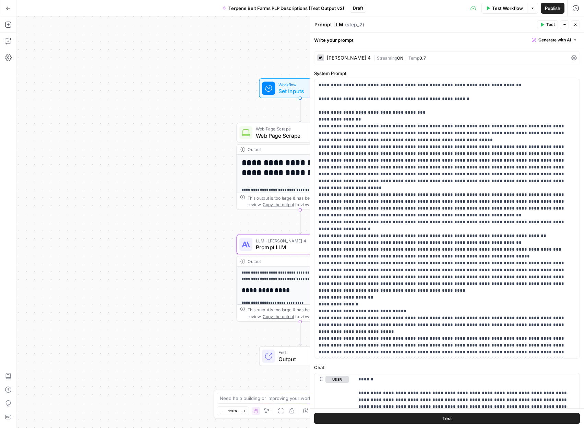
click at [356, 53] on div "[PERSON_NAME] 4 | Streaming ON | Temp 0.7" at bounding box center [447, 57] width 266 height 13
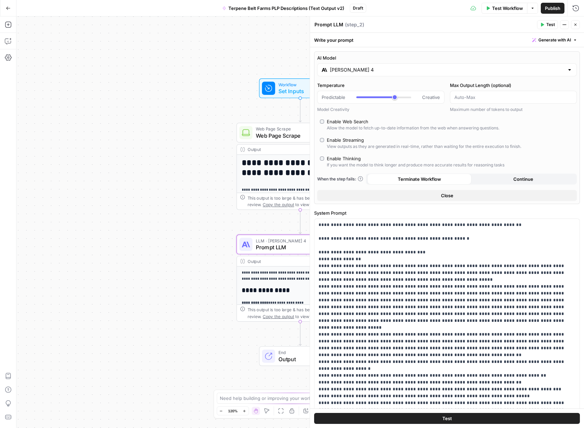
click at [383, 67] on input "[PERSON_NAME] 4" at bounding box center [447, 69] width 234 height 7
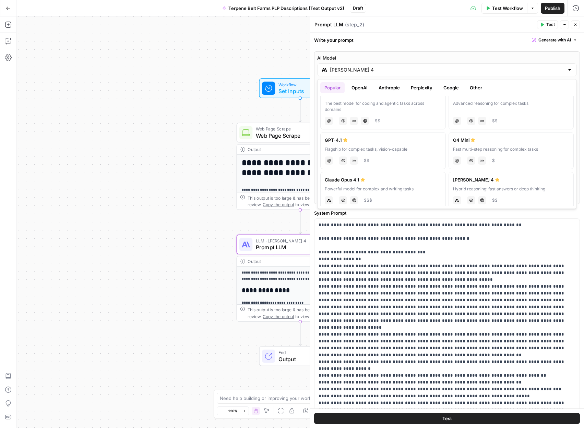
scroll to position [24, 0]
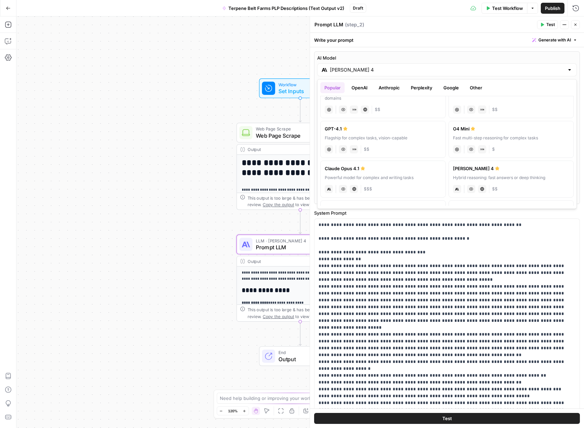
click at [416, 168] on div "Claude Opus 4.1" at bounding box center [382, 168] width 117 height 7
type input "Claude Opus 4.1"
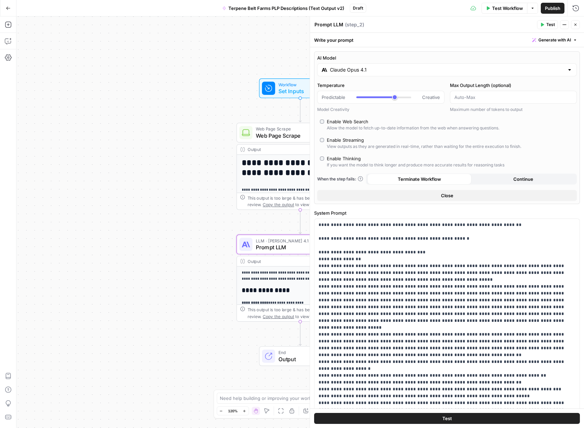
click at [411, 57] on label "AI Model" at bounding box center [446, 57] width 259 height 7
click at [411, 66] on input "Claude Opus 4.1" at bounding box center [447, 69] width 234 height 7
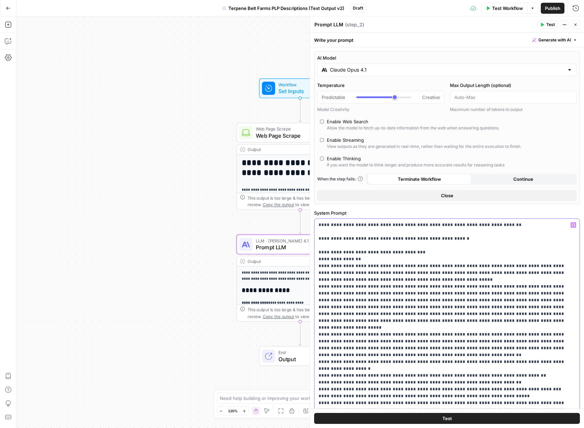
click at [356, 216] on label "System Prompt" at bounding box center [447, 213] width 266 height 7
click at [353, 213] on label "System Prompt" at bounding box center [447, 213] width 266 height 7
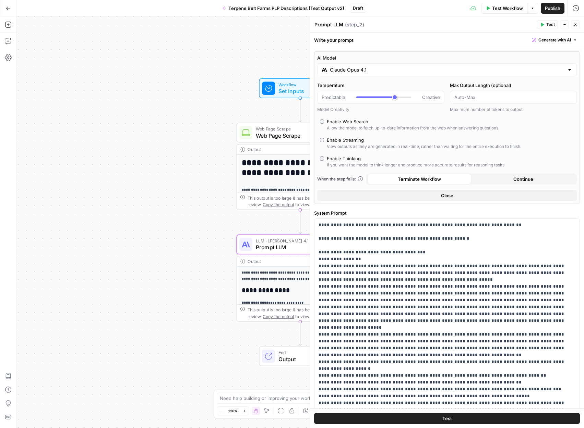
click at [353, 213] on label "System Prompt" at bounding box center [447, 213] width 266 height 7
copy div "System Prompt"
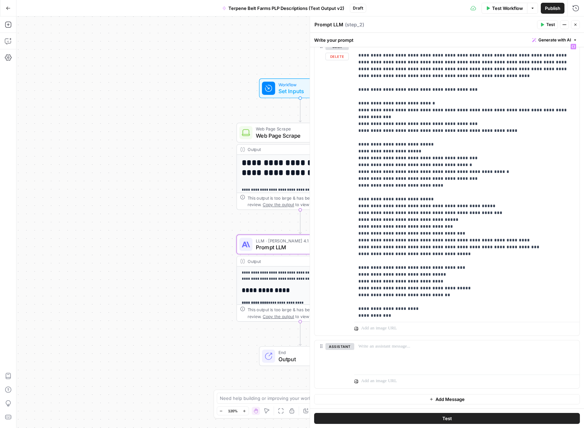
scroll to position [0, 0]
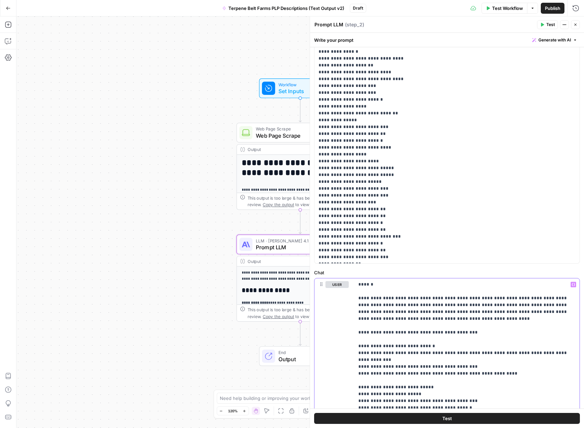
scroll to position [248, 0]
